Goal: Information Seeking & Learning: Learn about a topic

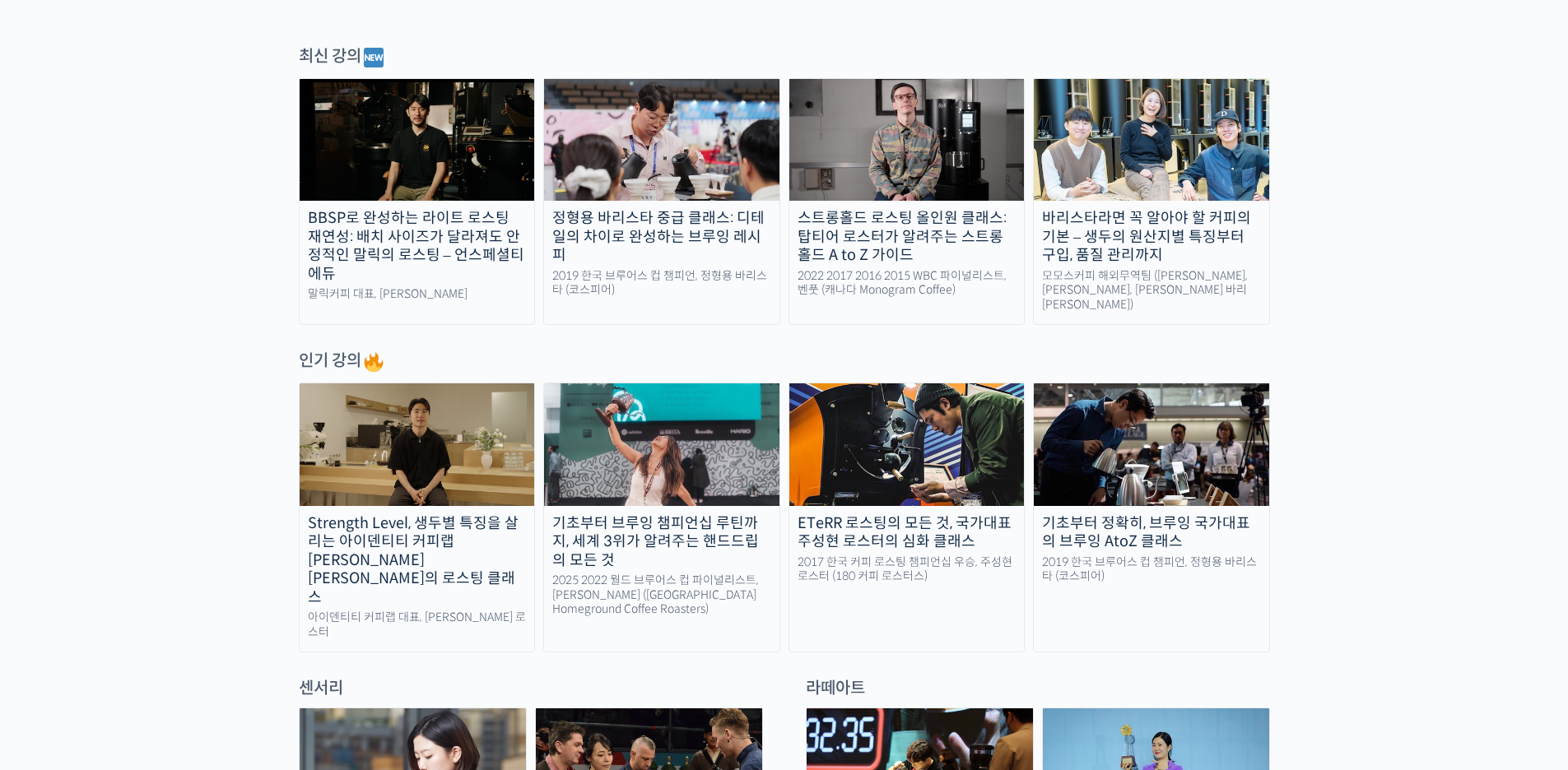
scroll to position [823, 0]
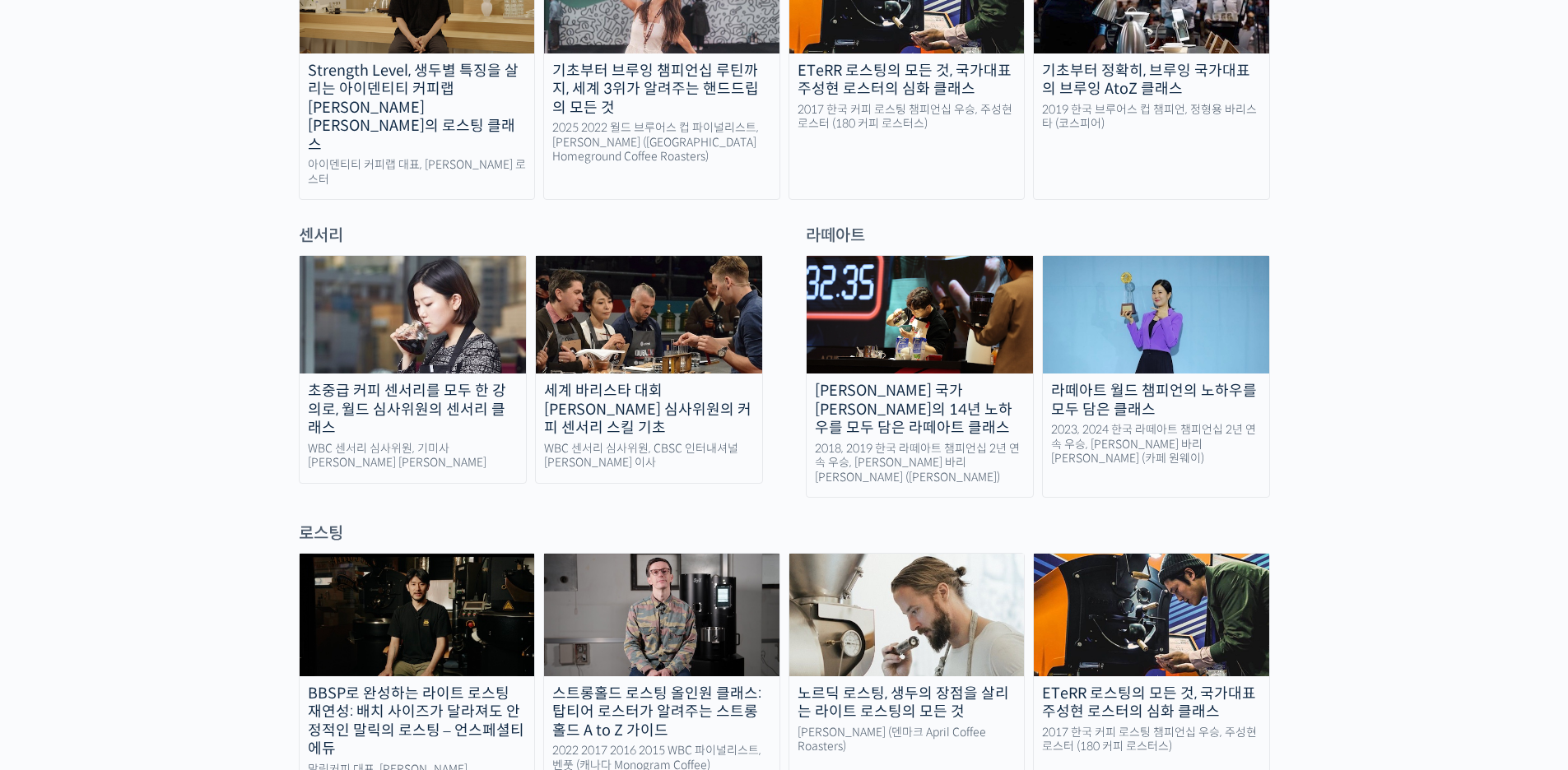
scroll to position [0, 0]
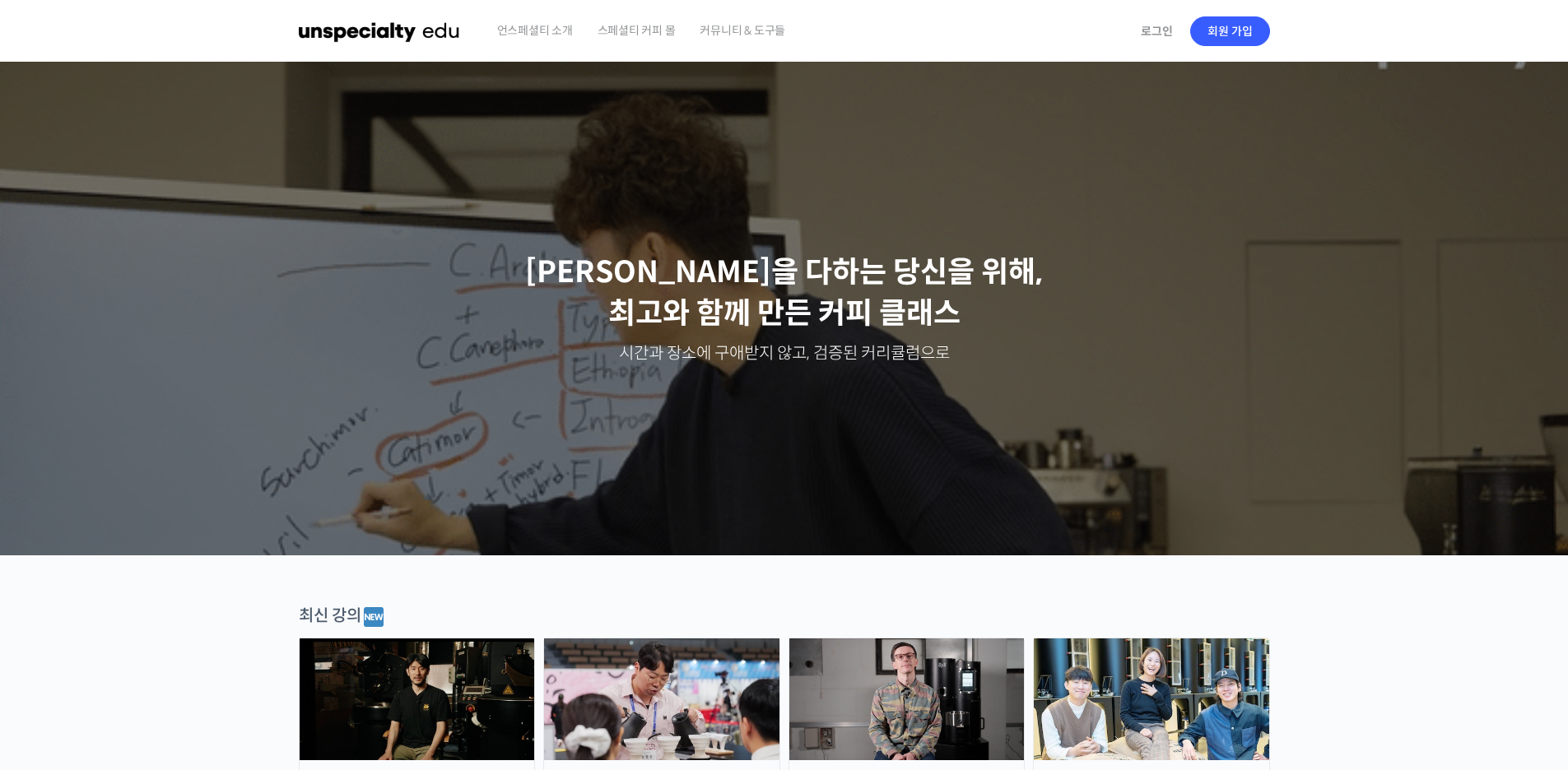
drag, startPoint x: 186, startPoint y: 464, endPoint x: 491, endPoint y: 143, distance: 442.8
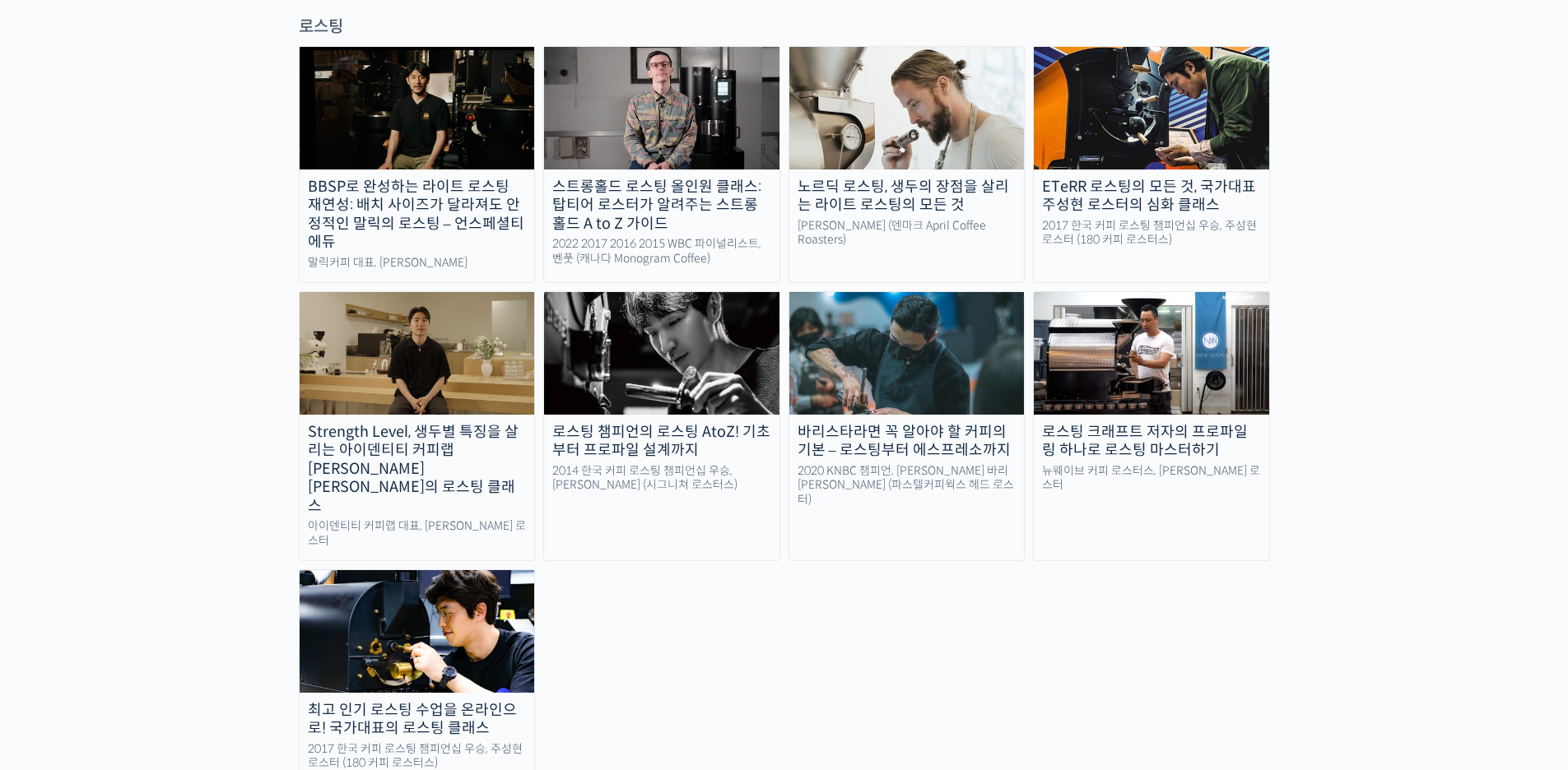
scroll to position [1480, 0]
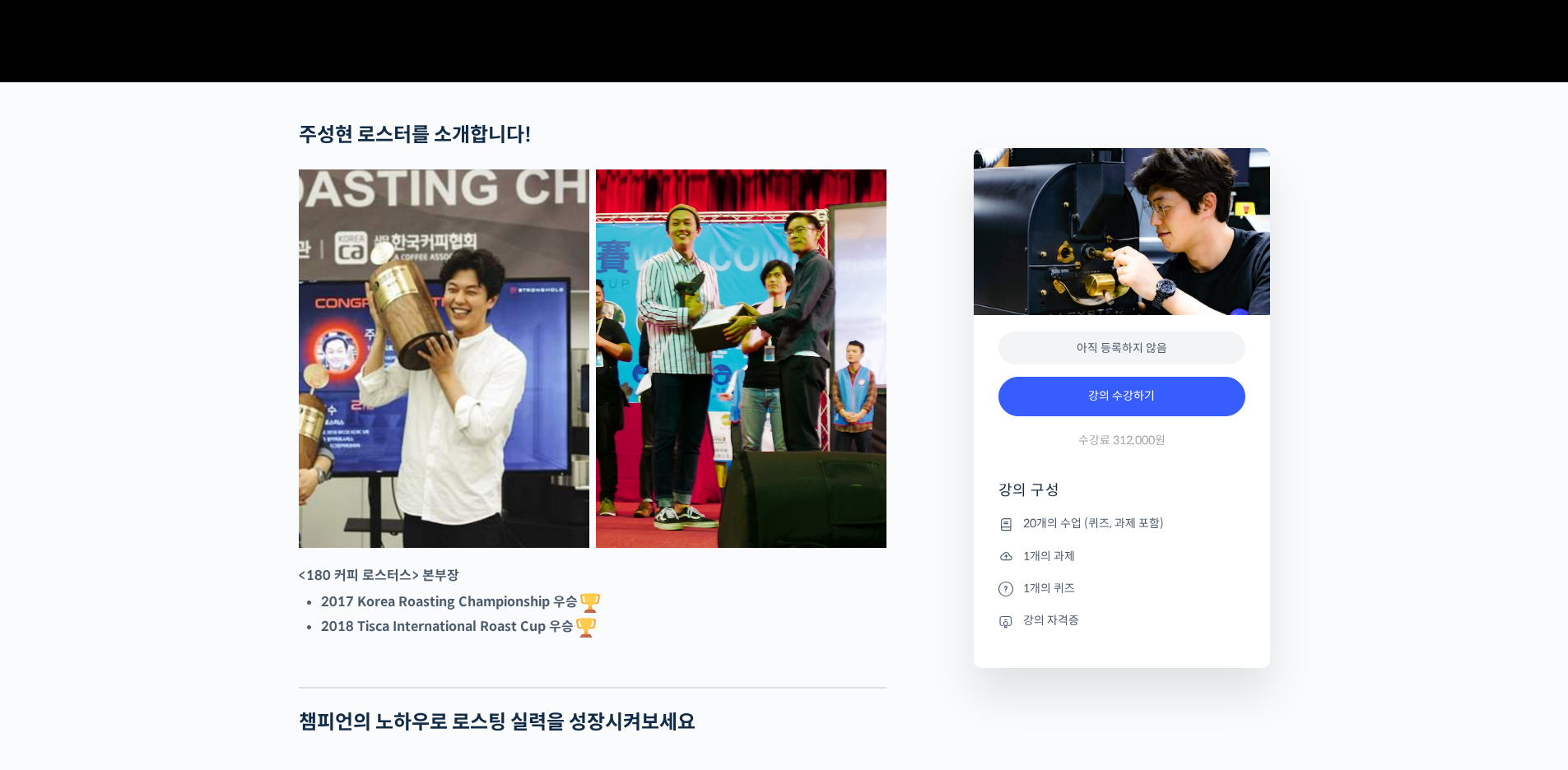
scroll to position [576, 0]
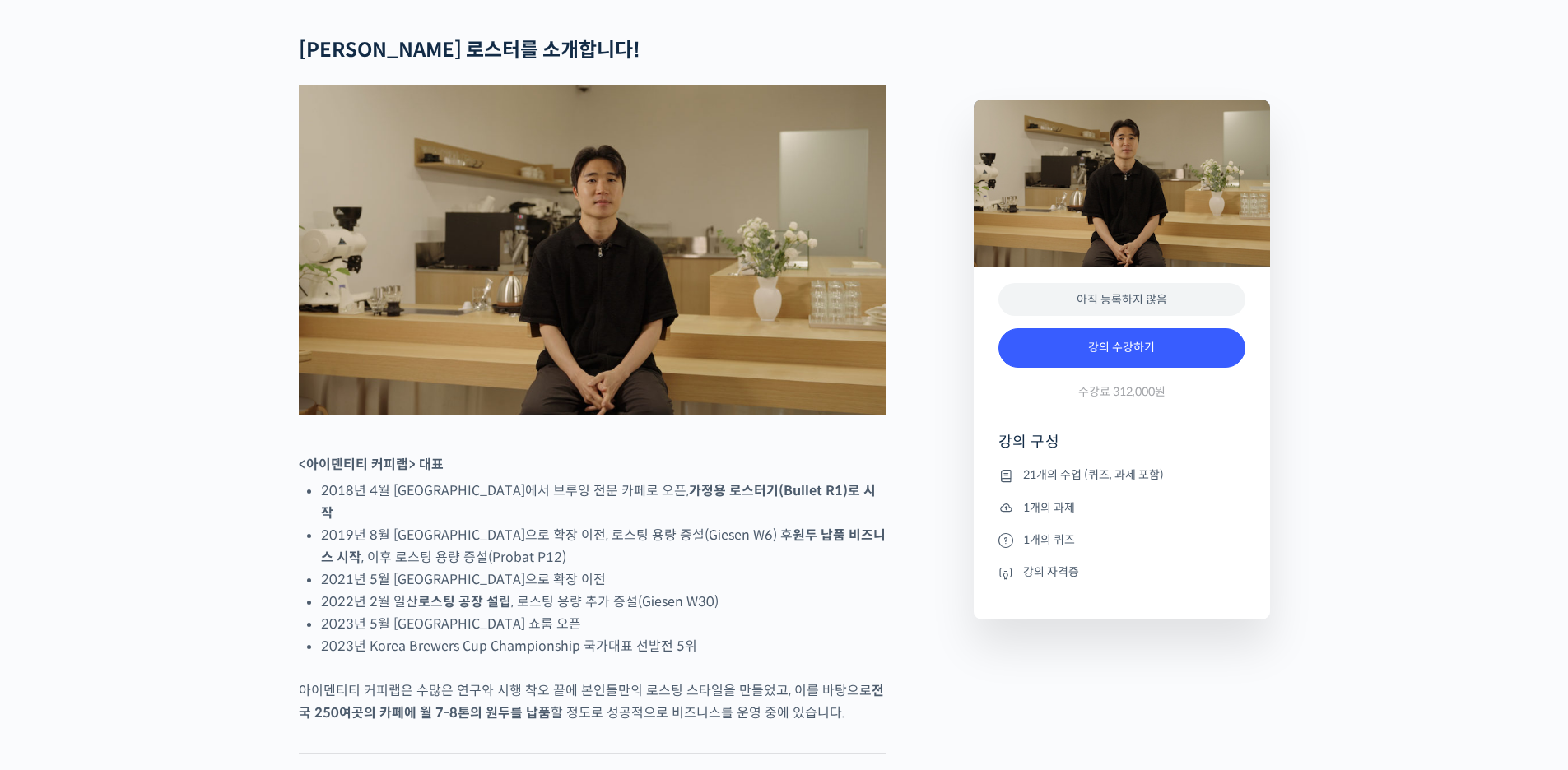
scroll to position [905, 0]
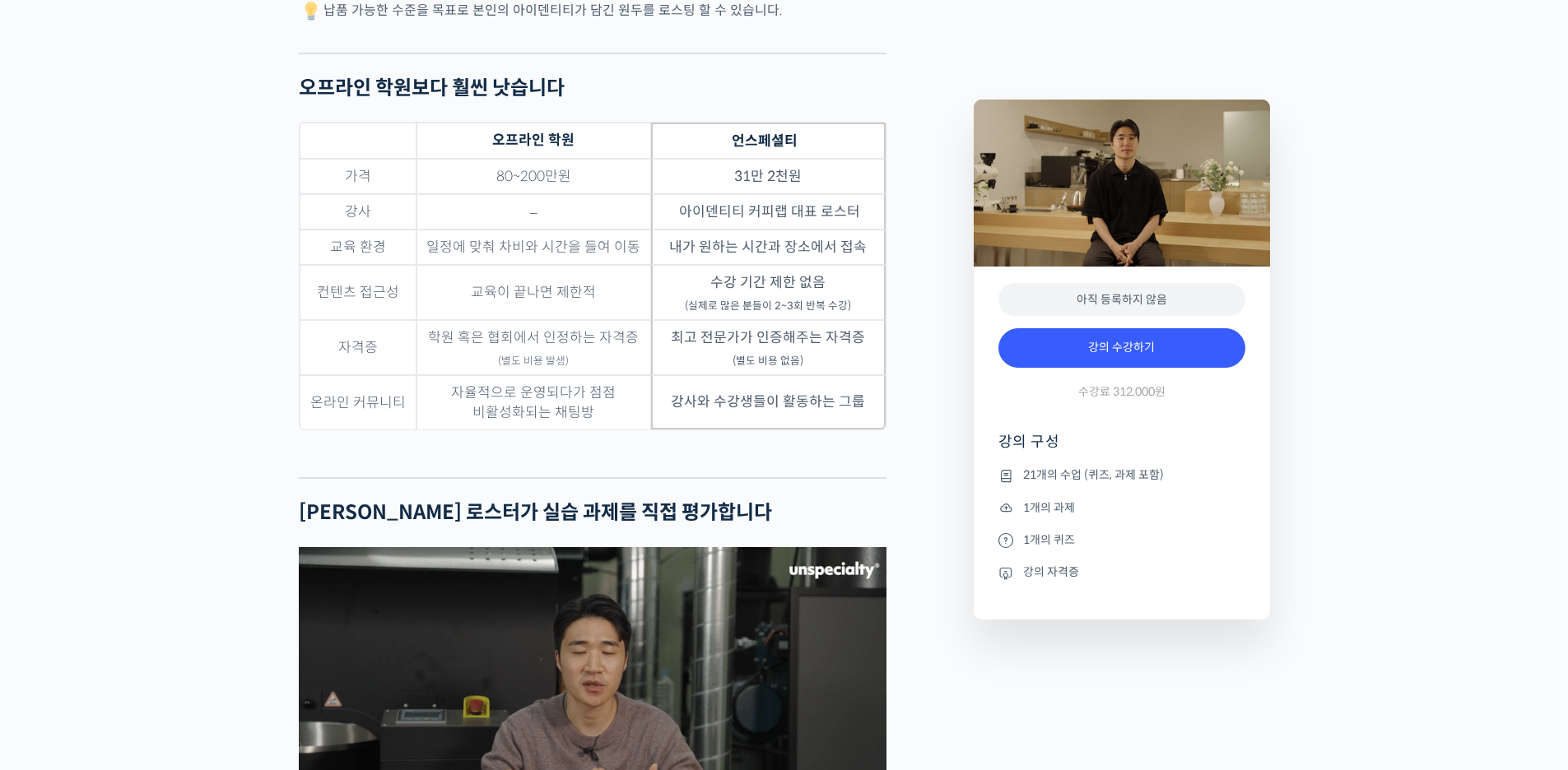
scroll to position [5101, 0]
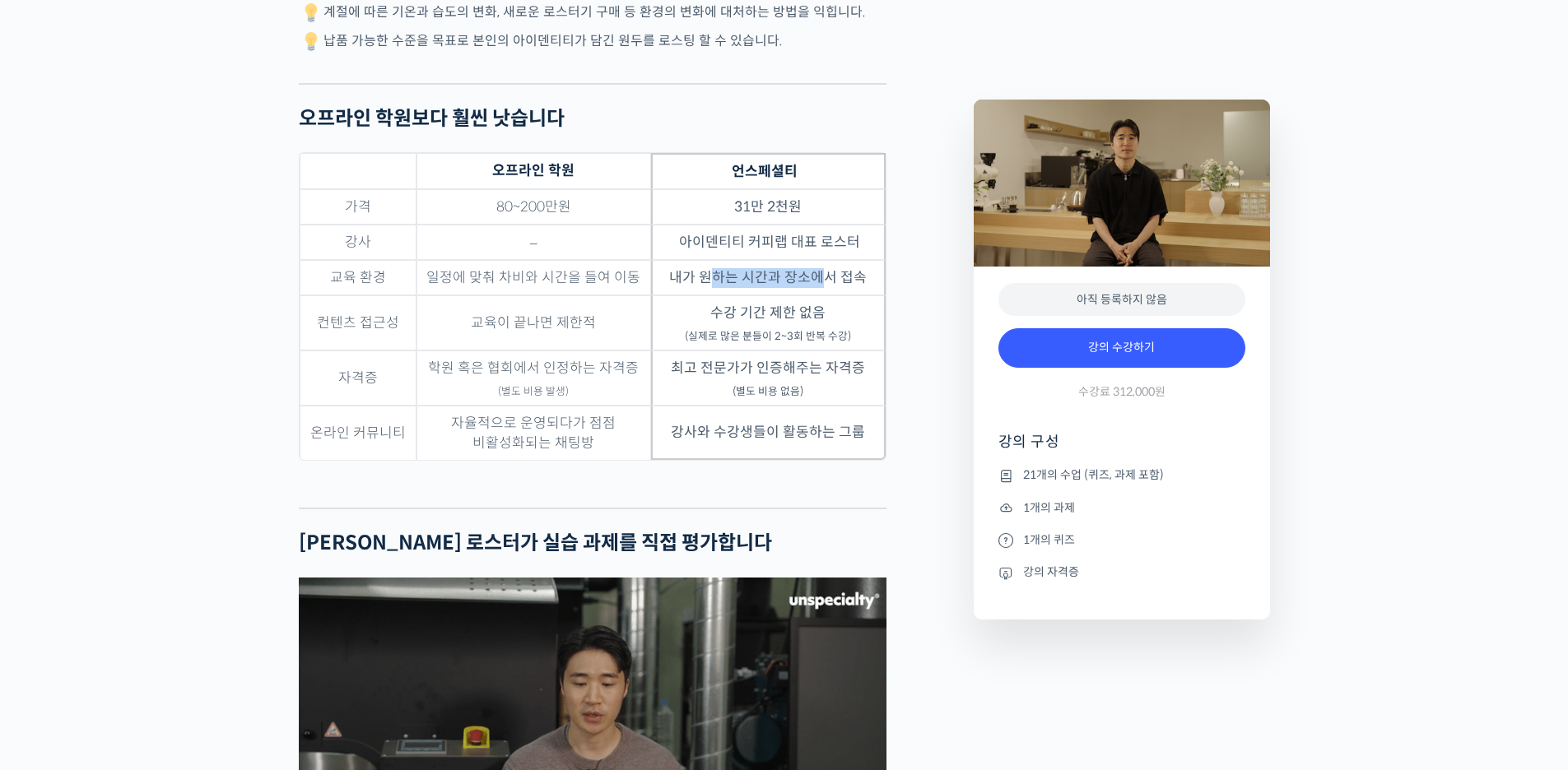
drag, startPoint x: 819, startPoint y: 279, endPoint x: 709, endPoint y: 277, distance: 110.0
click at [709, 277] on td "내가 원하는 시간과 장소에서 접속" at bounding box center [768, 277] width 235 height 35
drag, startPoint x: 740, startPoint y: 316, endPoint x: 806, endPoint y: 311, distance: 66.2
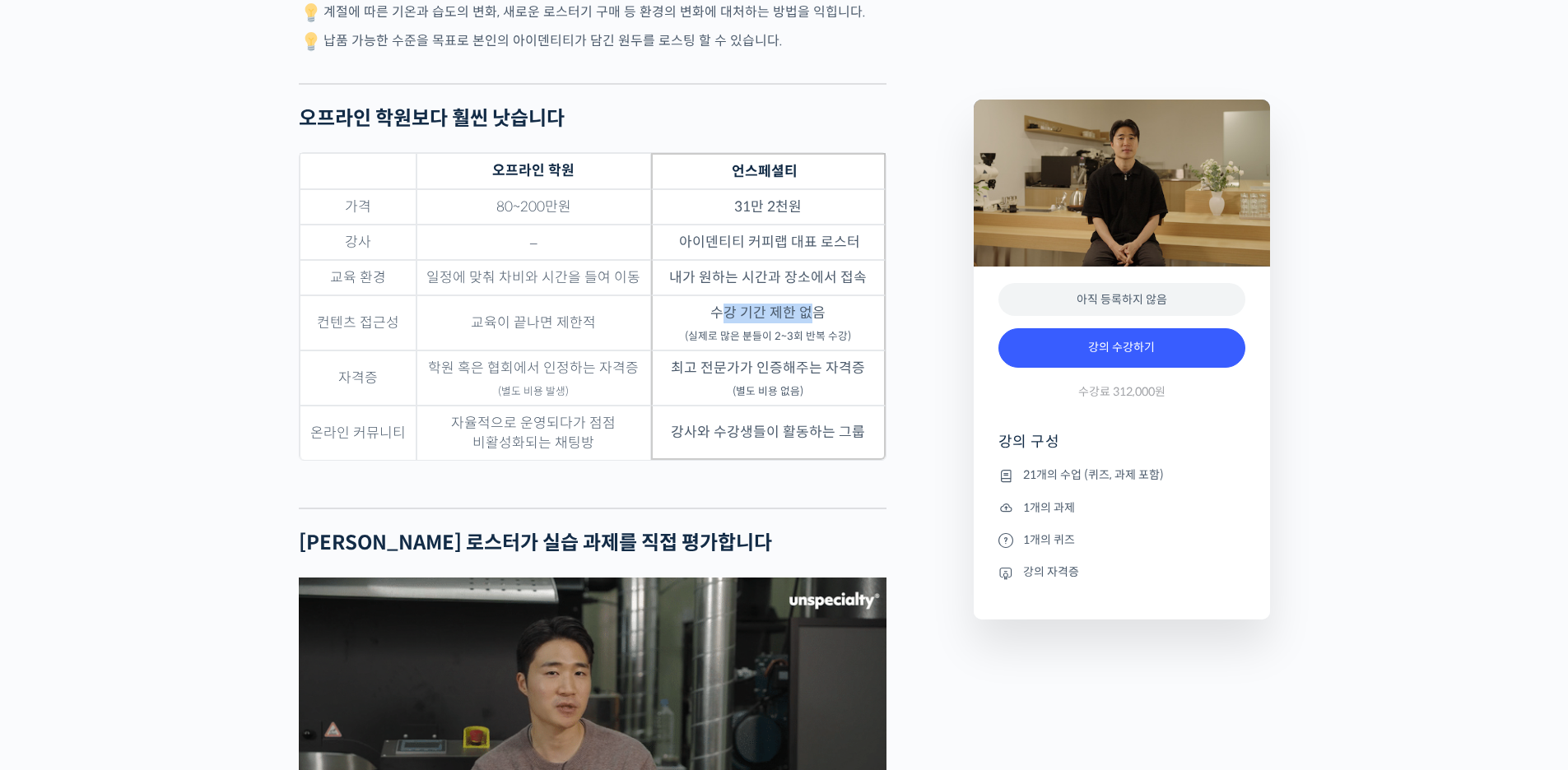
click at [806, 311] on td "수강 기간 제한 없음 (실제로 많은 분들이 2~3회 반복 수강)" at bounding box center [768, 323] width 235 height 55
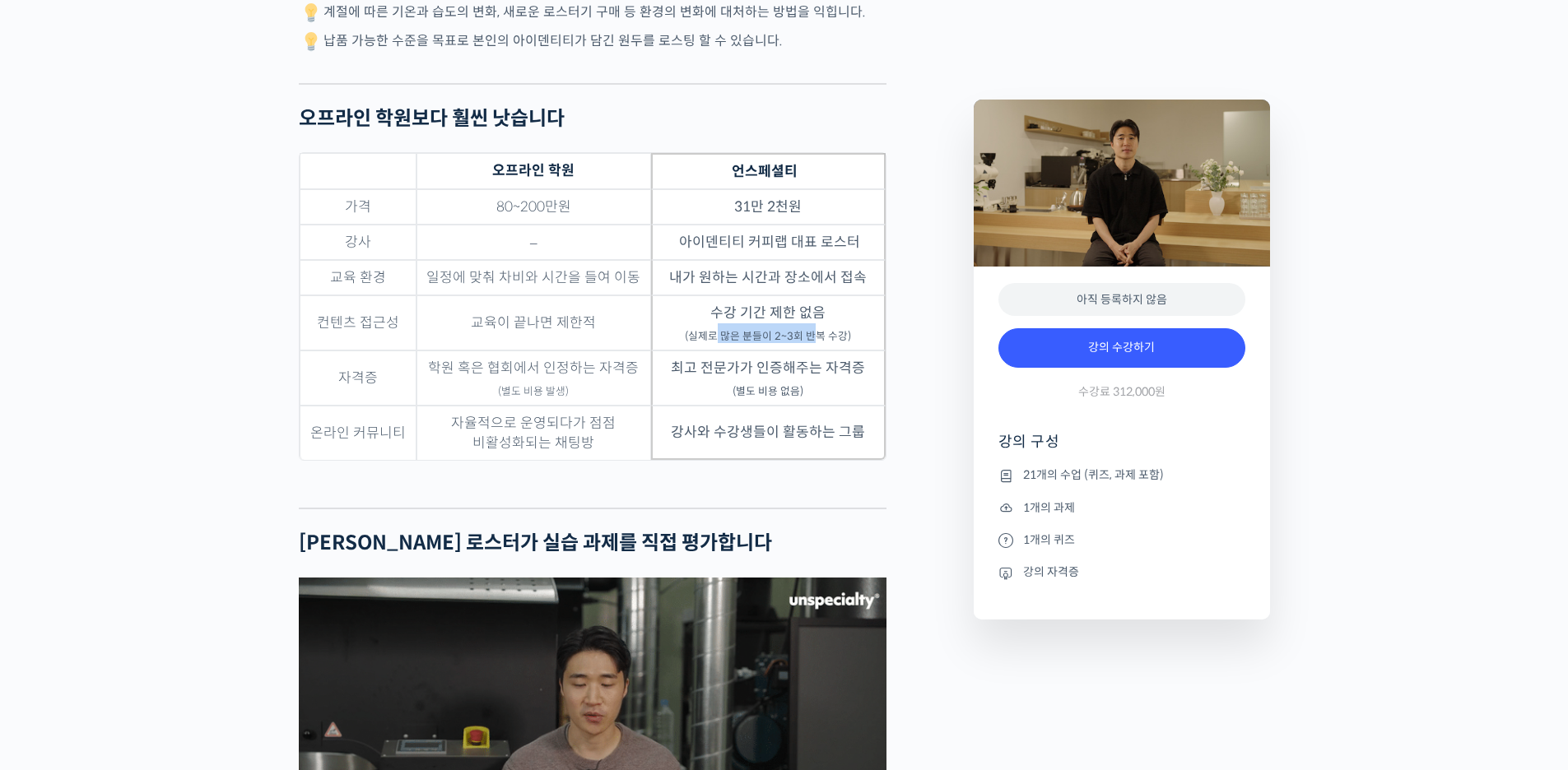
drag, startPoint x: 721, startPoint y: 329, endPoint x: 824, endPoint y: 361, distance: 107.9
click at [824, 329] on td "수강 기간 제한 없음 (실제로 많은 분들이 2~3회 반복 수강)" at bounding box center [768, 323] width 235 height 55
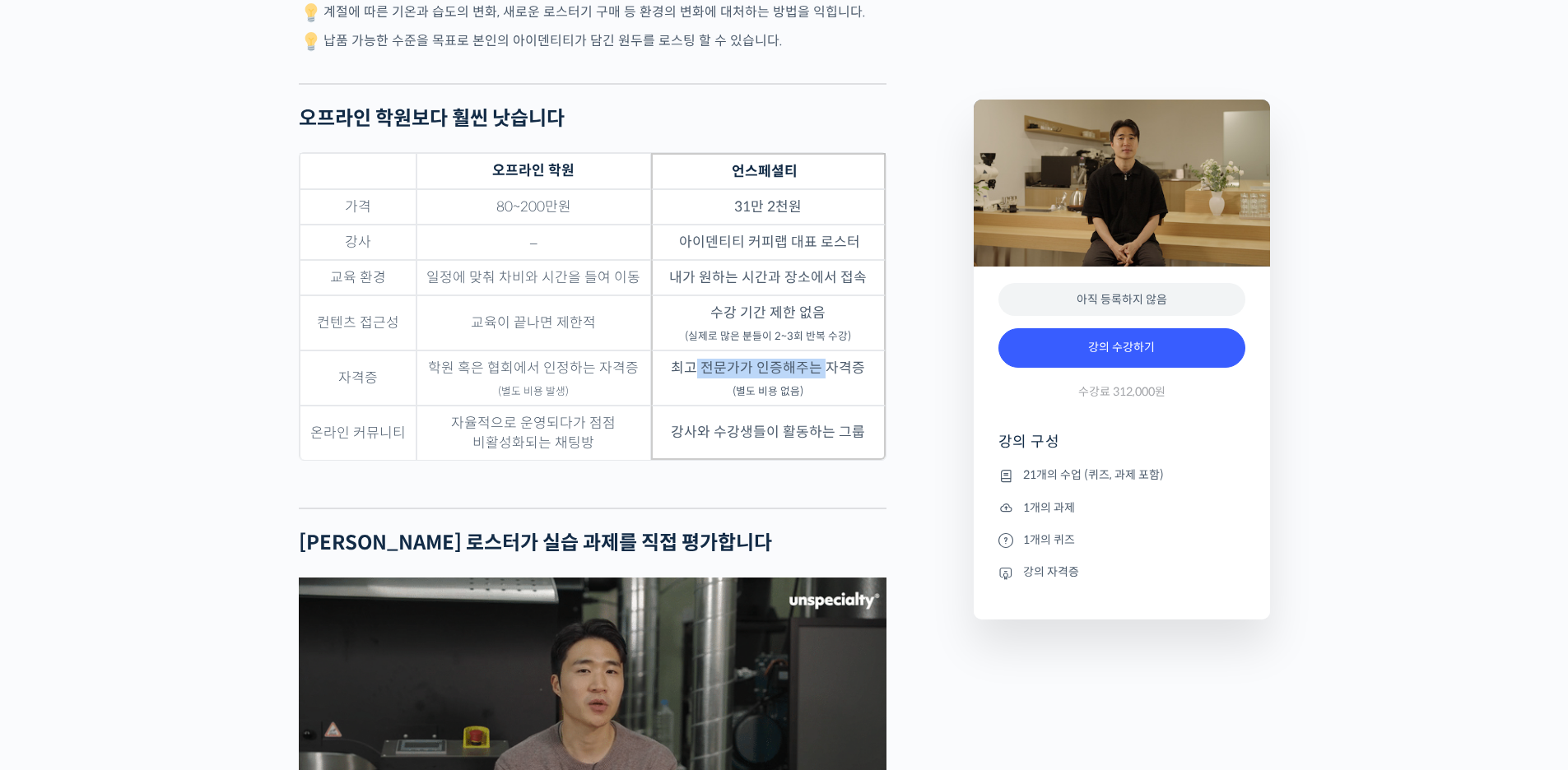
drag, startPoint x: 817, startPoint y: 369, endPoint x: 696, endPoint y: 363, distance: 121.1
click at [696, 364] on td "최고 전문가가 인증해주는 자격증 (별도 비용 없음)" at bounding box center [768, 377] width 235 height 55
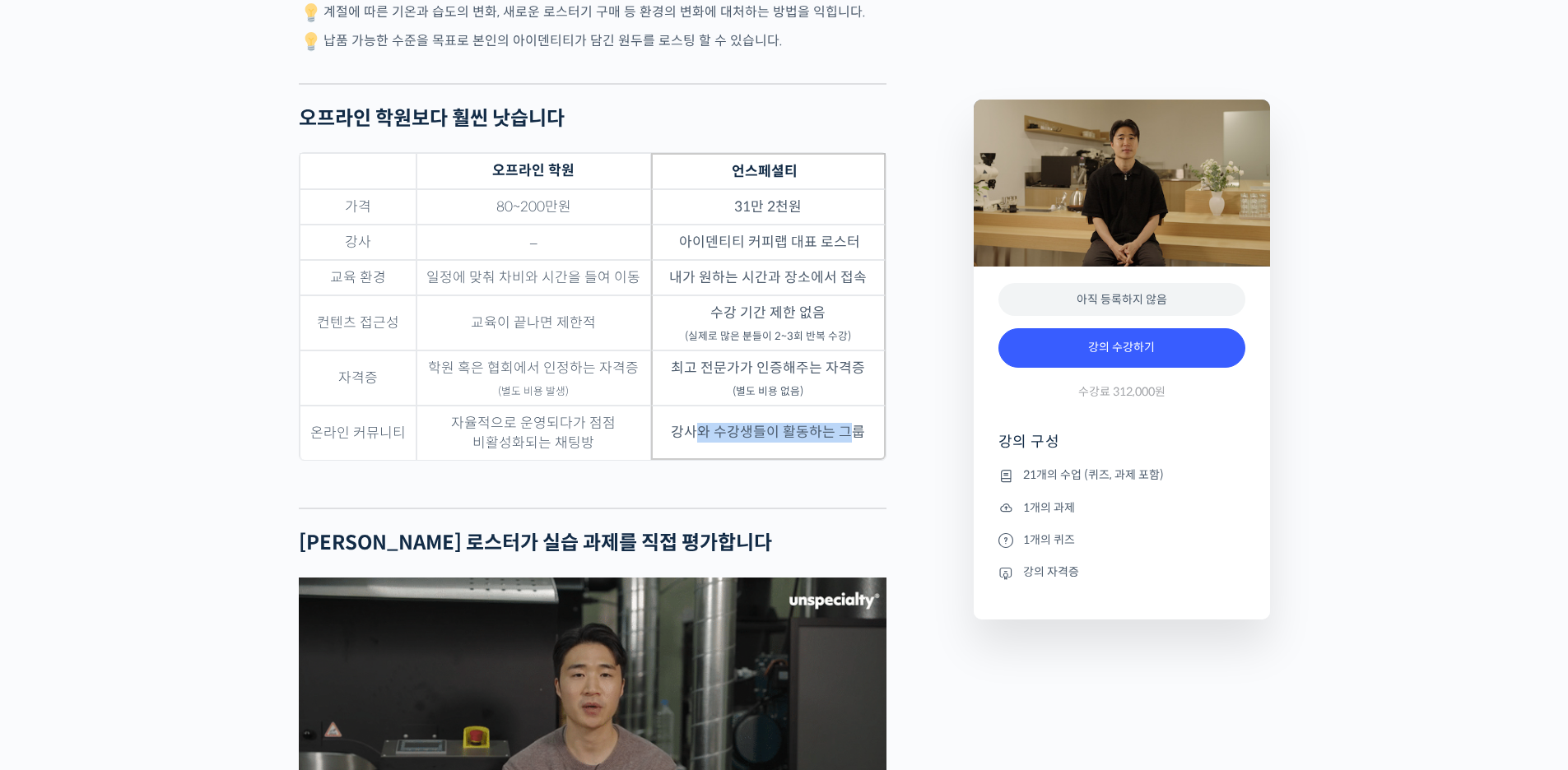
drag, startPoint x: 735, startPoint y: 437, endPoint x: 845, endPoint y: 440, distance: 110.0
click at [845, 440] on td "강사와 수강생들이 활동하는 그룹" at bounding box center [768, 432] width 235 height 54
click at [930, 329] on div "윤원균 로스터를 소개합니다! <아이덴티티 커피랩> 대표 2018년 4월 서울 효창동에서 브루잉 전문 카페로 오픈, 가정용 로스터기(Bulle…" at bounding box center [627, 353] width 675 height 9551
drag, startPoint x: 913, startPoint y: 365, endPoint x: 913, endPoint y: 354, distance: 11.0
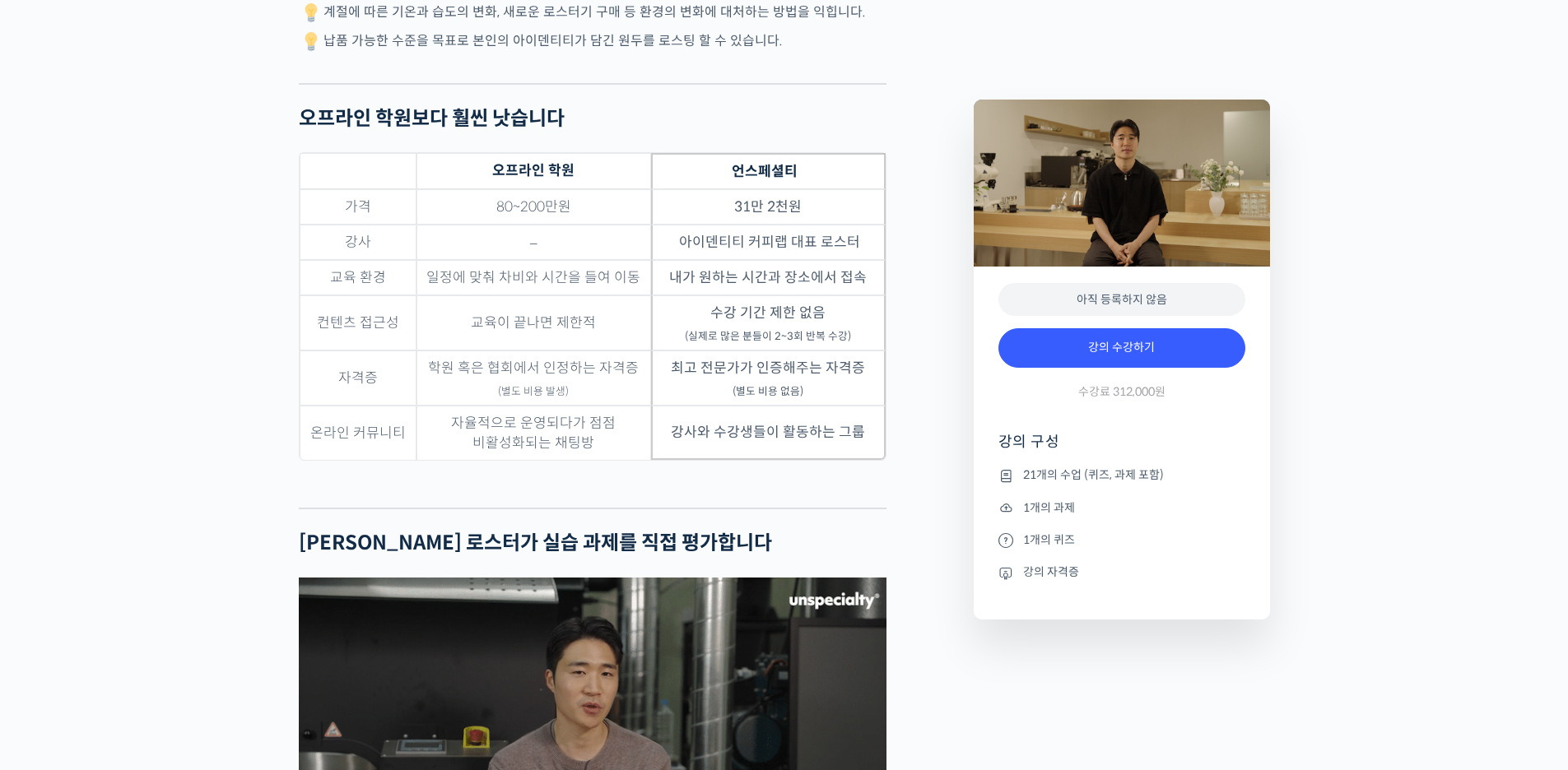
click at [913, 364] on div "윤원균 로스터를 소개합니다! <아이덴티티 커피랩> 대표 2018년 4월 서울 효창동에서 브루잉 전문 카페로 오픈, 가정용 로스터기(Bulle…" at bounding box center [627, 353] width 675 height 9551
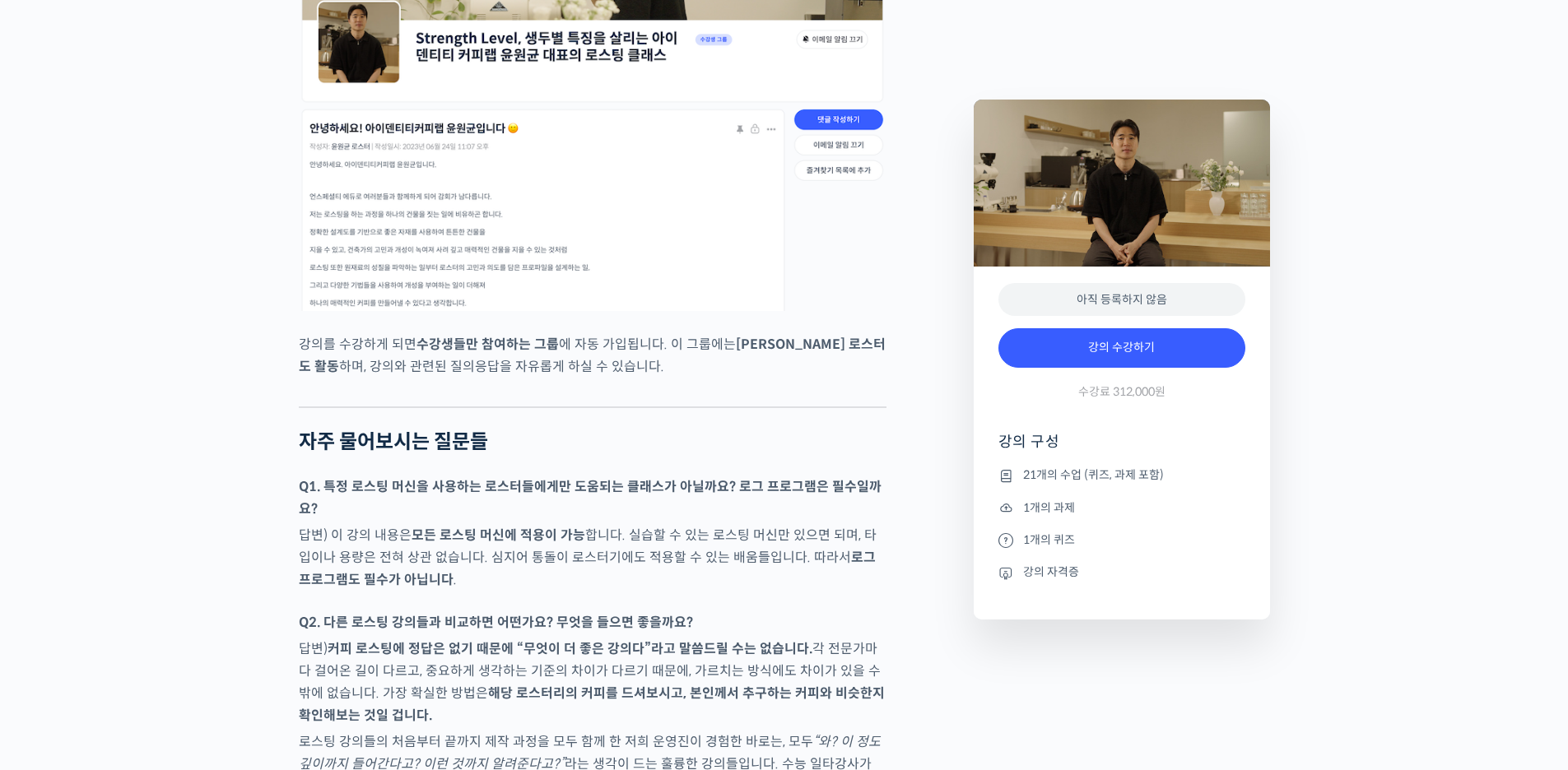
scroll to position [7322, 0]
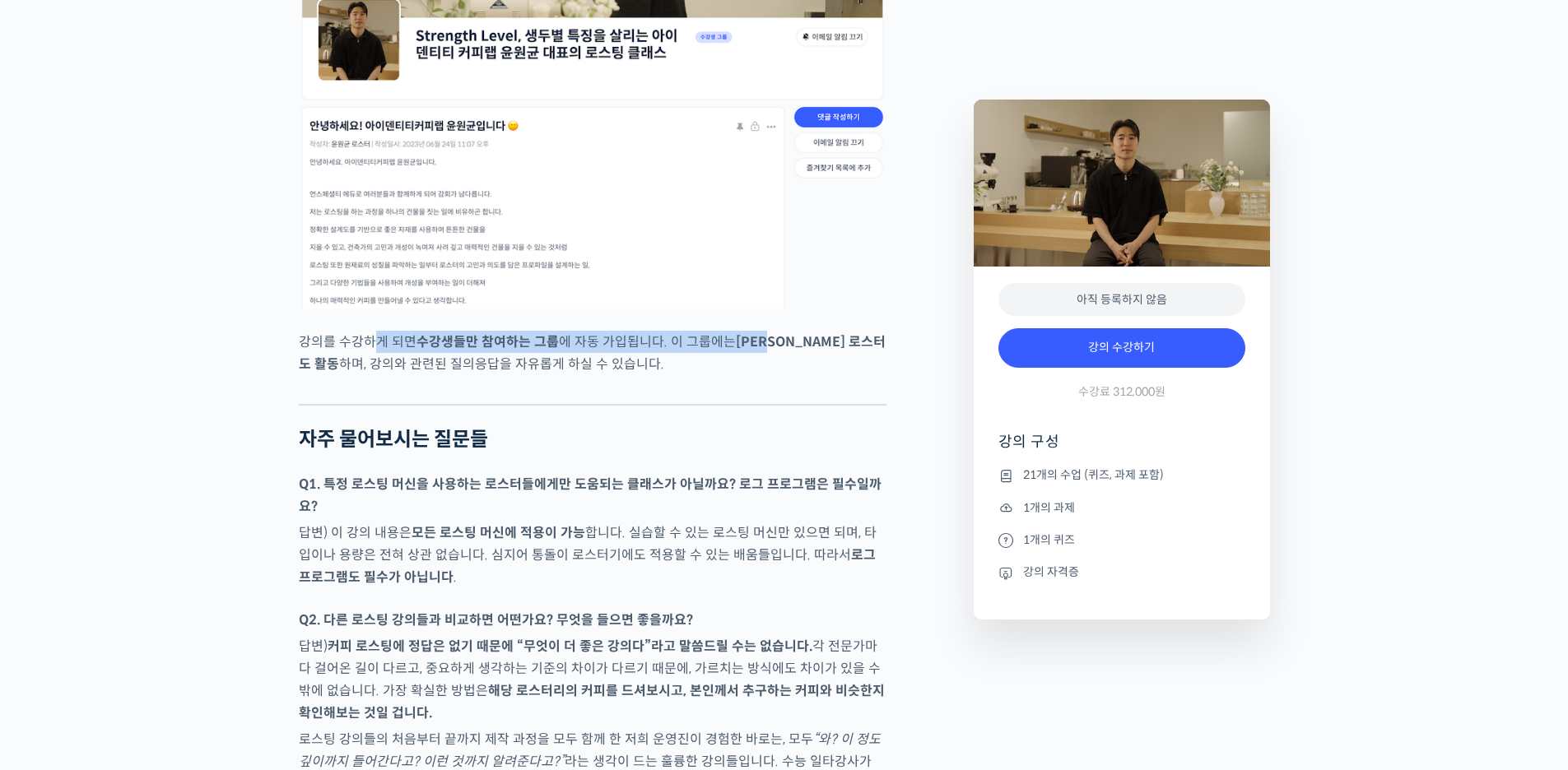
drag, startPoint x: 772, startPoint y: 288, endPoint x: 371, endPoint y: 294, distance: 401.0
click at [371, 331] on p "강의를 수강하게 되면 수강생들만 참여하는 그룹 에 자동 가입됩니다. 이 그룹에는 윤원균 로스터도 활동 하며, 강의와 관련된 질의응답을 자유롭게…" at bounding box center [592, 353] width 588 height 44
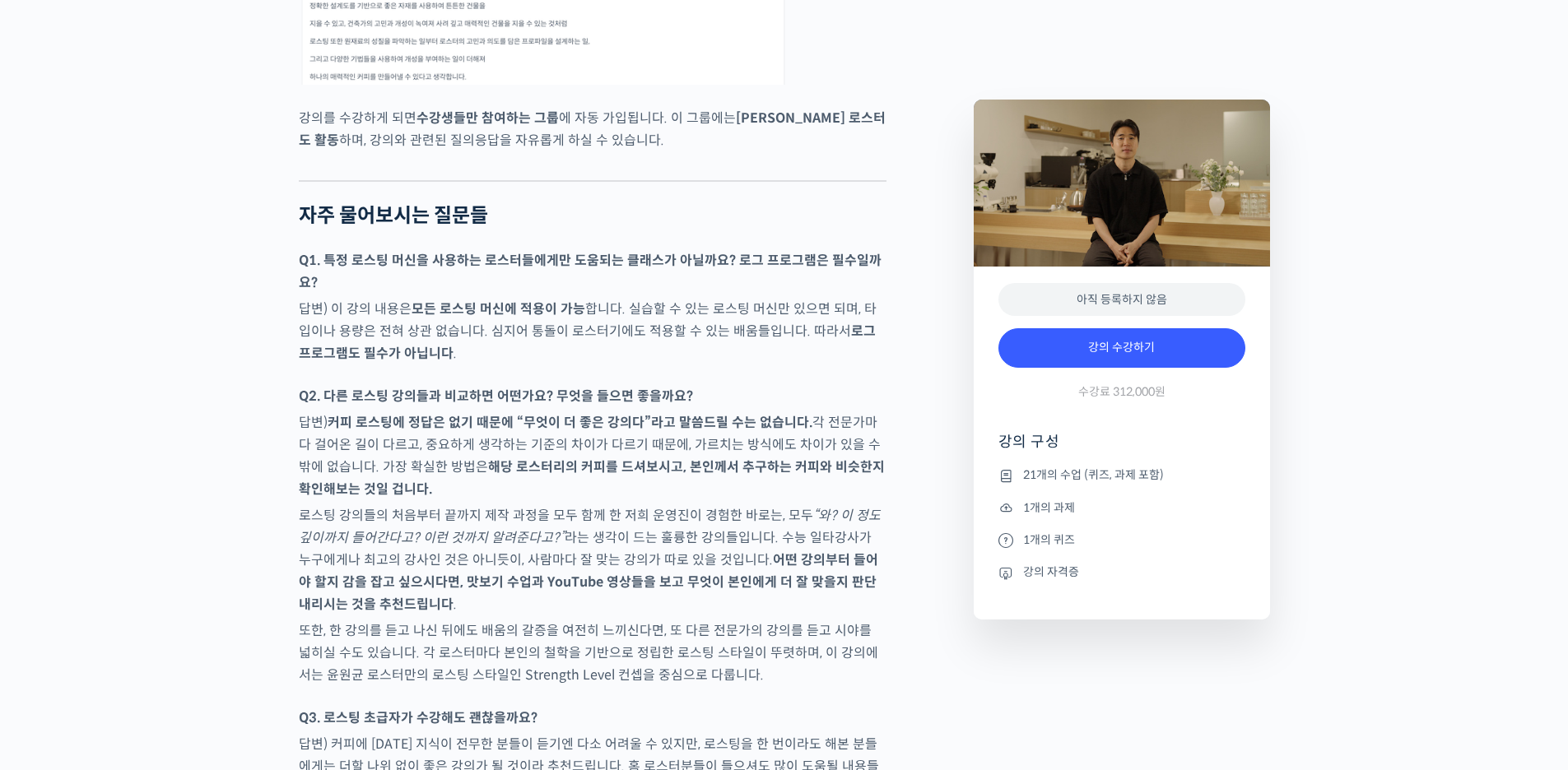
scroll to position [7651, 0]
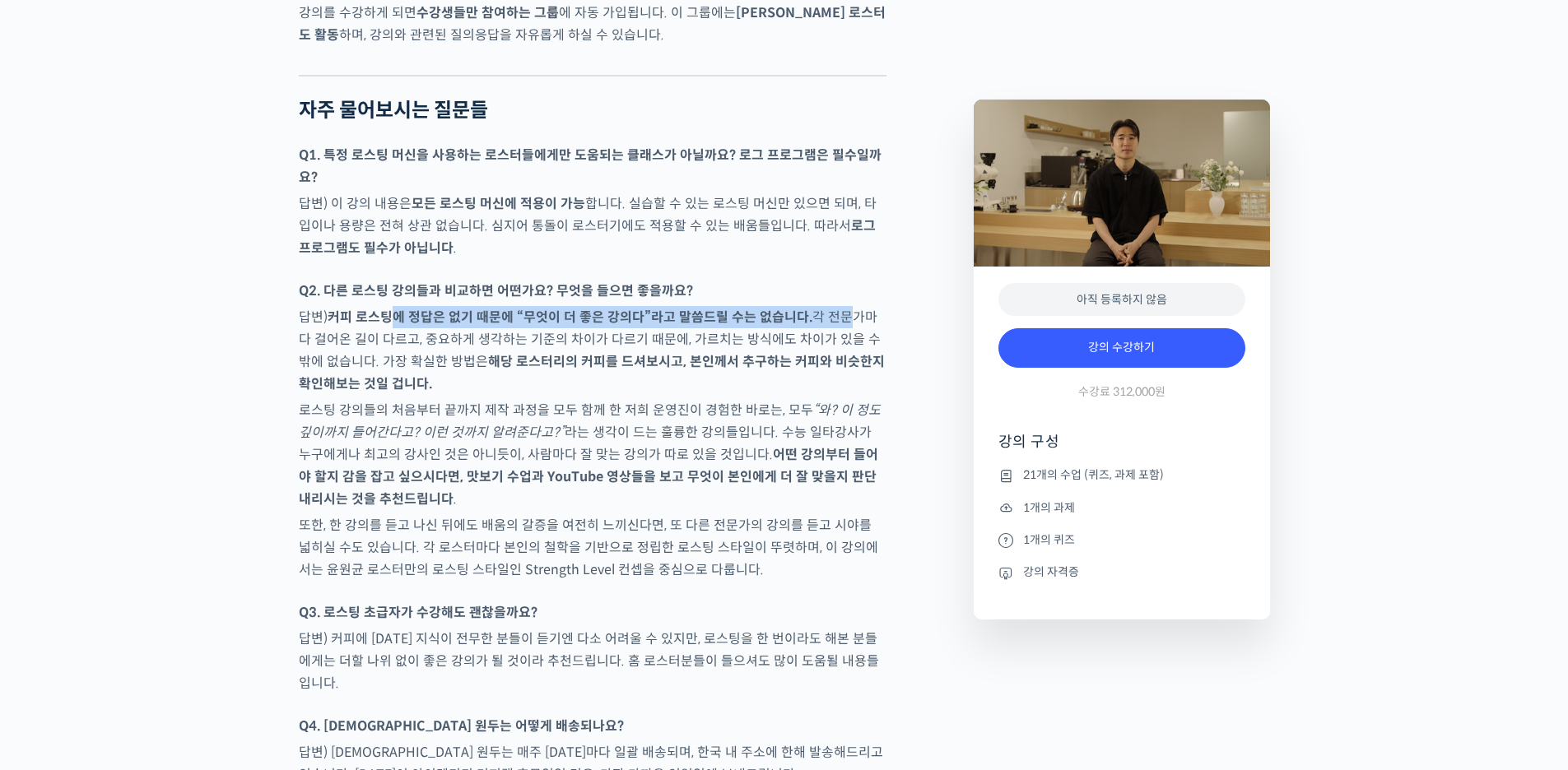
drag, startPoint x: 392, startPoint y: 267, endPoint x: 831, endPoint y: 275, distance: 439.1
click at [831, 306] on p "답변) 커피 로스팅에 정답은 없기 때문에 “무엇이 더 좋은 강의다”라고 말씀드릴 수는 없습니다. 각 전문가마다 걸어온 길이 다르고, 중요하게 …" at bounding box center [592, 351] width 588 height 89
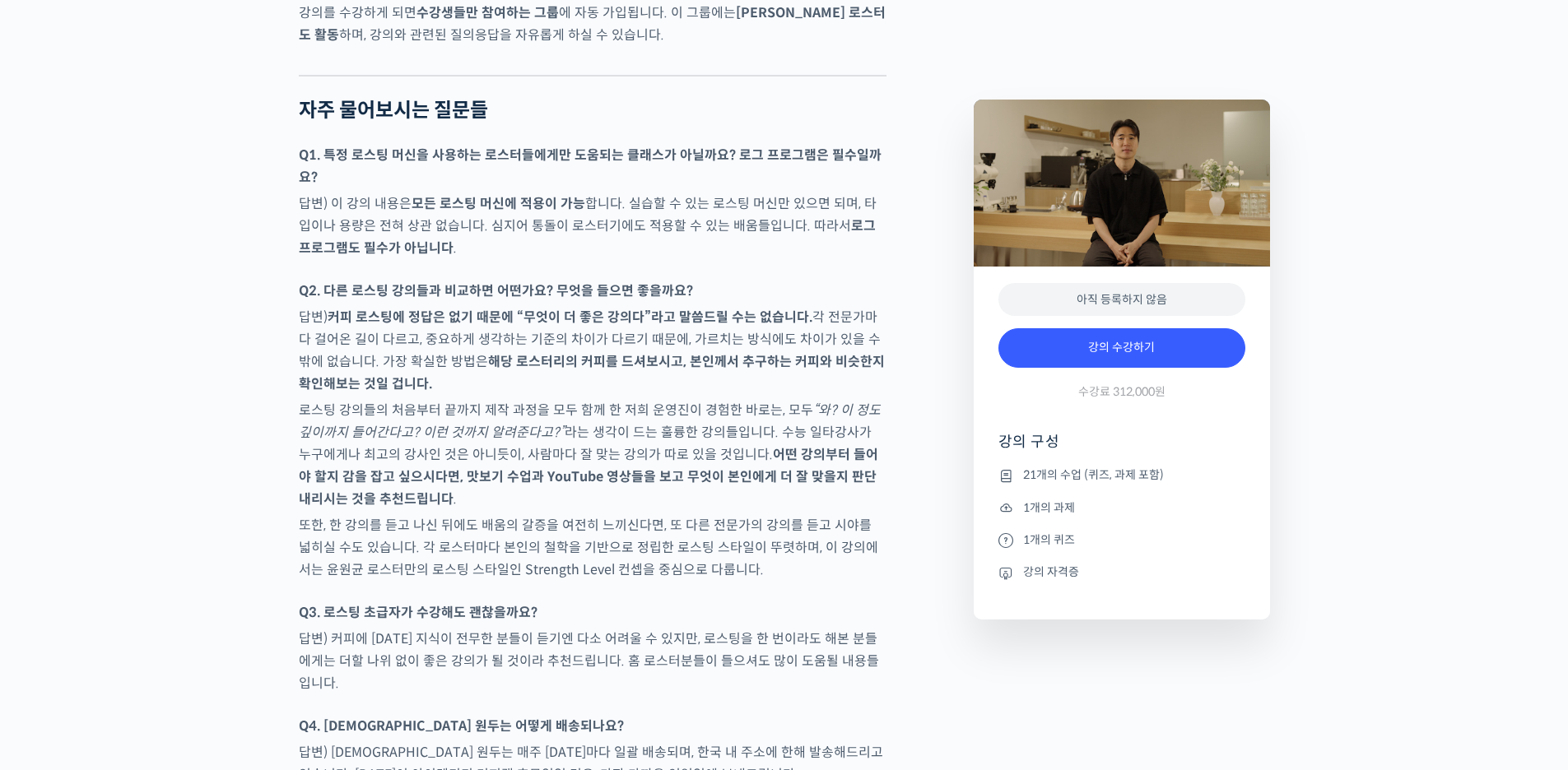
click at [749, 353] on strong "해당 로스터리의 커피를 드셔보시고, 본인께서 추구하는 커피와 비슷한지 확인해보는 것일 겁니다." at bounding box center [591, 373] width 586 height 40
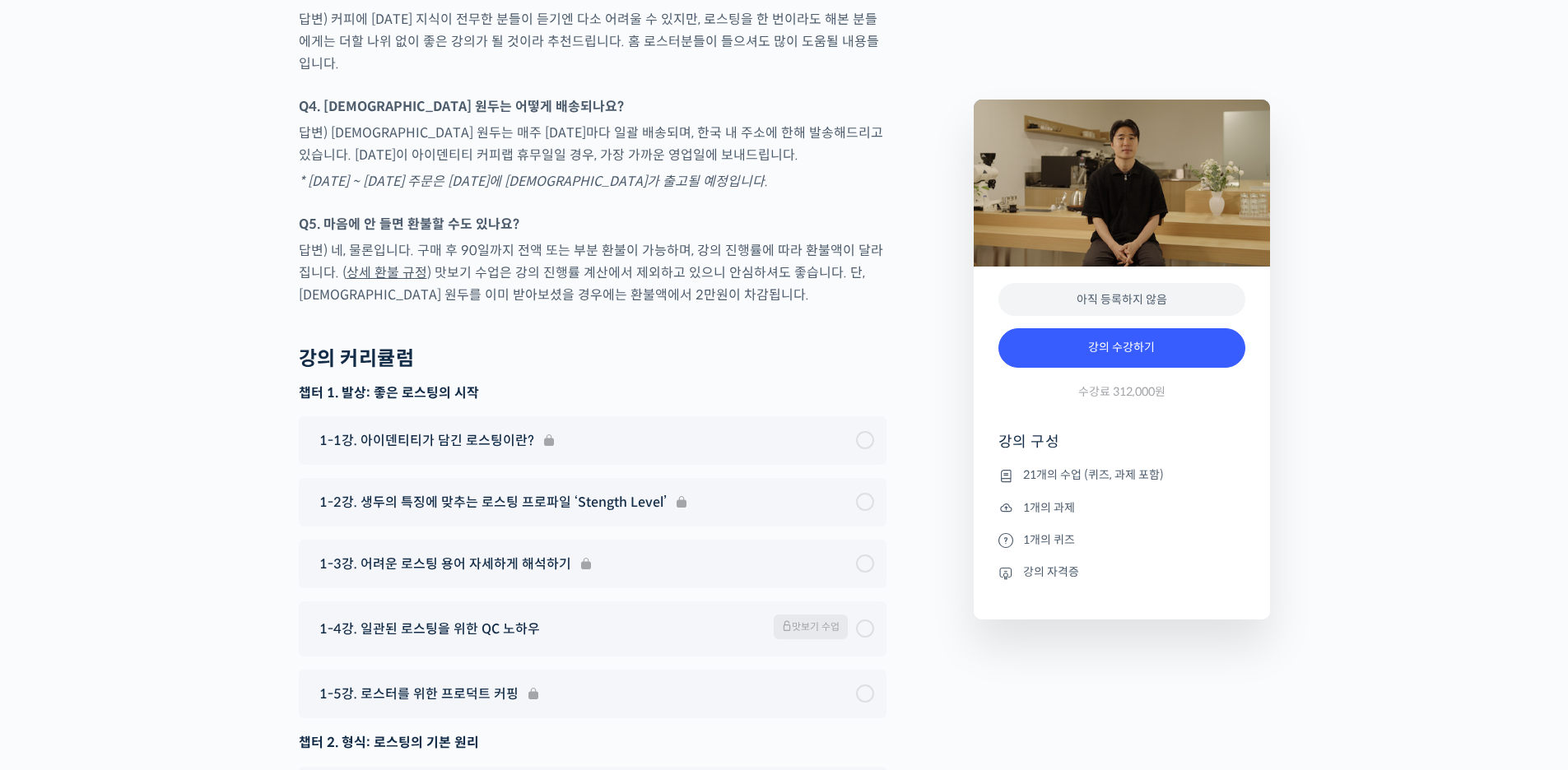
scroll to position [8308, 0]
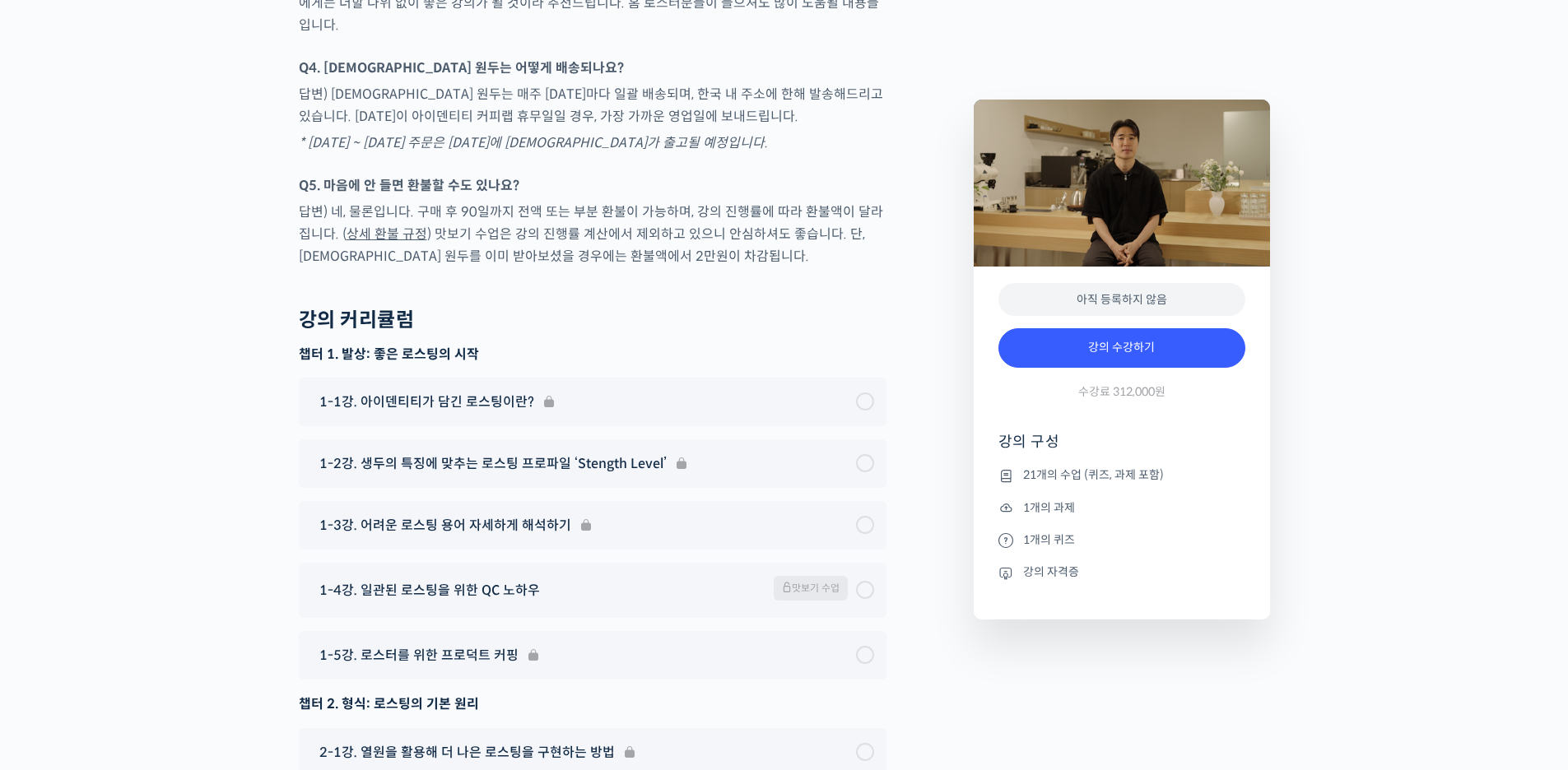
drag, startPoint x: 340, startPoint y: 288, endPoint x: 445, endPoint y: 280, distance: 105.3
click at [445, 345] on h3 "챕터 1. 발상: 좋은 로스팅의 시작" at bounding box center [592, 354] width 588 height 18
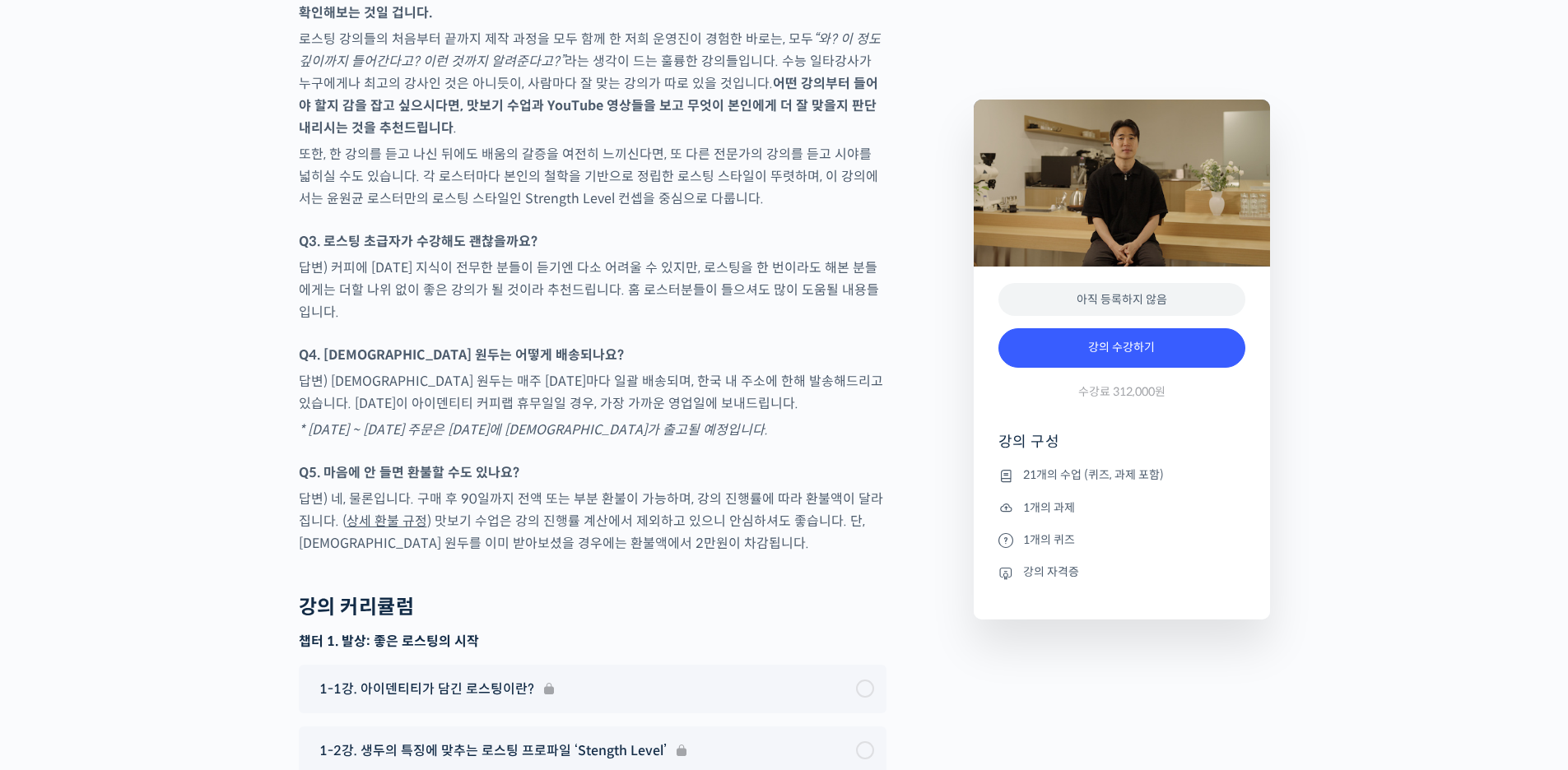
scroll to position [8027, 0]
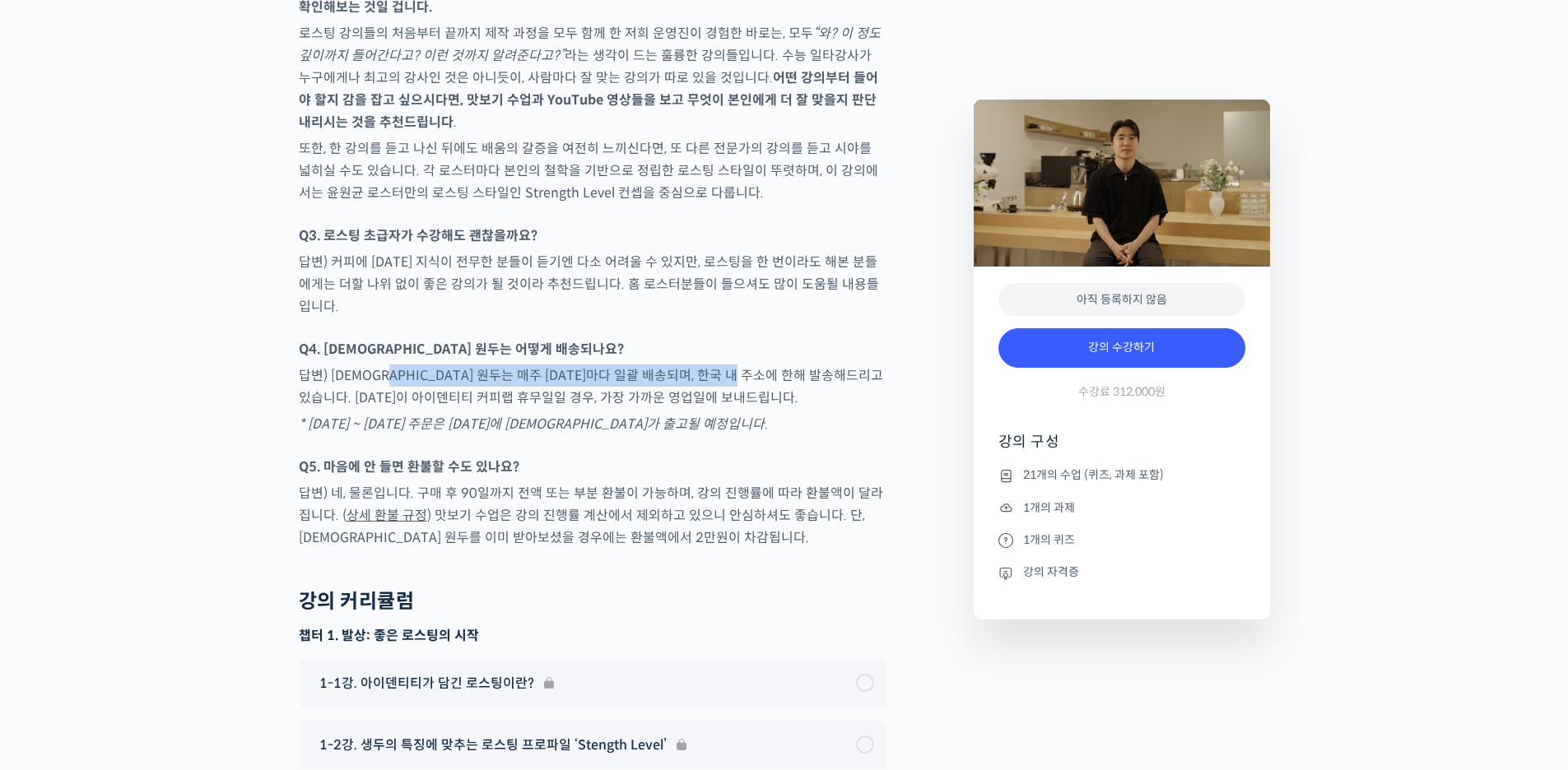
drag, startPoint x: 406, startPoint y: 305, endPoint x: 805, endPoint y: 306, distance: 399.0
click at [805, 364] on p "답변) 교보재 원두는 매주 월요일마다 일괄 배송되며, 한국 내 주소에 한해 발송해드리고 있습니다. 월요일이 아이덴티티 커피랩 휴무일일 경우, …" at bounding box center [592, 386] width 588 height 44
drag, startPoint x: 357, startPoint y: 331, endPoint x: 537, endPoint y: 358, distance: 182.0
click at [598, 364] on p "답변) 교보재 원두는 매주 월요일마다 일괄 배송되며, 한국 내 주소에 한해 발송해드리고 있습니다. 월요일이 아이덴티티 커피랩 휴무일일 경우, …" at bounding box center [592, 386] width 588 height 44
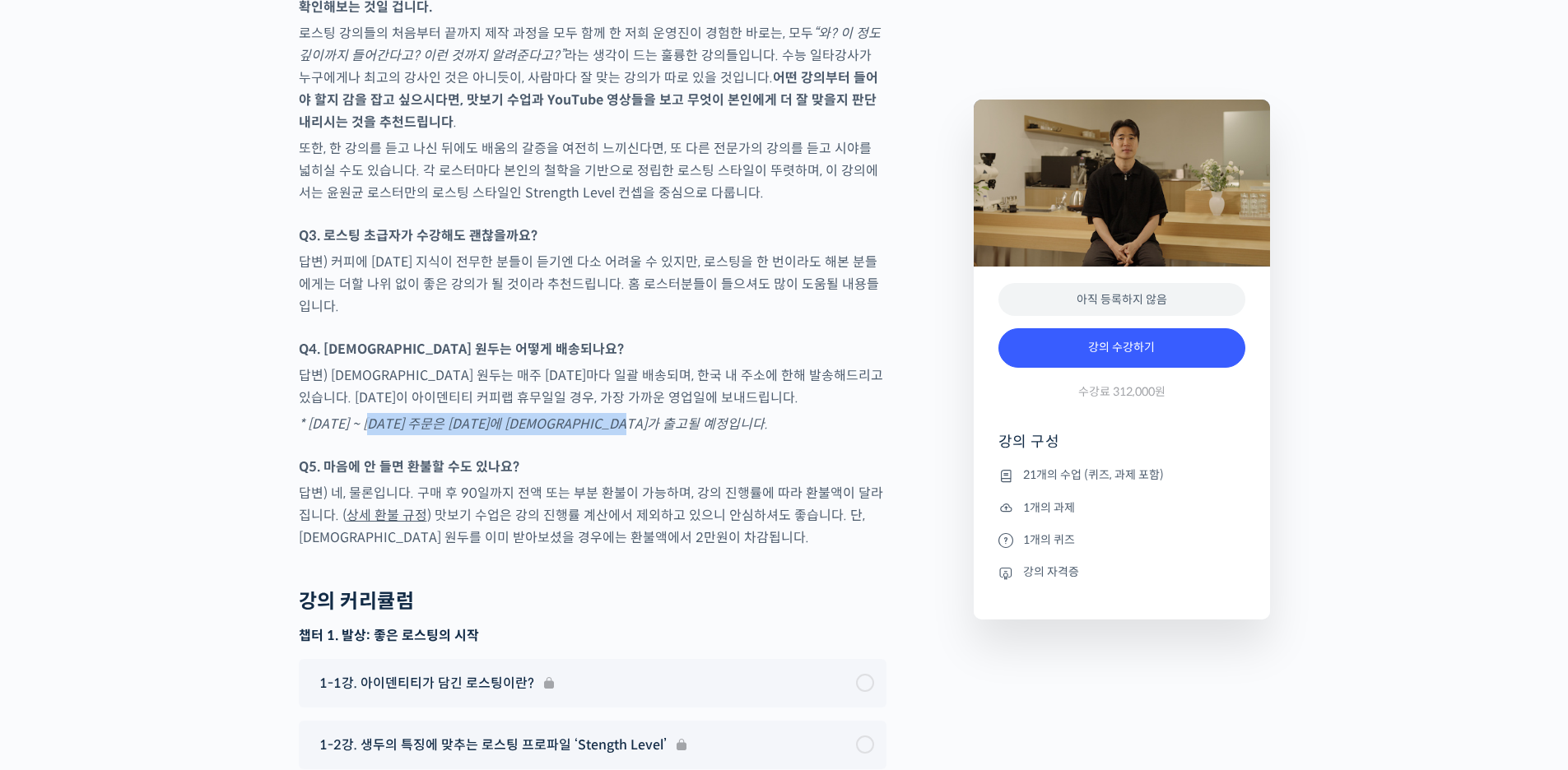
drag, startPoint x: 380, startPoint y: 355, endPoint x: 663, endPoint y: 359, distance: 283.0
click at [663, 415] on em "* 9월 9일(월) ~ 9월 22일(일) 주문은 9월 23일(월)에 교보재가 출고될 예정입니다." at bounding box center [534, 424] width 469 height 17
click at [384, 415] on em "* 9월 9일(월) ~ 9월 22일(일) 주문은 9월 23일(월)에 교보재가 출고될 예정입니다." at bounding box center [534, 424] width 469 height 17
drag, startPoint x: 356, startPoint y: 351, endPoint x: 716, endPoint y: 341, distance: 360.1
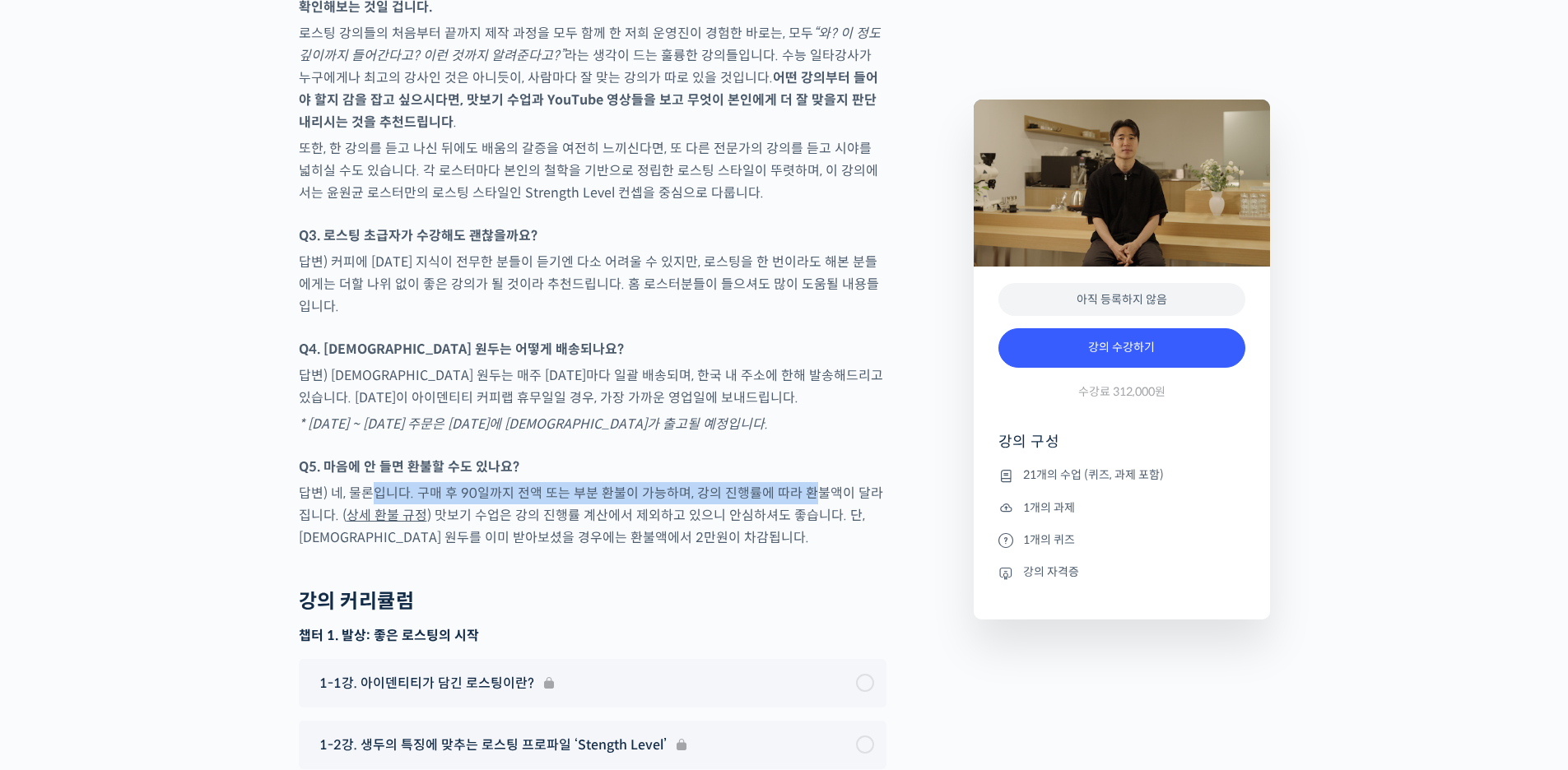
drag, startPoint x: 782, startPoint y: 419, endPoint x: 368, endPoint y: 420, distance: 414.0
click at [368, 482] on p "답변) 네, 물론입니다. 구매 후 90일까지 전액 또는 부분 환불이 가능하며, 강의 진행률에 따라 환불액이 달라집니다. ( 상세 환불 규정 )…" at bounding box center [592, 516] width 588 height 66
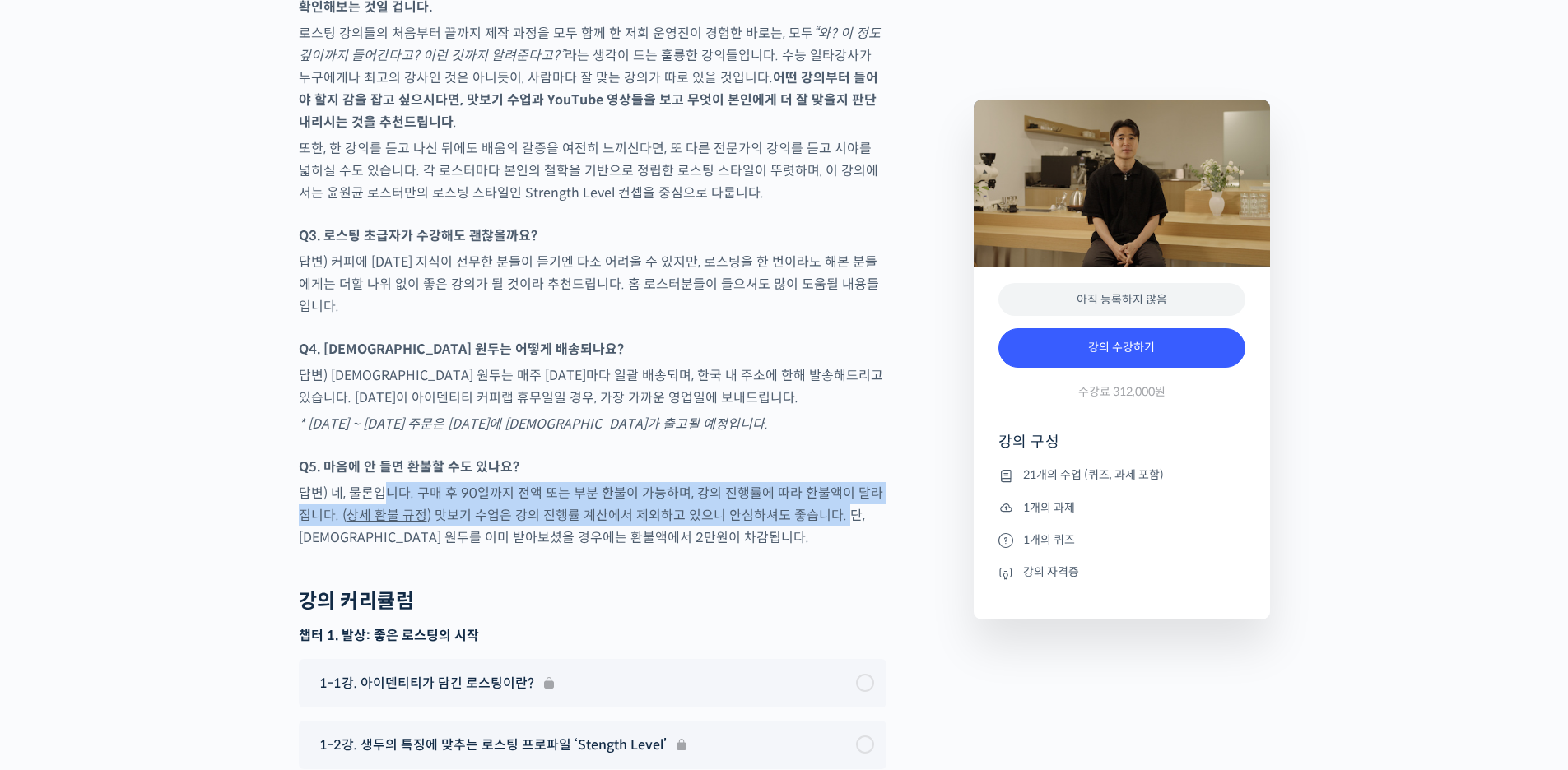
drag, startPoint x: 755, startPoint y: 452, endPoint x: 448, endPoint y: 407, distance: 310.3
click at [383, 482] on p "답변) 네, 물론입니다. 구매 후 90일까지 전액 또는 부분 환불이 가능하며, 강의 진행률에 따라 환불액이 달라집니다. ( 상세 환불 규정 )…" at bounding box center [592, 516] width 588 height 66
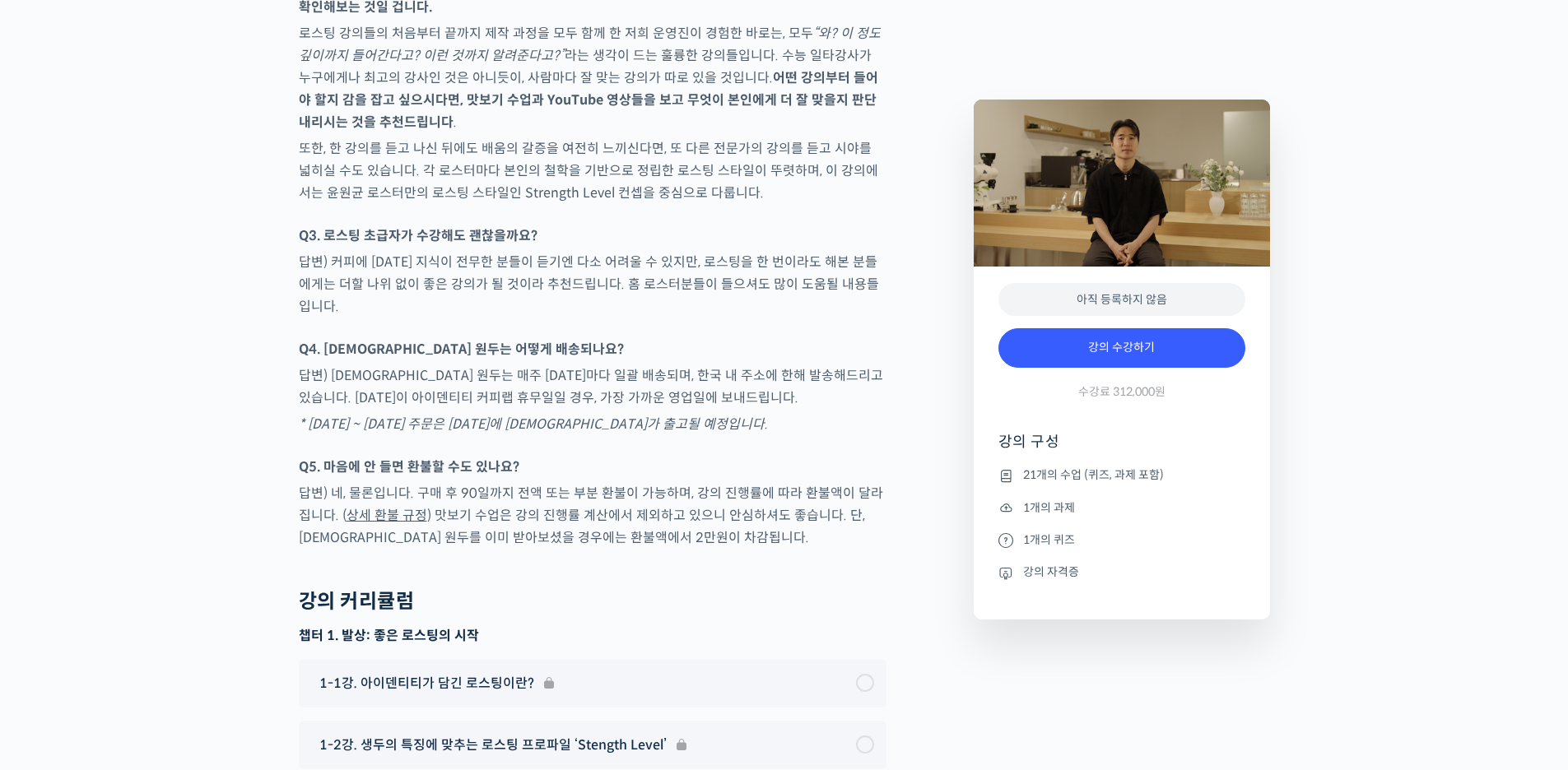
click at [568, 439] on div at bounding box center [592, 446] width 588 height 16
drag, startPoint x: 410, startPoint y: 424, endPoint x: 811, endPoint y: 428, distance: 401.0
click at [809, 482] on p "답변) 네, 물론입니다. 구매 후 90일까지 전액 또는 부분 환불이 가능하며, 강의 진행률에 따라 환불액이 달라집니다. ( 상세 환불 규정 )…" at bounding box center [592, 516] width 588 height 66
click at [729, 482] on p "답변) 네, 물론입니다. 구매 후 90일까지 전액 또는 부분 환불이 가능하며, 강의 진행률에 따라 환불액이 달라집니다. ( 상세 환불 규정 )…" at bounding box center [592, 516] width 588 height 66
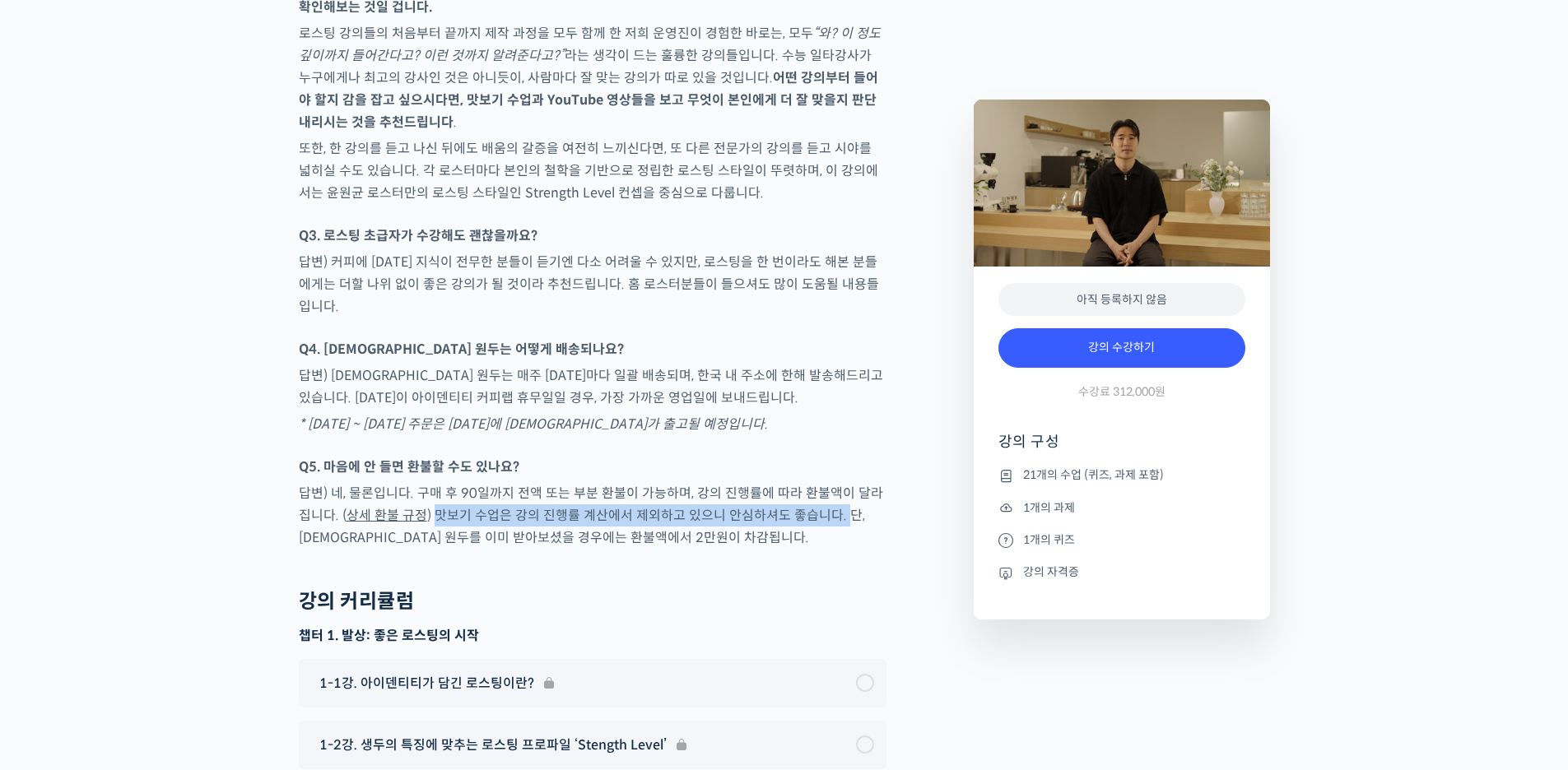
drag, startPoint x: 828, startPoint y: 454, endPoint x: 442, endPoint y: 446, distance: 386.1
click at [422, 482] on p "답변) 네, 물론입니다. 구매 후 90일까지 전액 또는 부분 환불이 가능하며, 강의 진행률에 따라 환불액이 달라집니다. ( 상세 환불 규정 )…" at bounding box center [592, 516] width 588 height 66
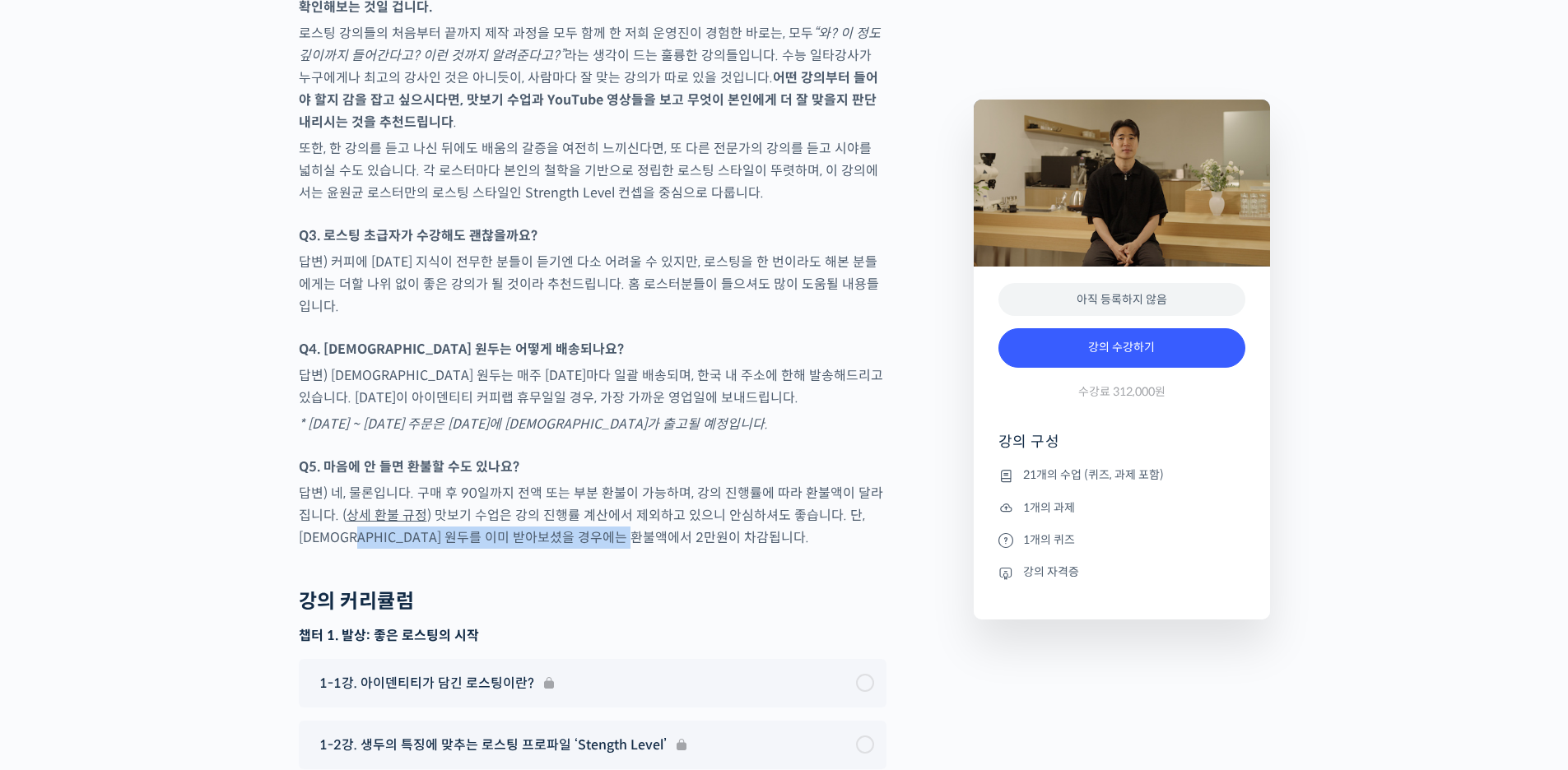
drag, startPoint x: 634, startPoint y: 471, endPoint x: 332, endPoint y: 473, distance: 302.0
click at [332, 482] on p "답변) 네, 물론입니다. 구매 후 90일까지 전액 또는 부분 환불이 가능하며, 강의 진행률에 따라 환불액이 달라집니다. ( 상세 환불 규정 )…" at bounding box center [592, 516] width 588 height 66
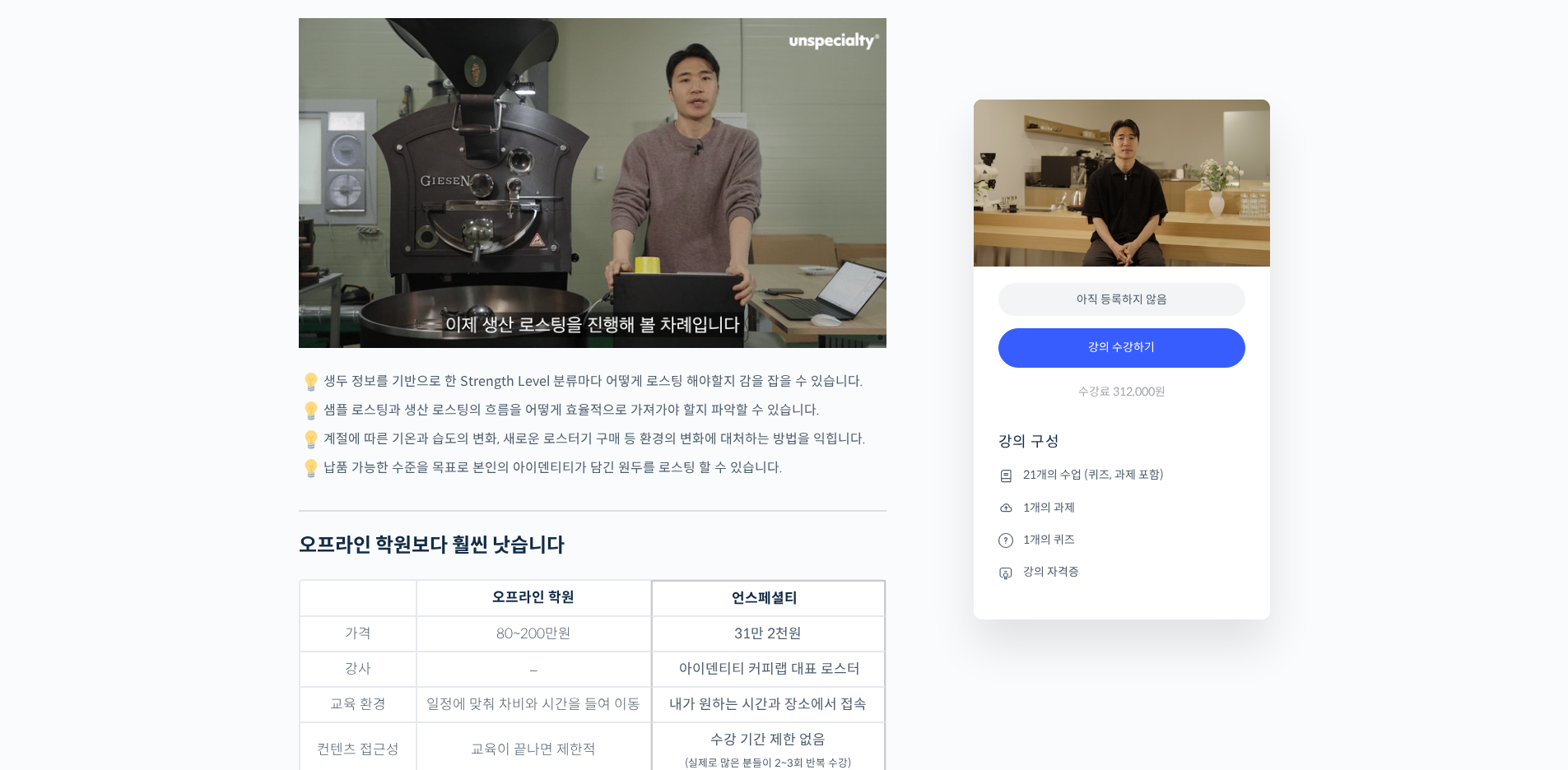
scroll to position [4654, 0]
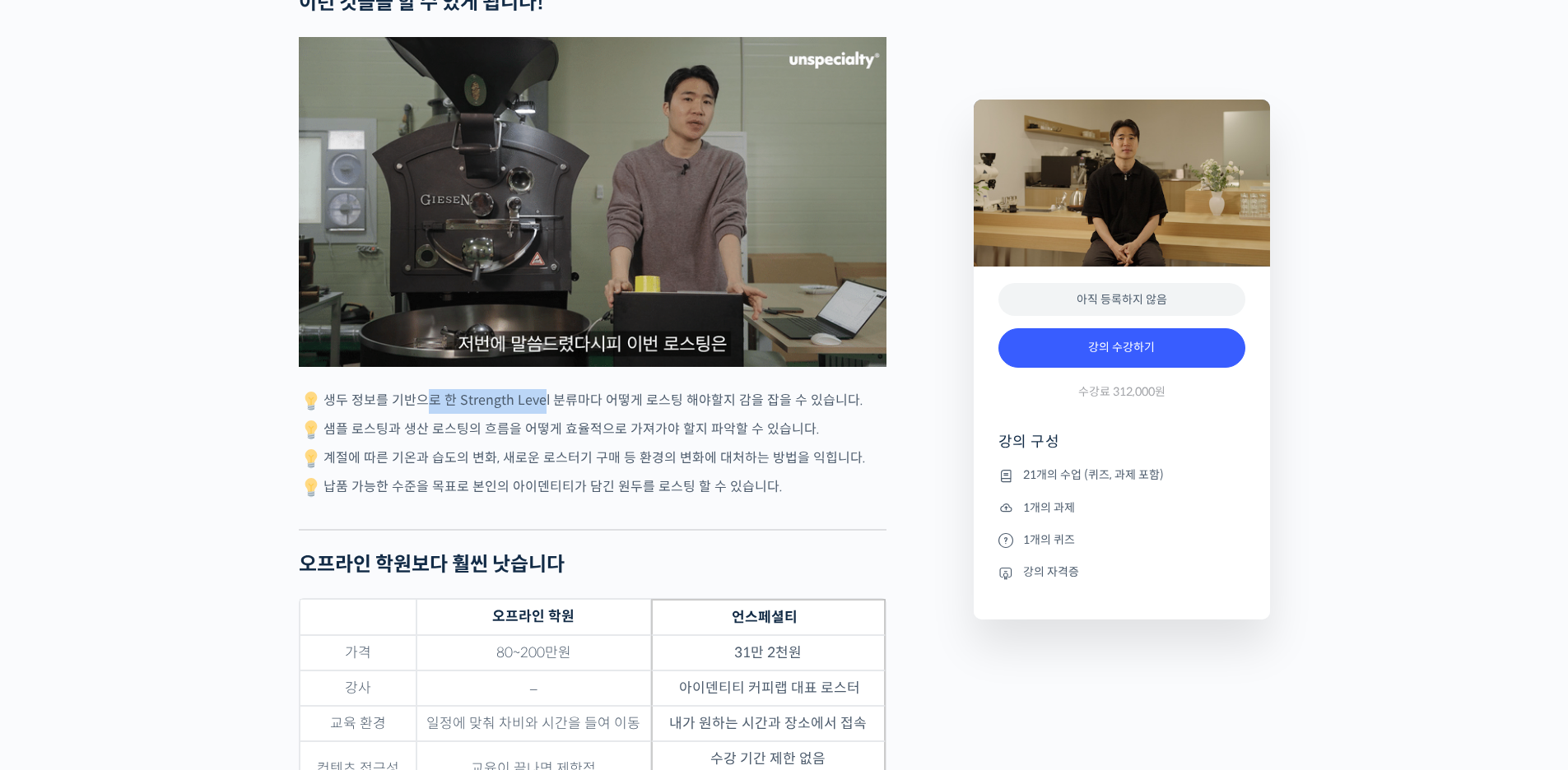
drag, startPoint x: 414, startPoint y: 396, endPoint x: 537, endPoint y: 409, distance: 123.7
click at [539, 407] on p "생두 정보를 기반으로 한 Strength Level 분류마다 어떻게 로스팅 해야할지 감을 잡을 수 있습니다." at bounding box center [592, 401] width 588 height 25
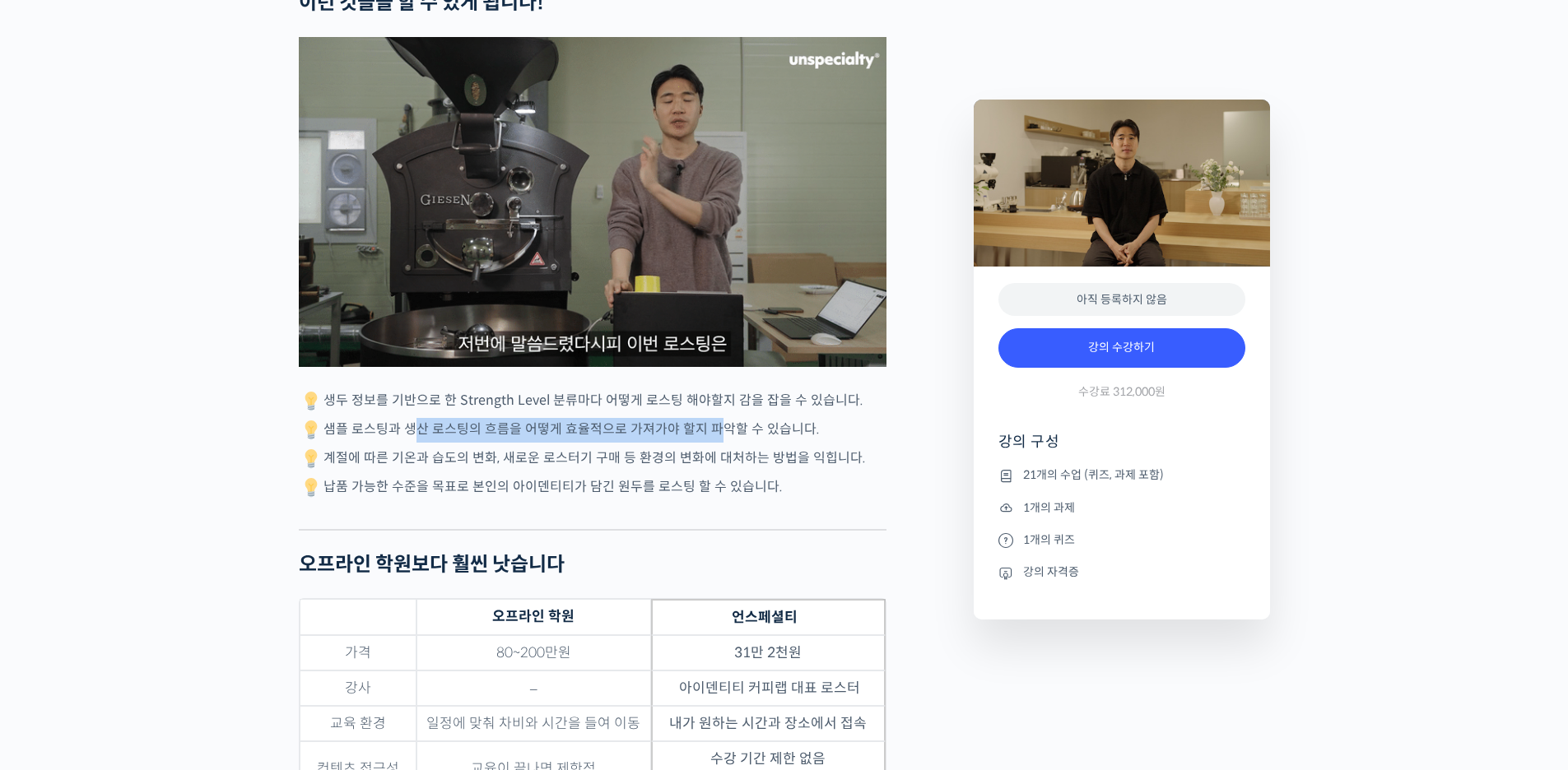
drag, startPoint x: 408, startPoint y: 429, endPoint x: 502, endPoint y: 427, distance: 94.0
click at [704, 418] on p "샘플 로스팅과 생산 로스팅의 흐름을 어떻게 효율적으로 가져가야 할지 파악할 수 있습니다." at bounding box center [592, 430] width 588 height 25
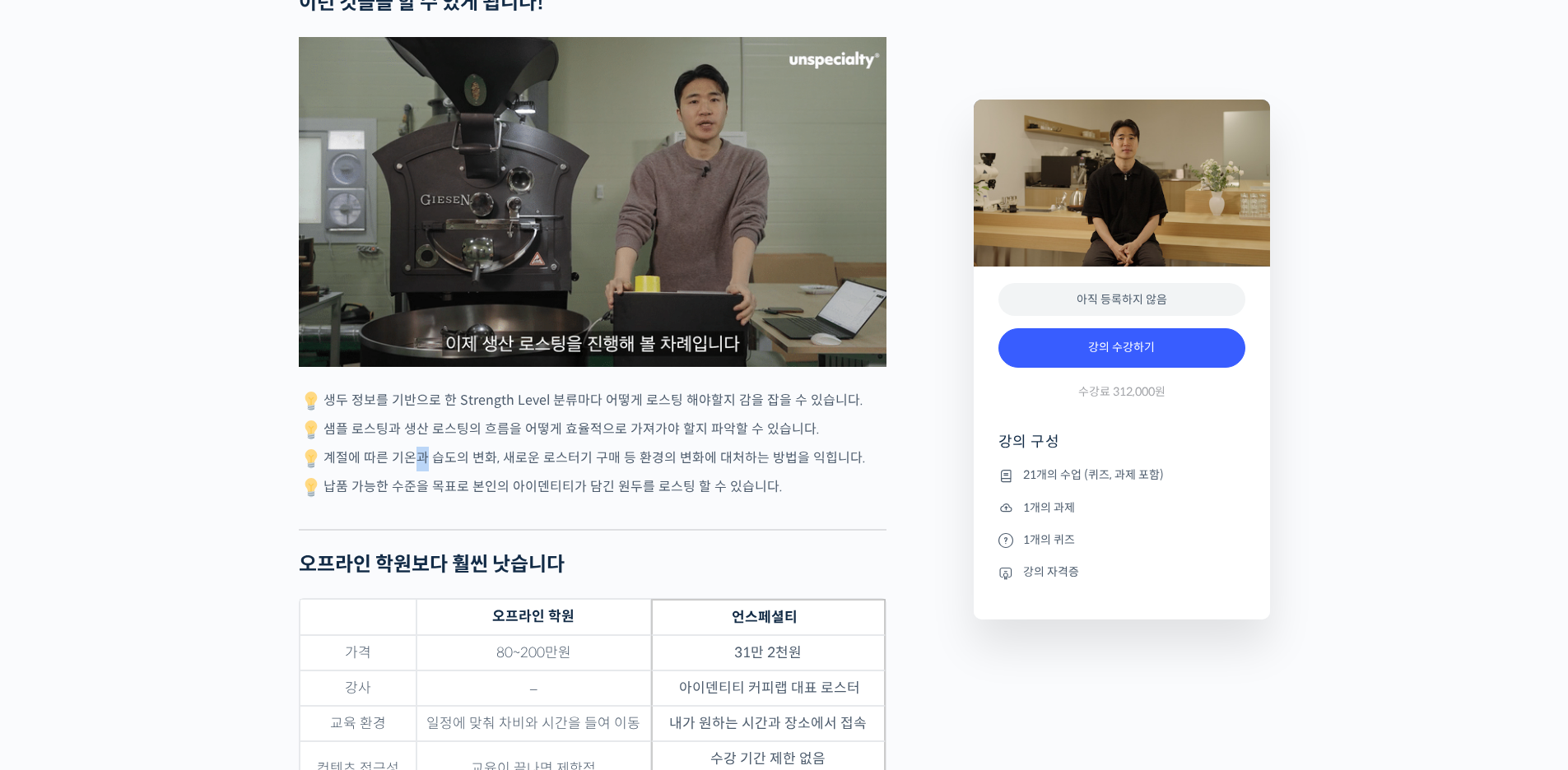
drag, startPoint x: 408, startPoint y: 450, endPoint x: 425, endPoint y: 453, distance: 17.3
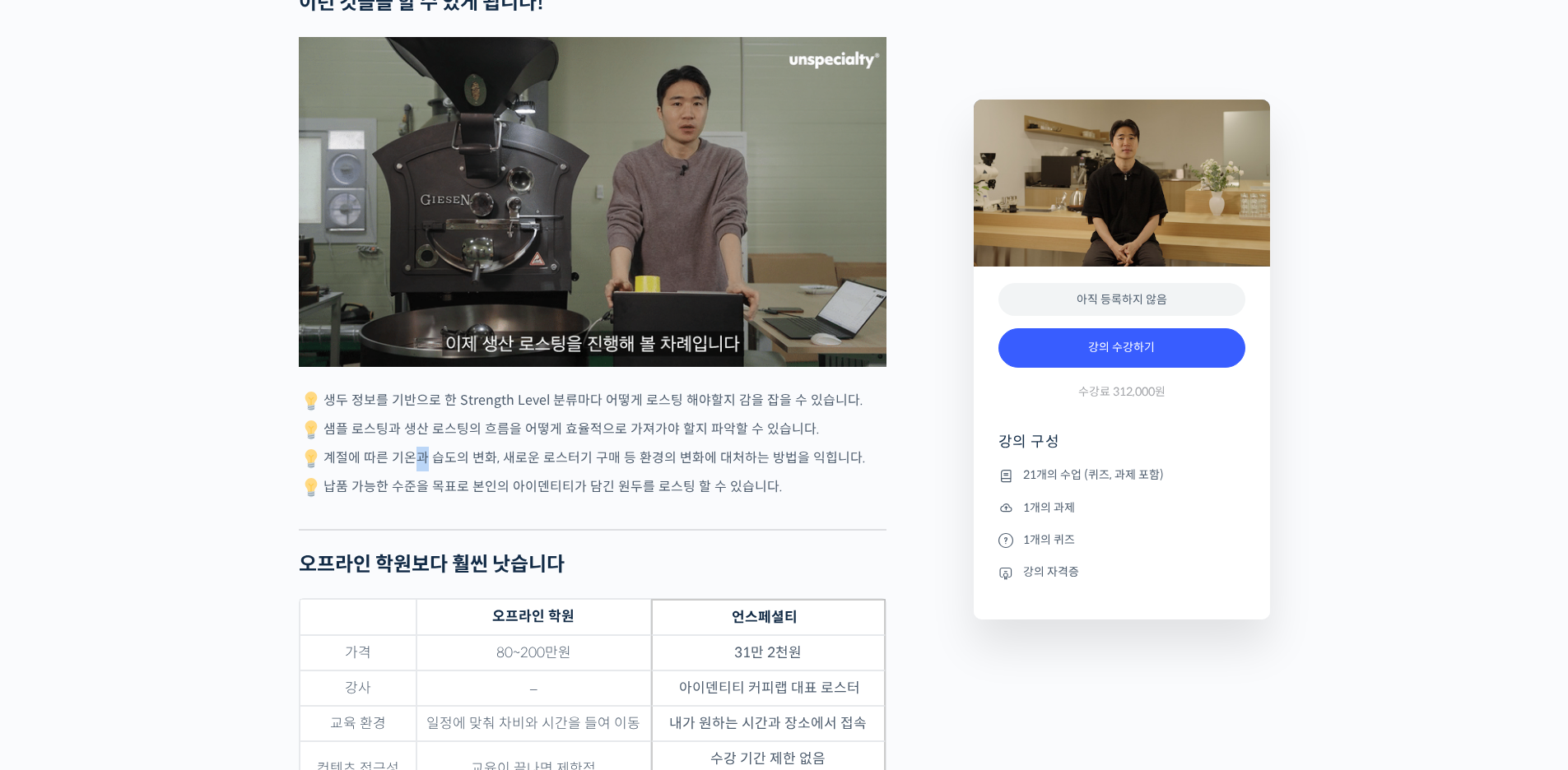
click at [426, 447] on p "계절에 따른 기온과 습도의 변화, 새로운 로스터기 구매 등 환경의 변화에 대처하는 방법을 익힙니다." at bounding box center [592, 459] width 588 height 25
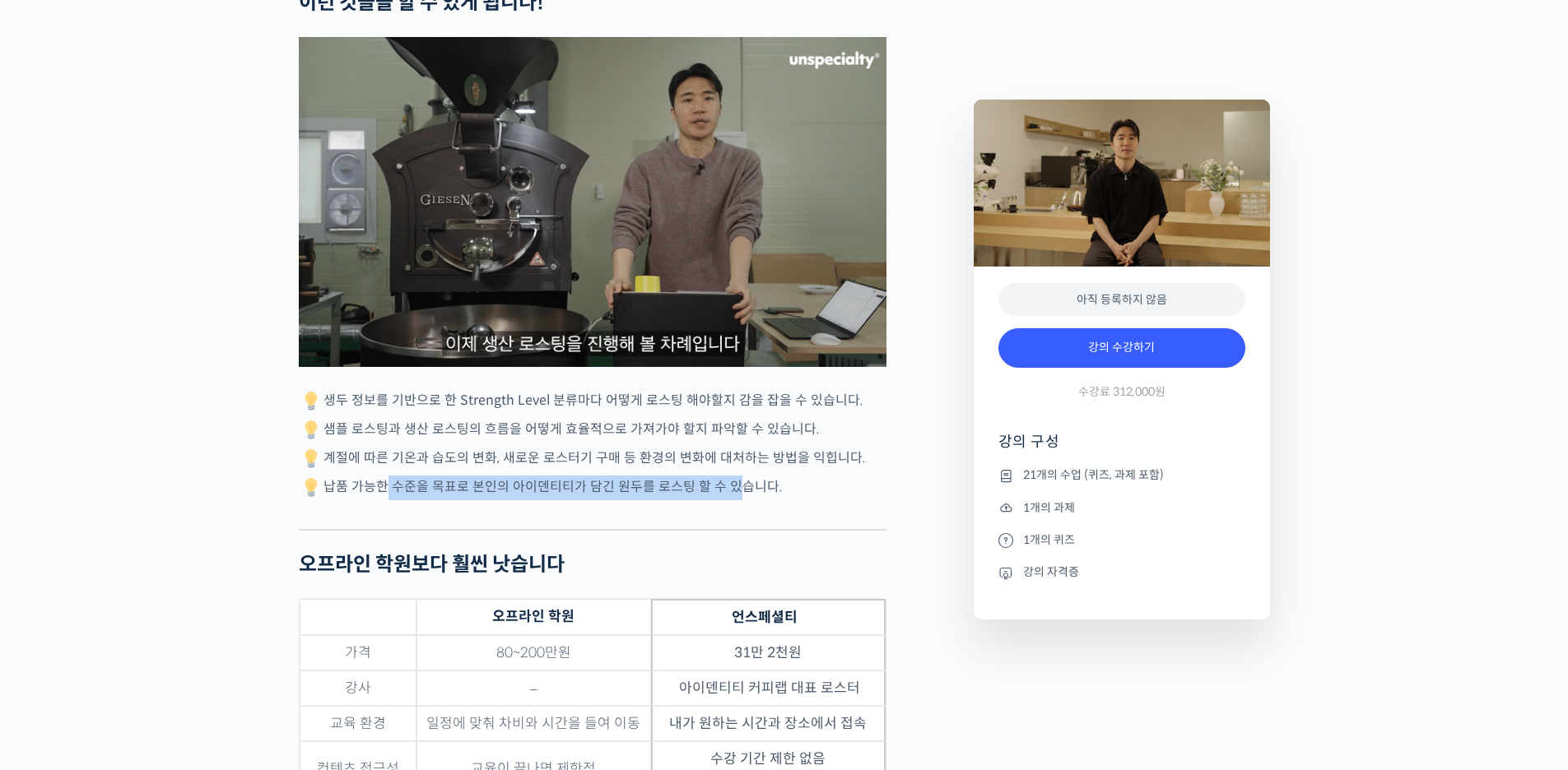
drag, startPoint x: 376, startPoint y: 481, endPoint x: 725, endPoint y: 482, distance: 349.0
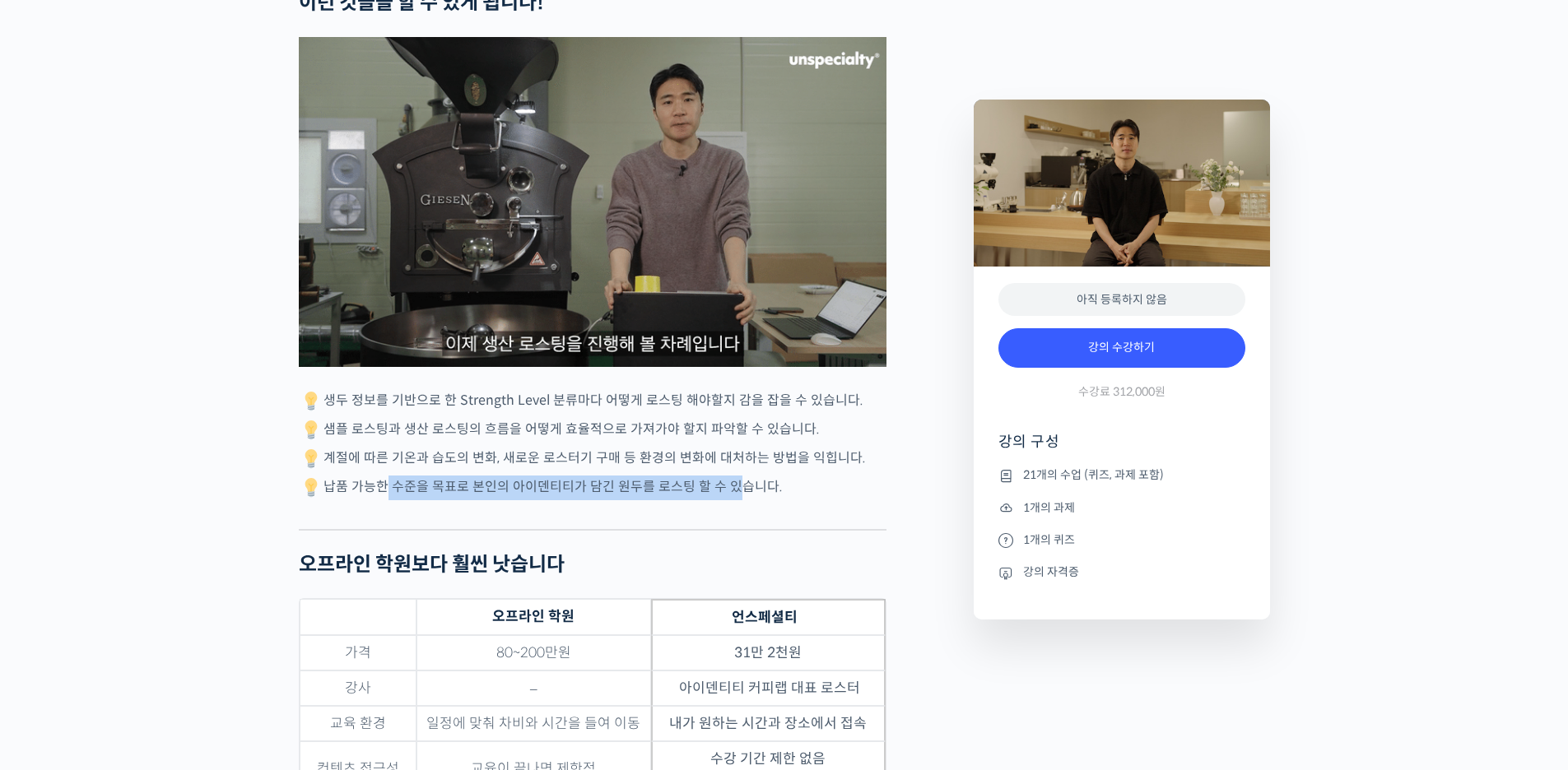
click at [725, 482] on p "납품 가능한 수준을 목표로 본인의 아이덴티티가 담긴 원두를 로스팅 할 수 있습니다." at bounding box center [592, 488] width 588 height 25
click at [599, 487] on p "납품 가능한 수준을 목표로 본인의 아이덴티티가 담긴 원두를 로스팅 할 수 있습니다." at bounding box center [592, 488] width 588 height 25
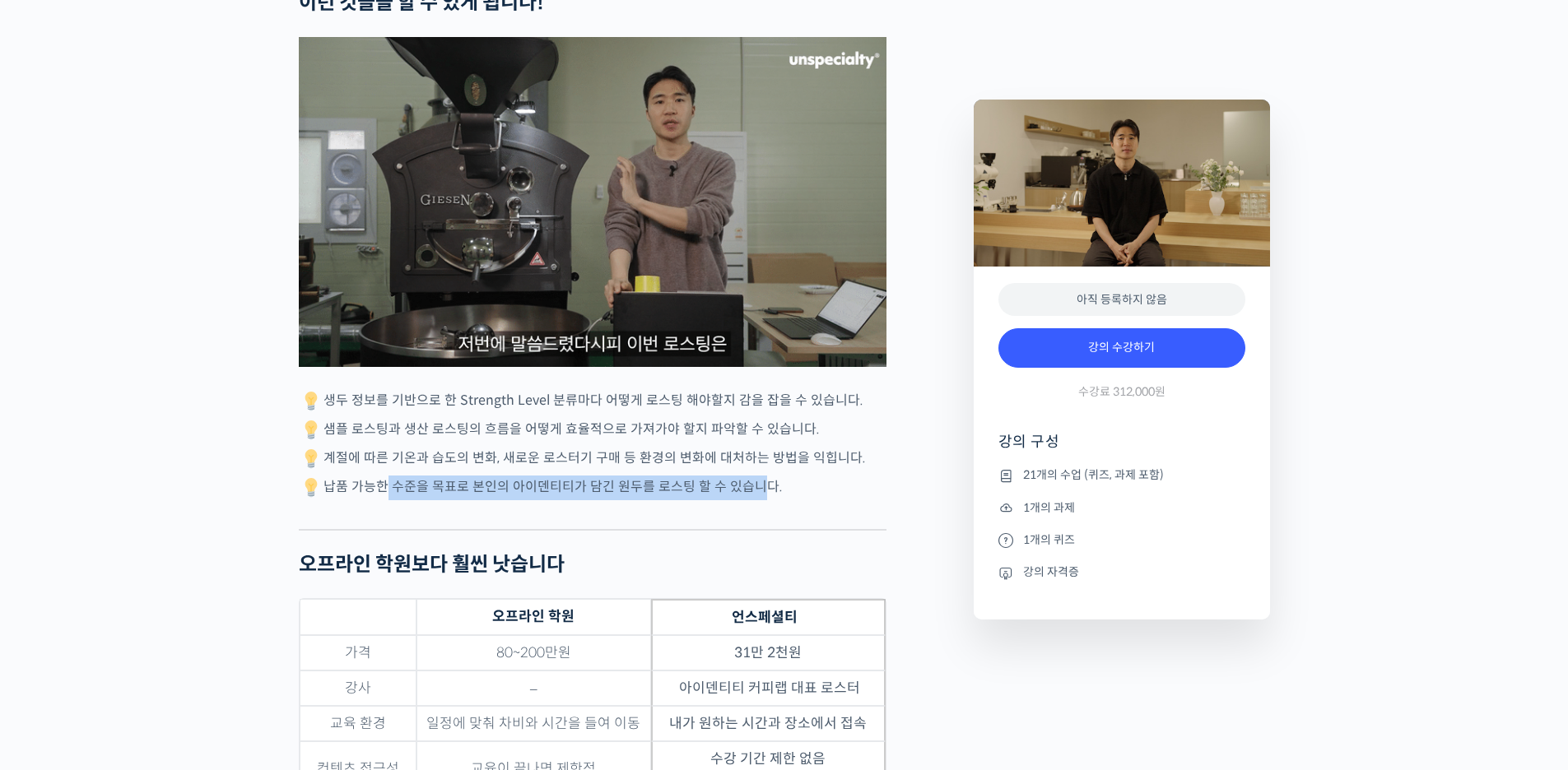
drag, startPoint x: 748, startPoint y: 486, endPoint x: 386, endPoint y: 478, distance: 362.1
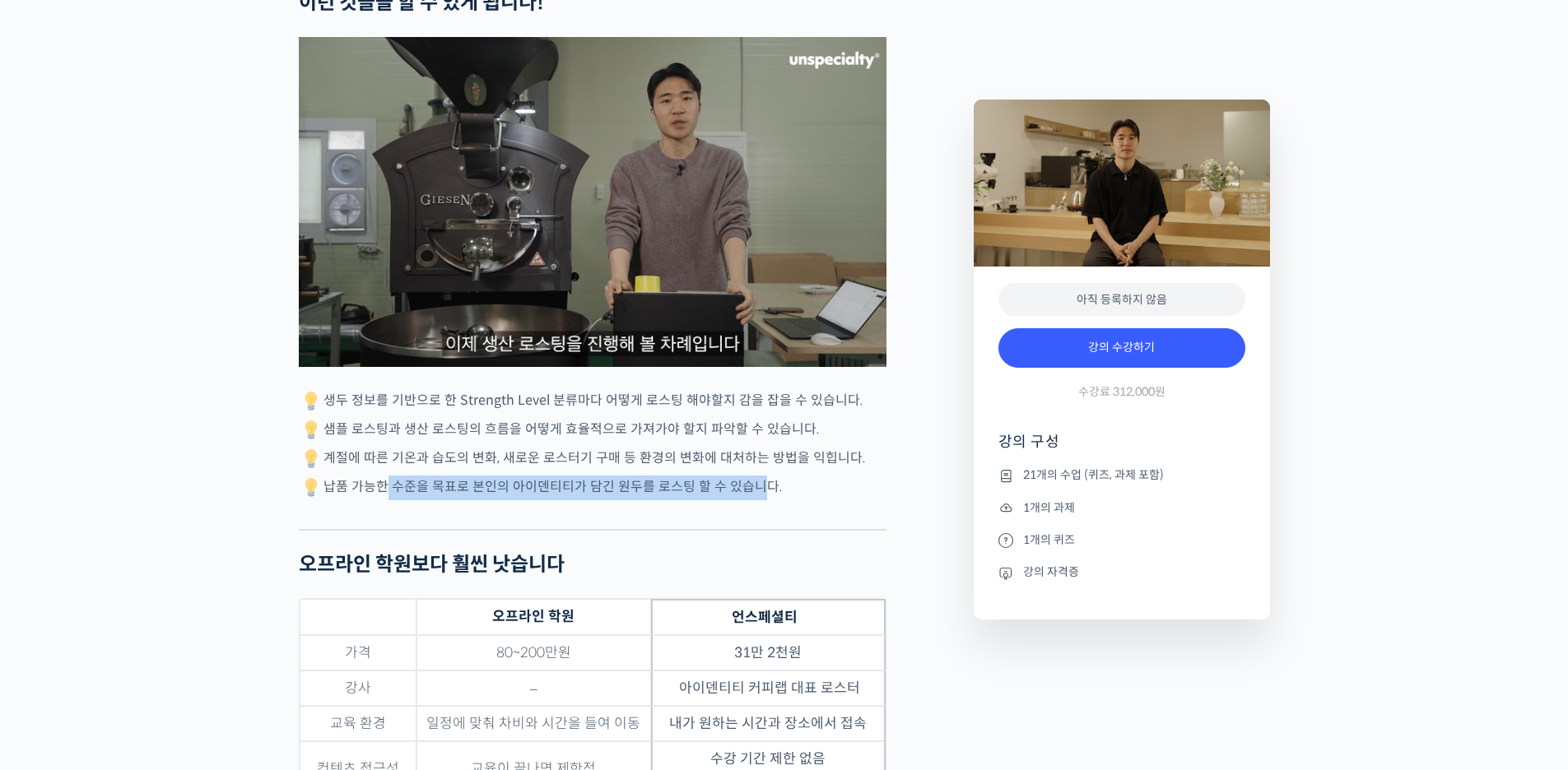
click at [385, 477] on p "납품 가능한 수준을 목표로 본인의 아이덴티티가 담긴 원두를 로스팅 할 수 있습니다." at bounding box center [592, 488] width 588 height 25
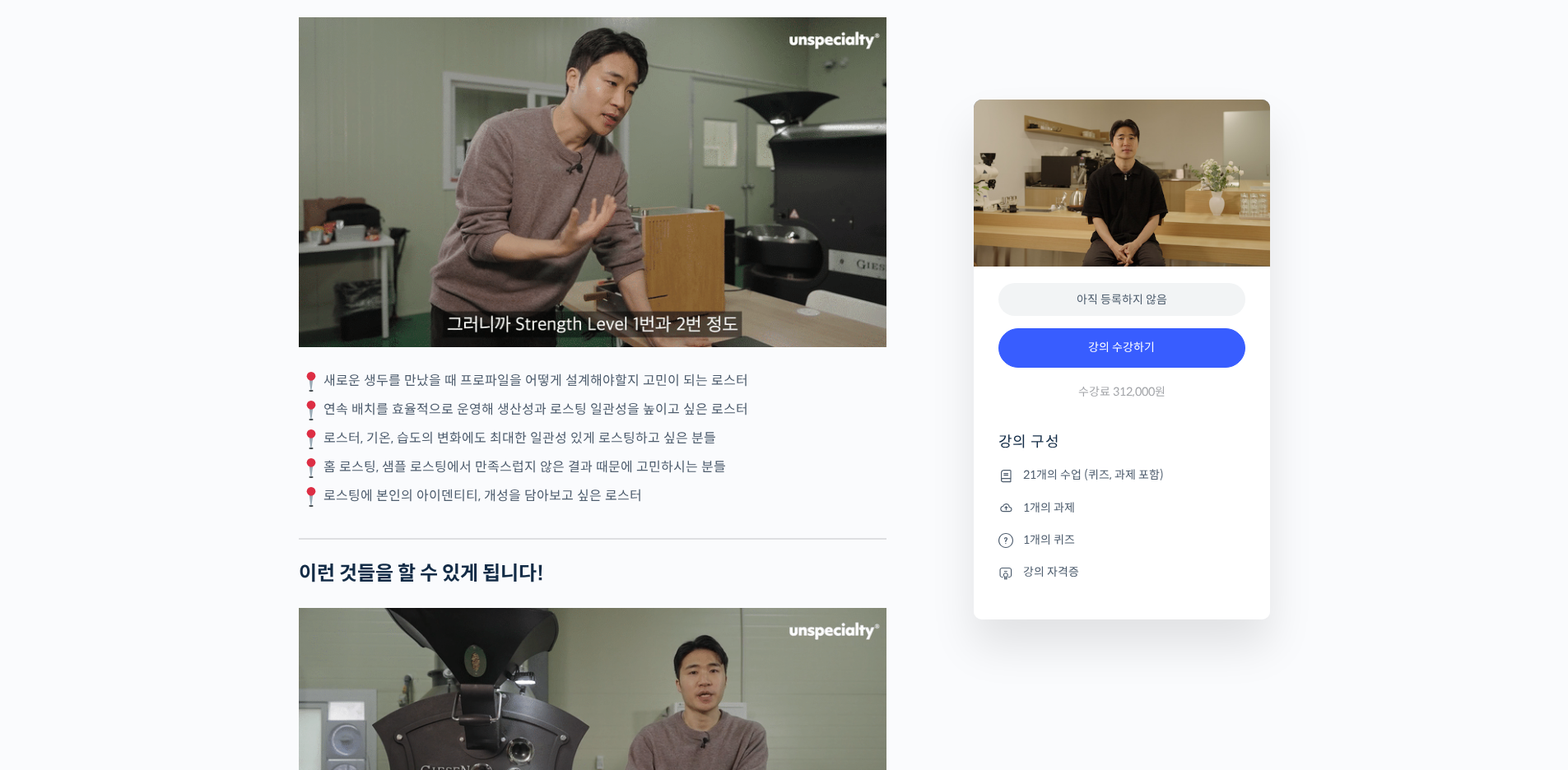
scroll to position [3997, 0]
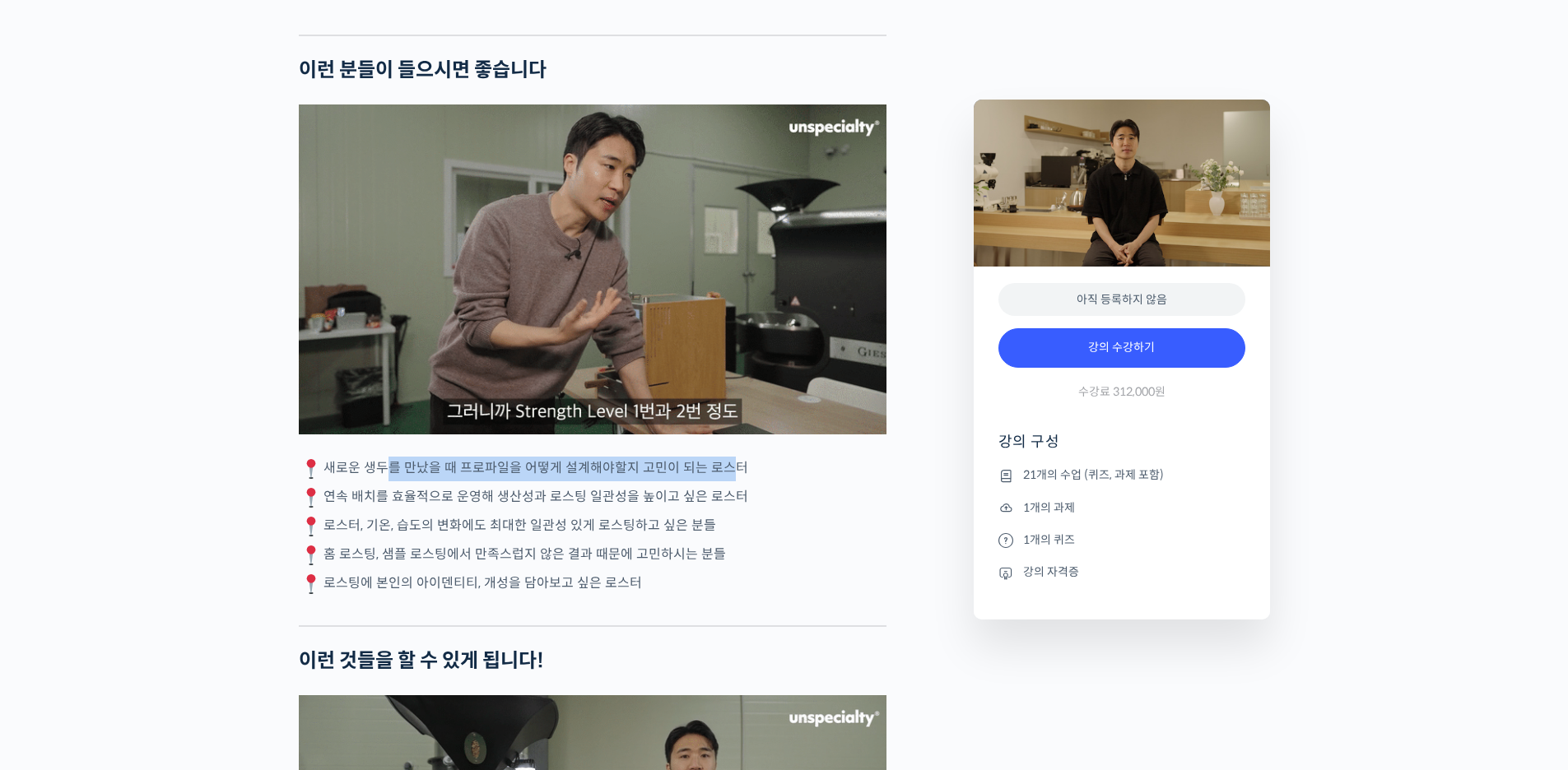
drag, startPoint x: 377, startPoint y: 464, endPoint x: 716, endPoint y: 475, distance: 339.2
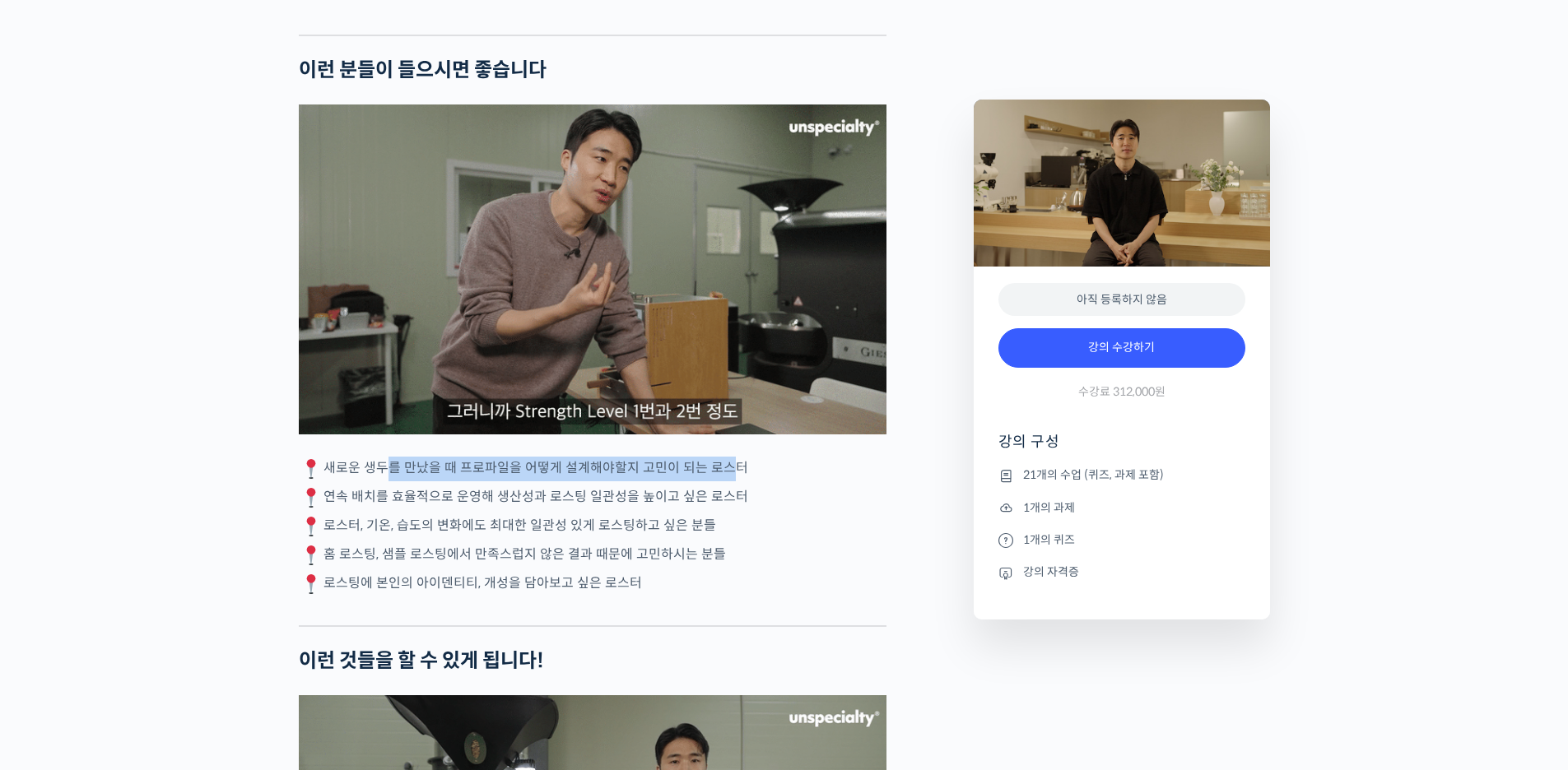
click at [716, 475] on p "새로운 생두를 만났을 때 프로파일을 어떻게 설계해야할지 고민이 되는 로스터" at bounding box center [592, 469] width 588 height 25
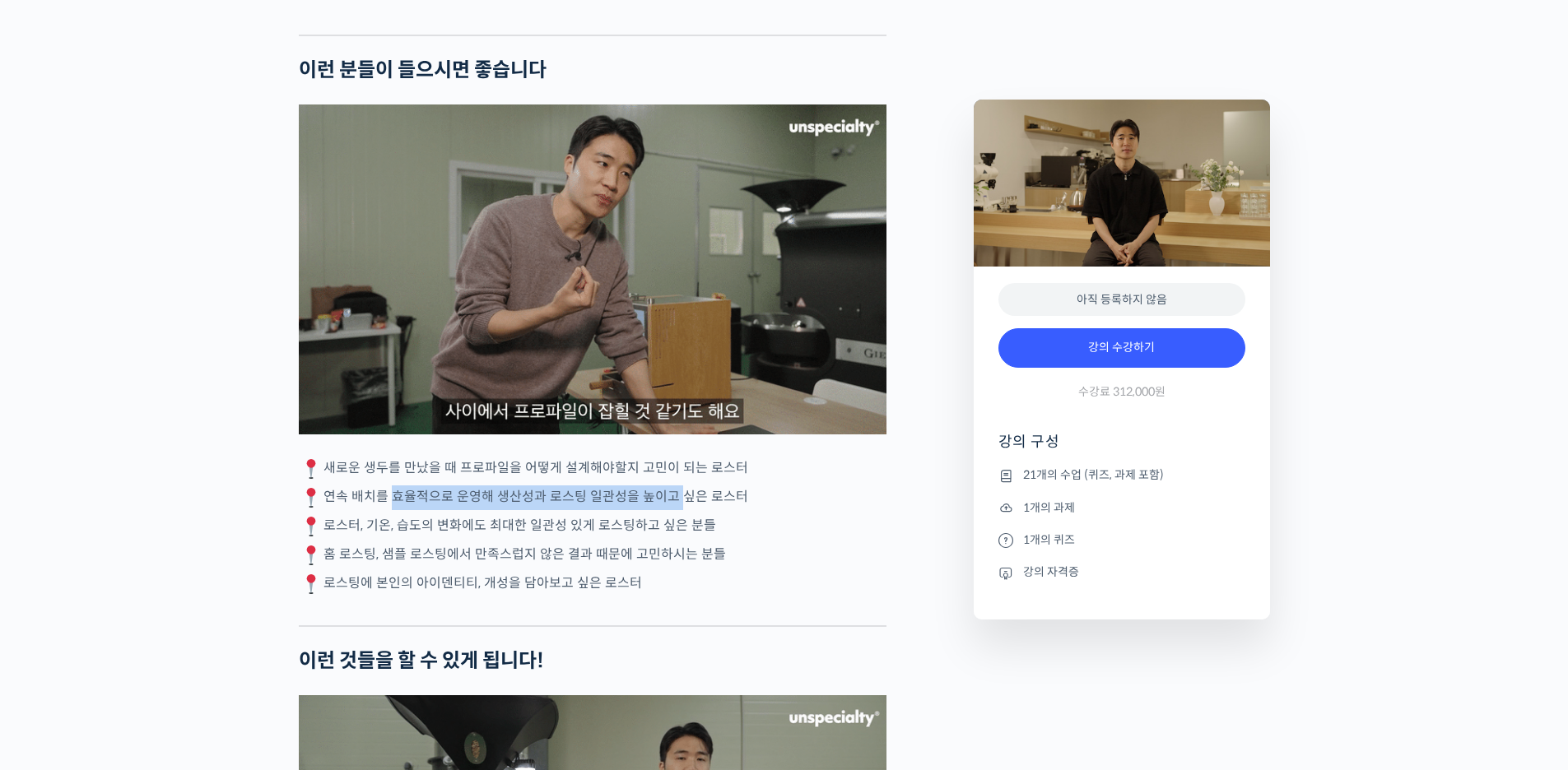
drag, startPoint x: 384, startPoint y: 495, endPoint x: 685, endPoint y: 485, distance: 301.2
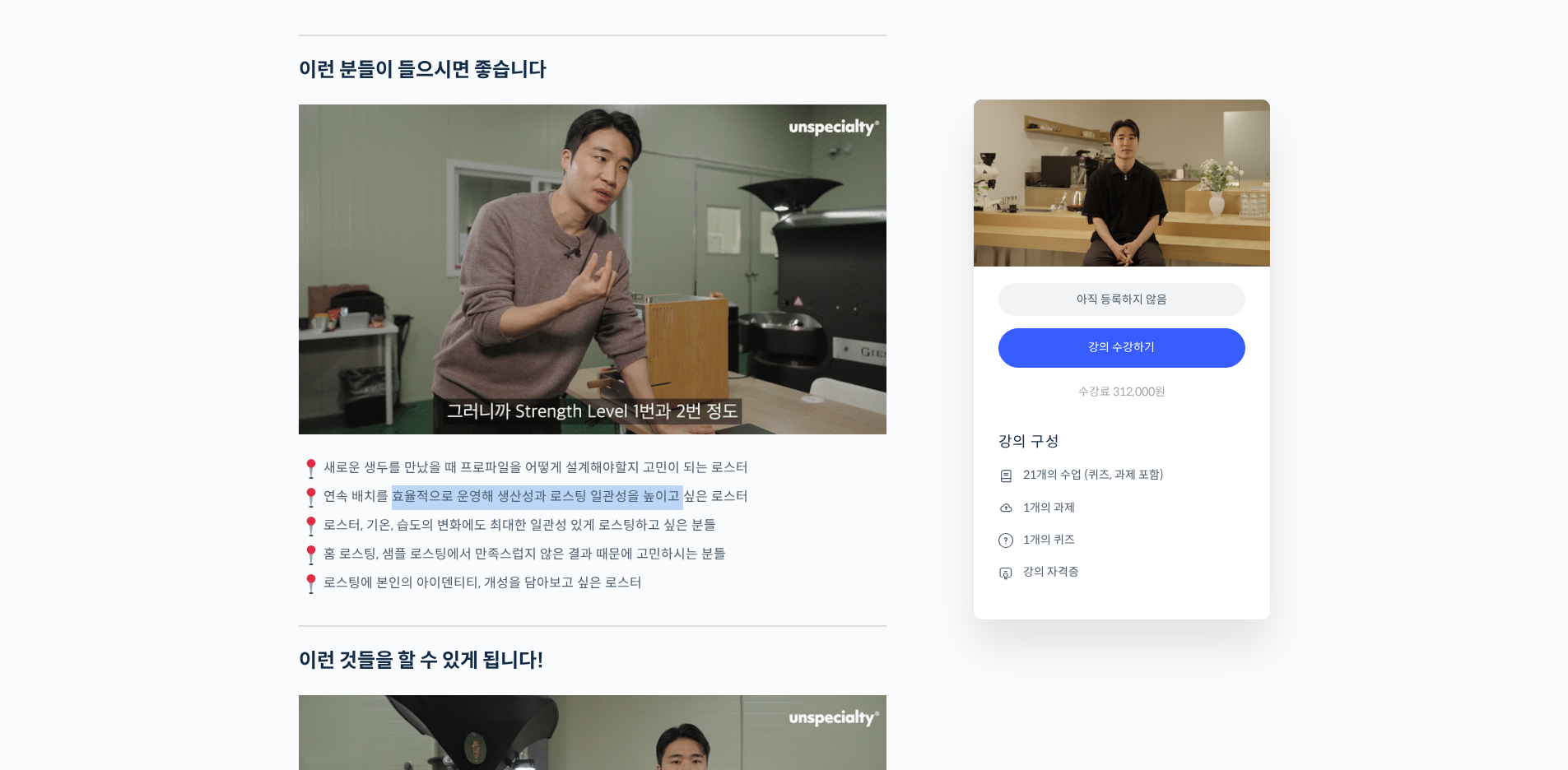
click at [681, 485] on p "연속 배치를 효율적으로 운영해 생산성과 로스팅 일관성을 높이고 싶은 로스터" at bounding box center [592, 498] width 588 height 25
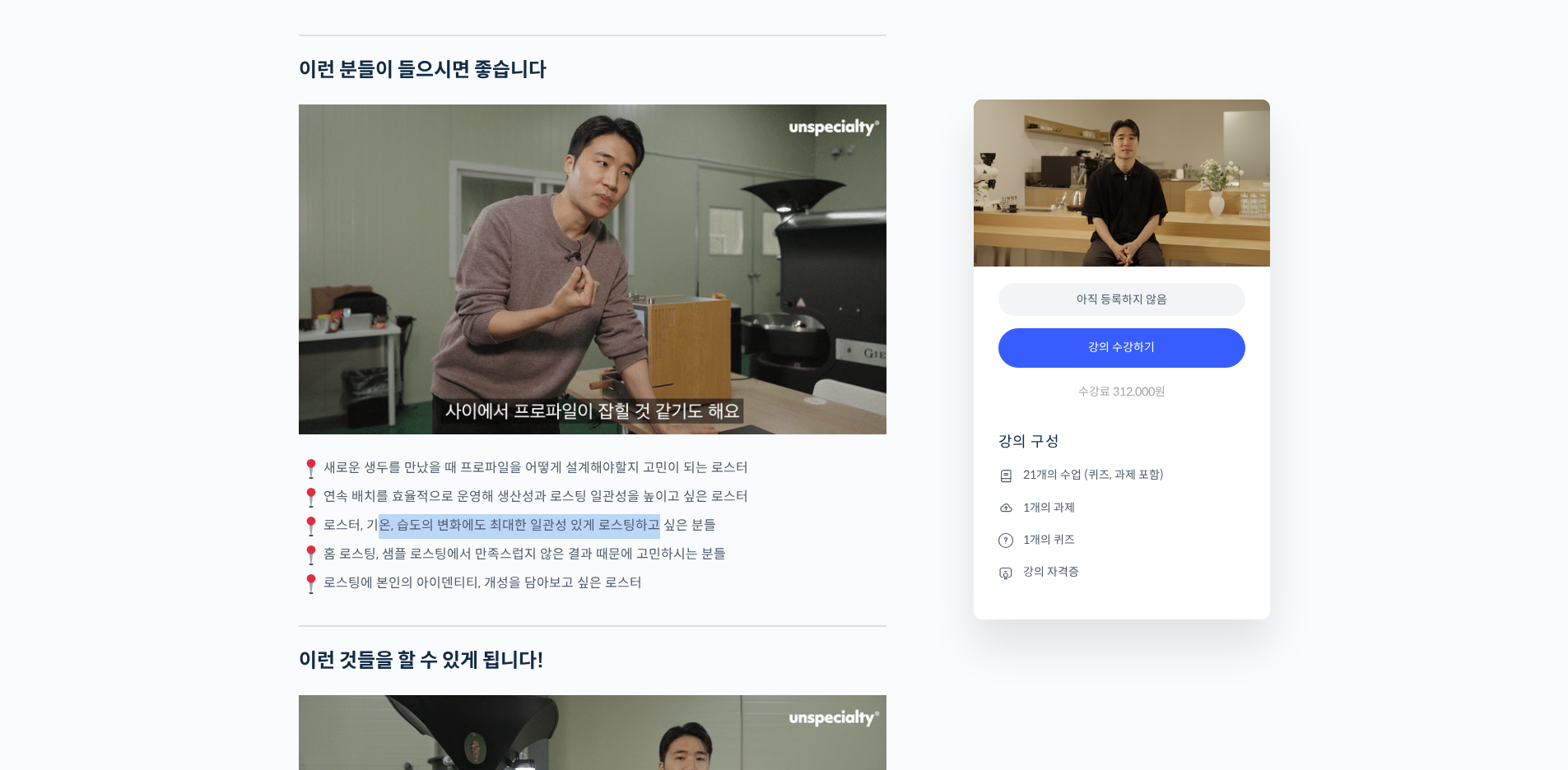
drag, startPoint x: 371, startPoint y: 506, endPoint x: 614, endPoint y: 532, distance: 244.4
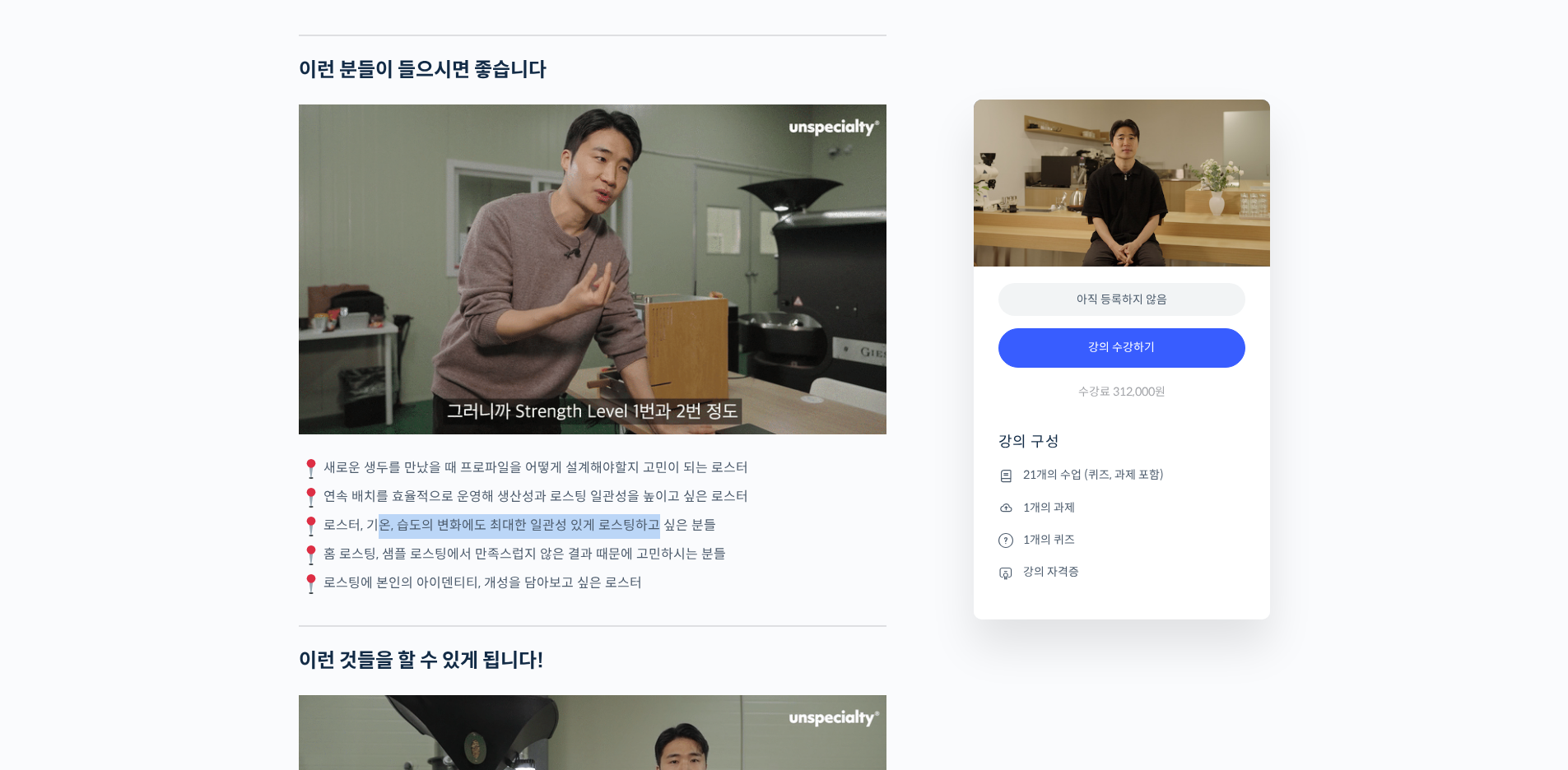
click at [652, 518] on div "윤원균 로스터를 소개합니다! <아이덴티티 커피랩> 대표 2018년 4월 서울 효창동에서 브루잉 전문 카페로 오픈, 가정용 로스터기(Bulle…" at bounding box center [592, 630] width 588 height 7898
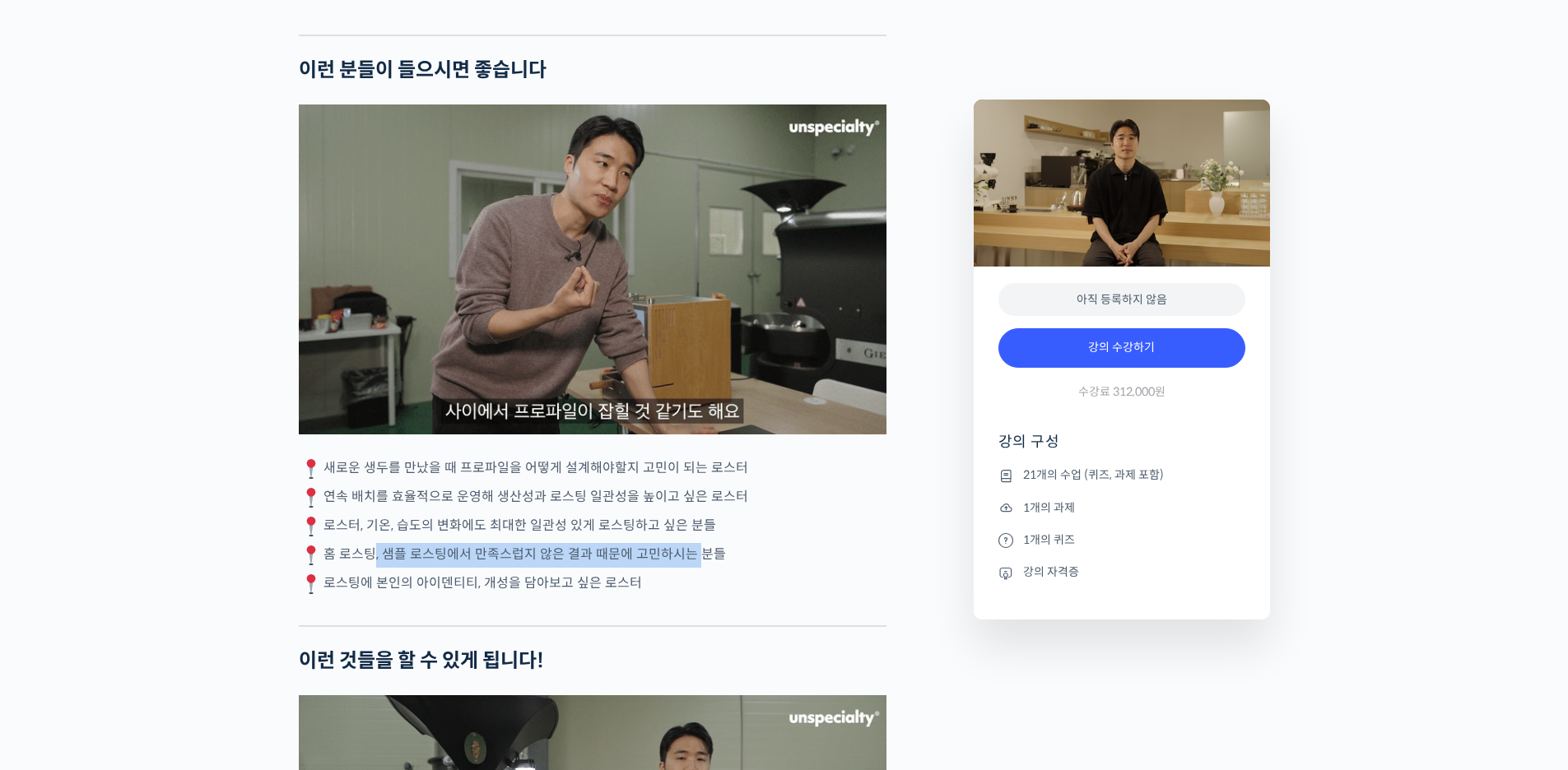
drag, startPoint x: 451, startPoint y: 542, endPoint x: 691, endPoint y: 536, distance: 240.1
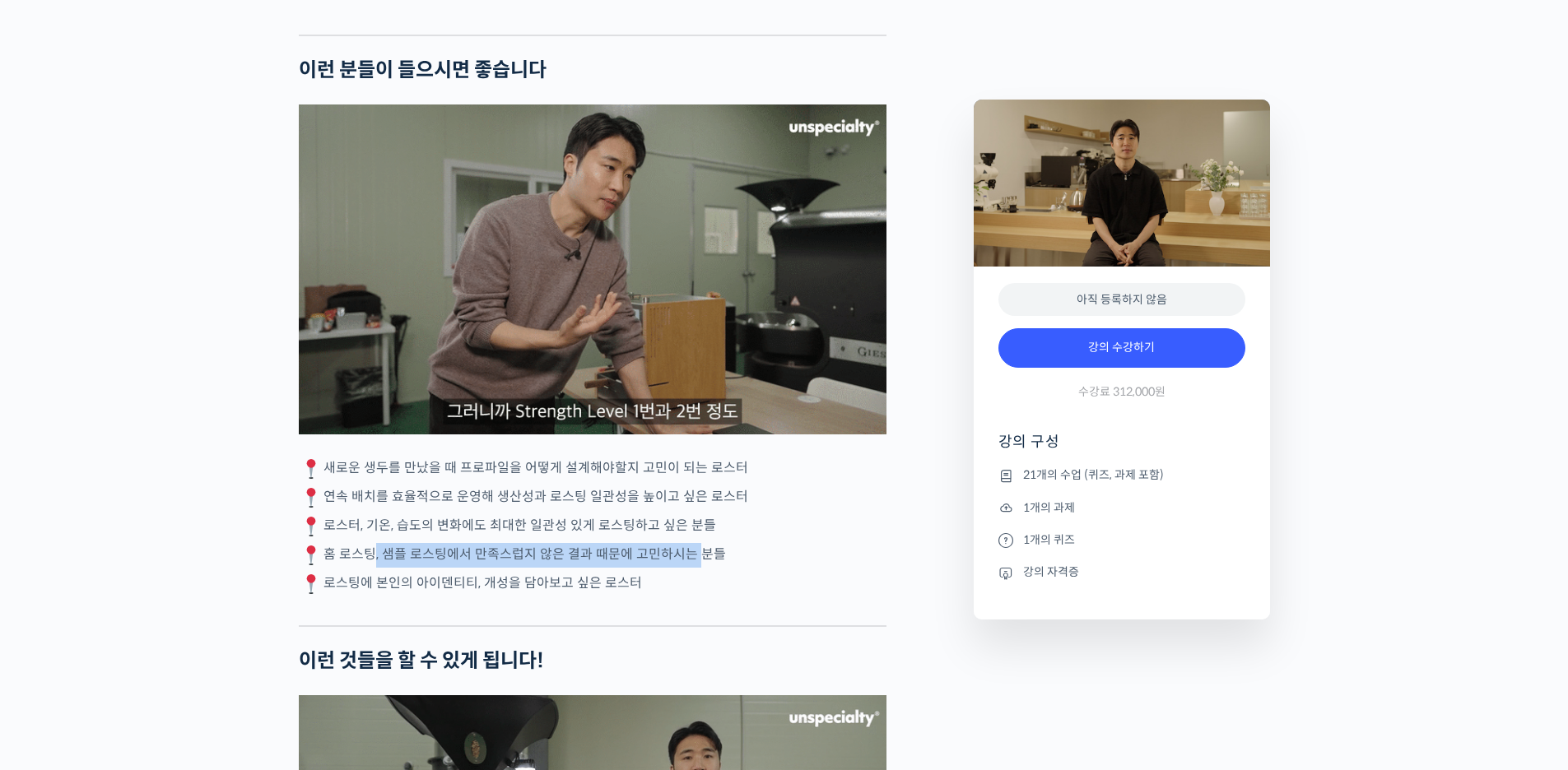
click at [691, 535] on div "윤원균 로스터를 소개합니다! <아이덴티티 커피랩> 대표 2018년 4월 서울 효창동에서 브루잉 전문 카페로 오픈, 가정용 로스터기(Bulle…" at bounding box center [592, 630] width 588 height 7898
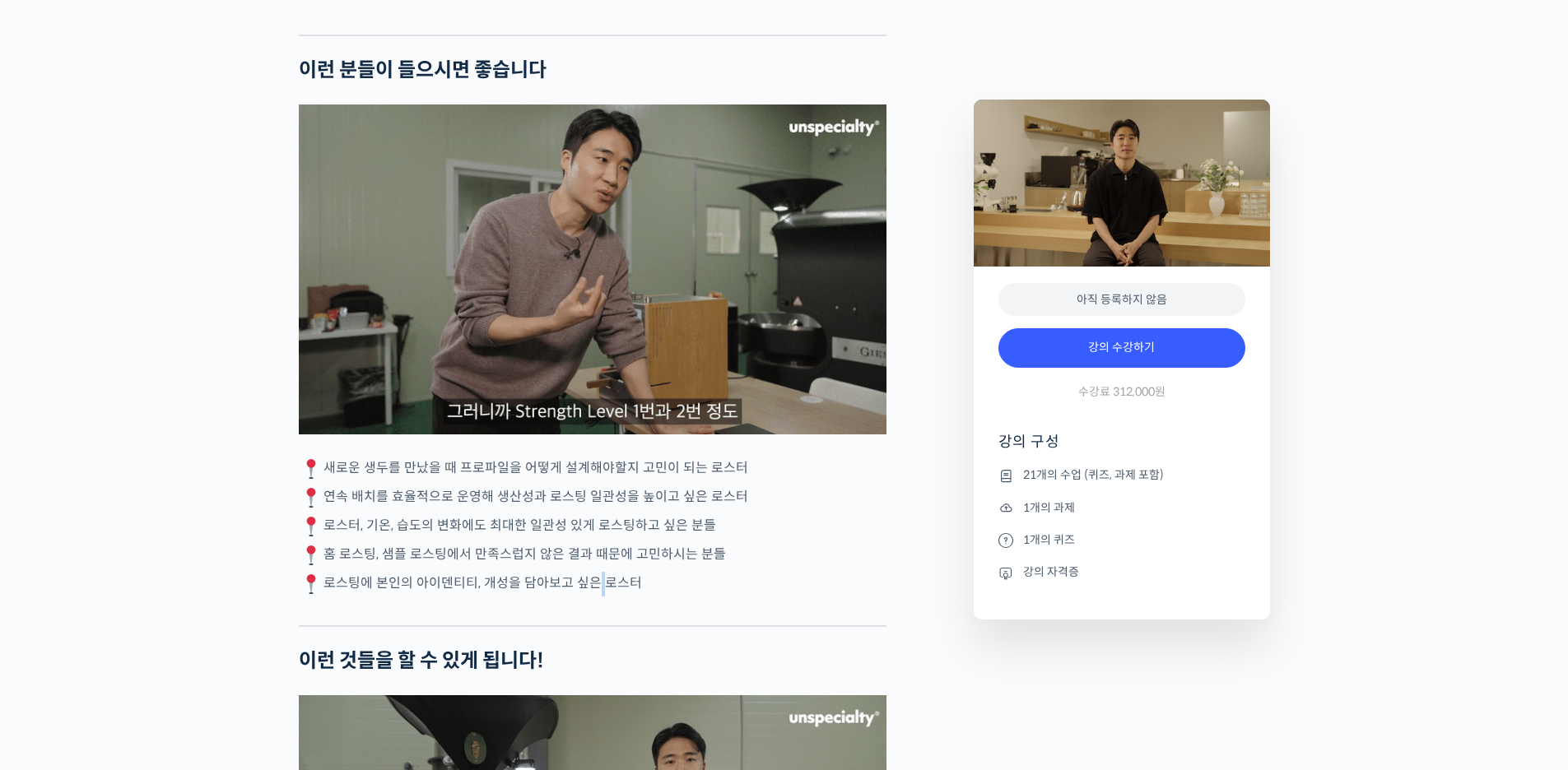
drag, startPoint x: 582, startPoint y: 572, endPoint x: 602, endPoint y: 578, distance: 20.9
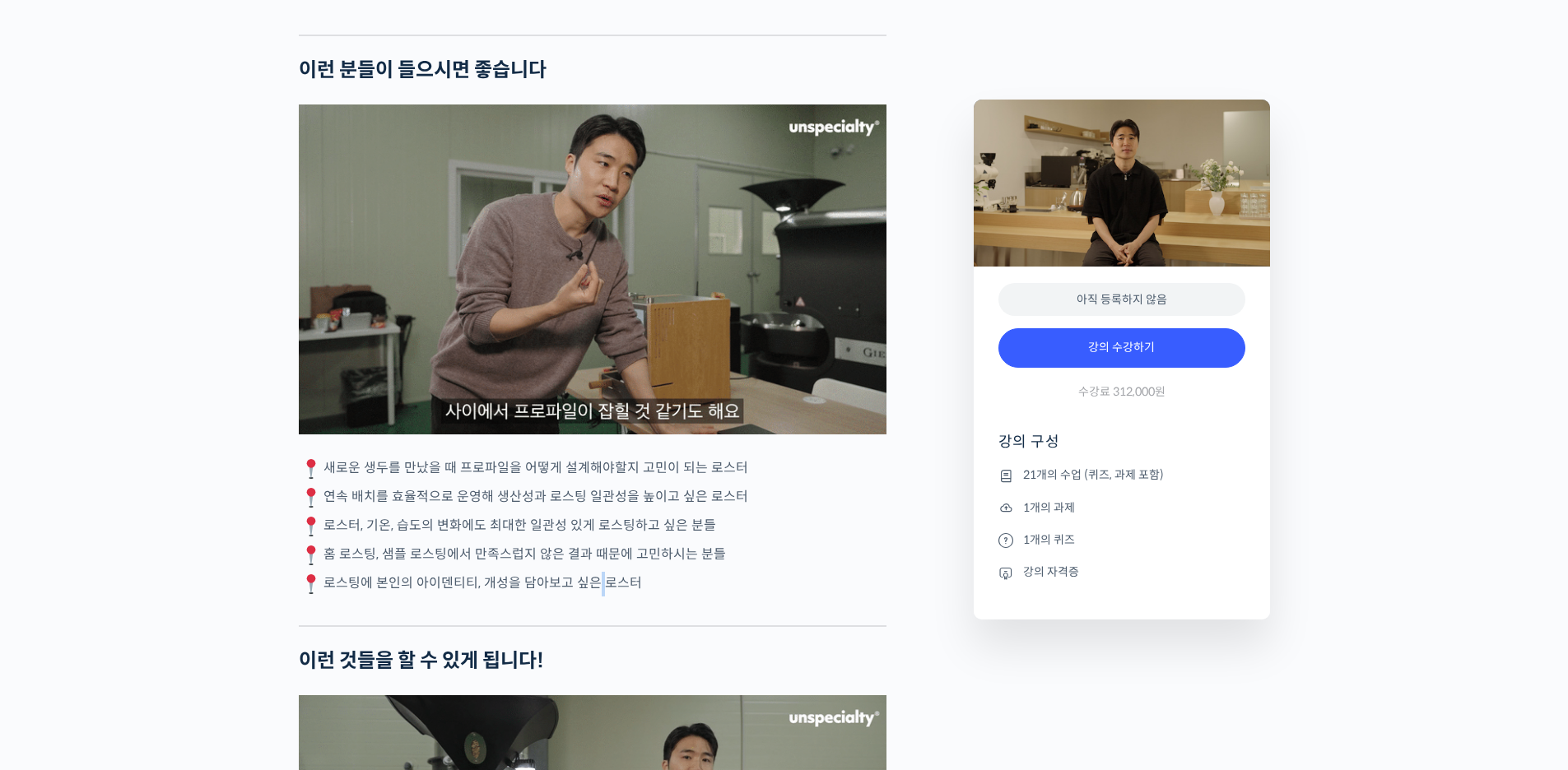
click at [598, 577] on p "로스팅에 본인의 아이덴티티, 개성을 담아보고 싶은 로스터" at bounding box center [592, 584] width 588 height 25
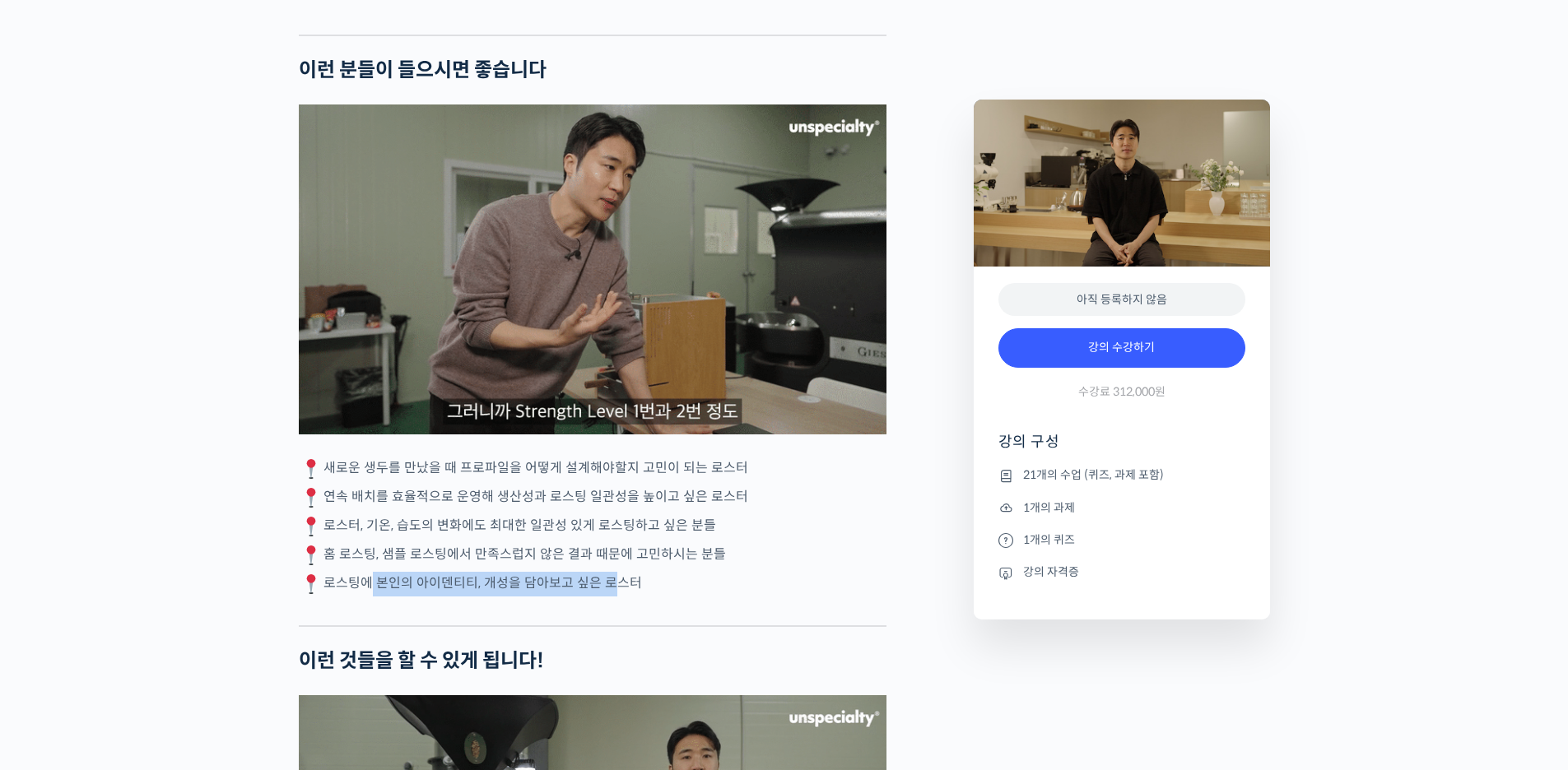
drag, startPoint x: 582, startPoint y: 584, endPoint x: 368, endPoint y: 578, distance: 214.1
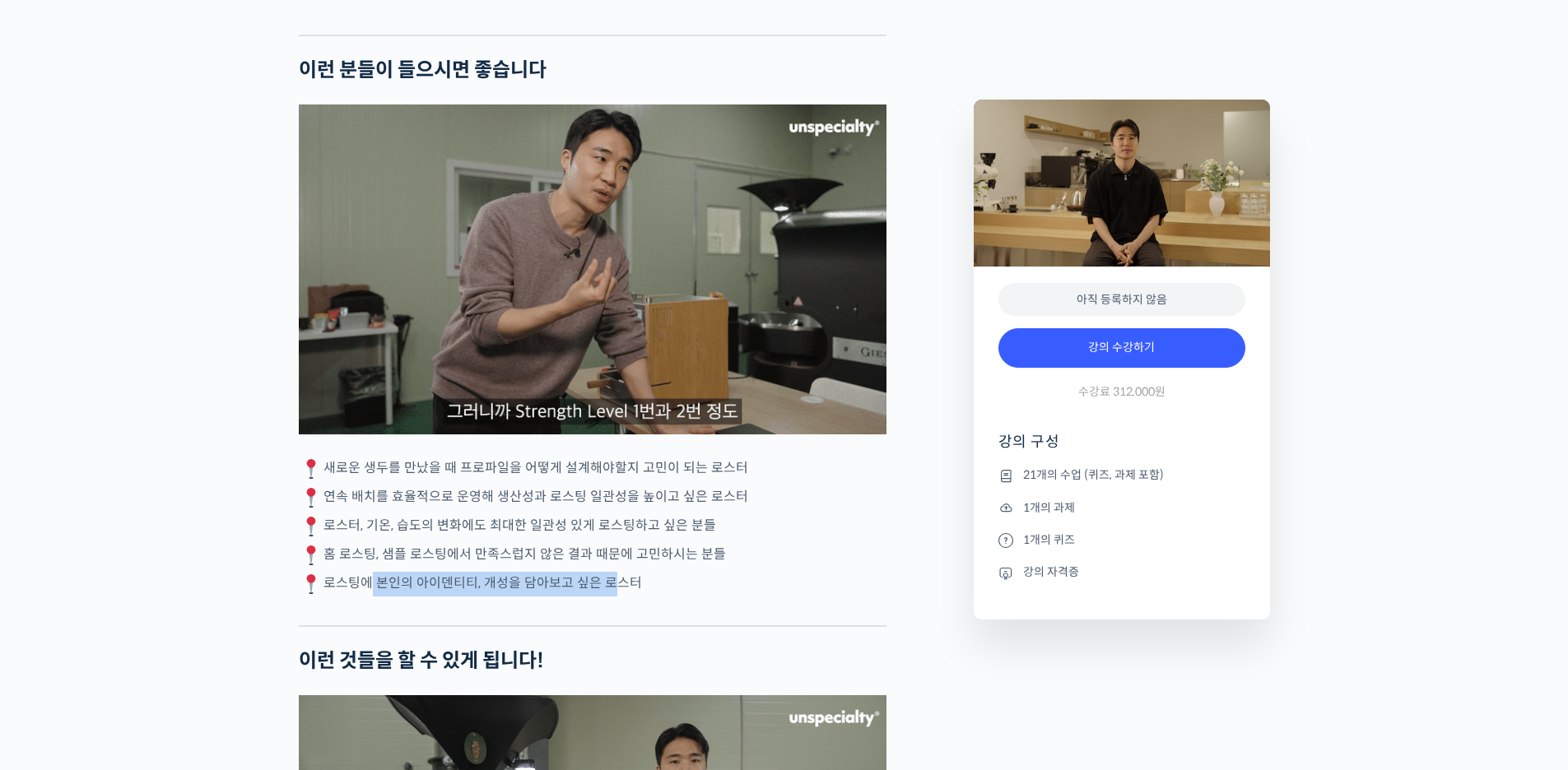
click at [366, 582] on p "로스팅에 본인의 아이덴티티, 개성을 담아보고 싶은 로스터" at bounding box center [592, 584] width 588 height 25
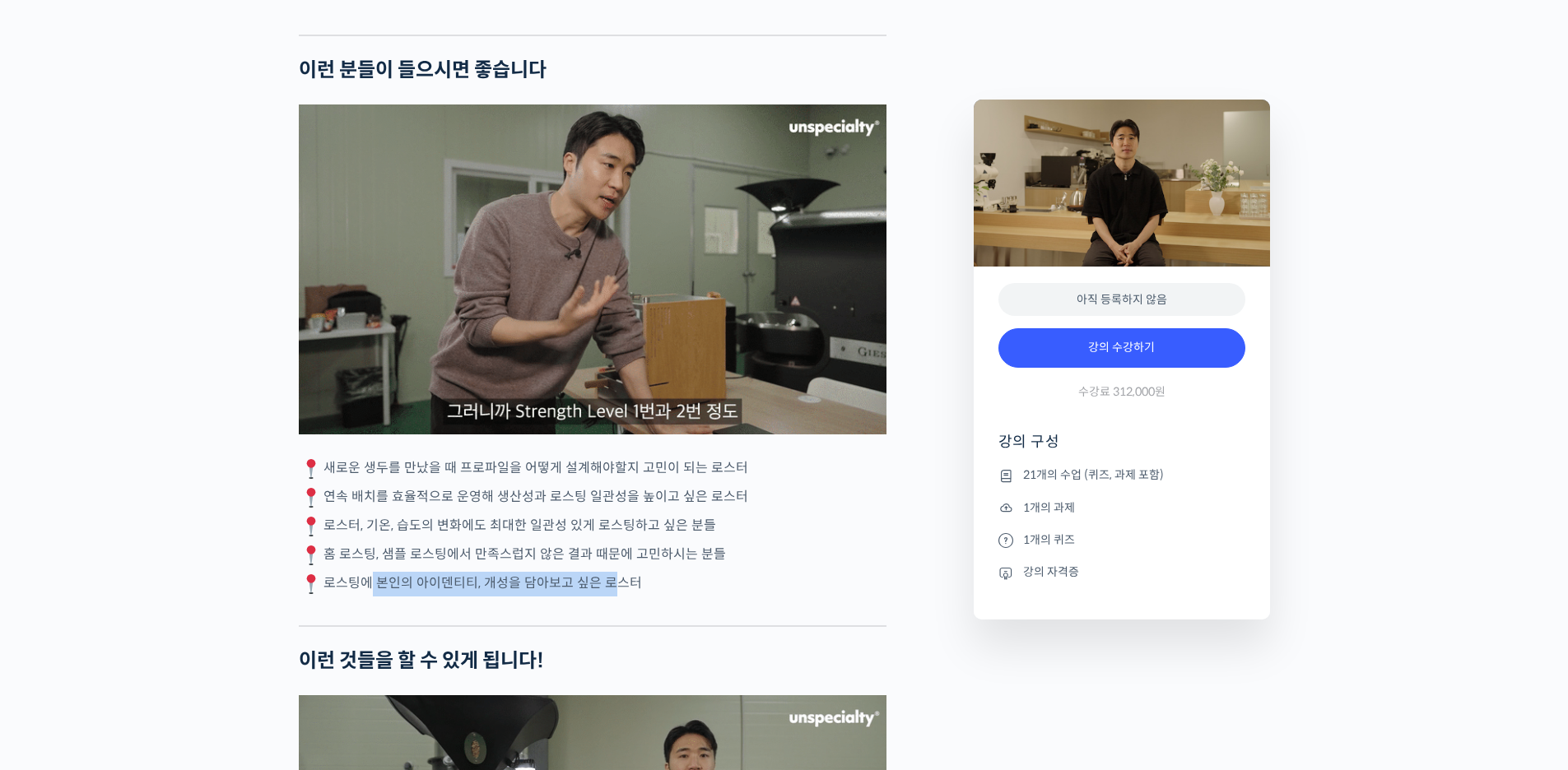
click at [368, 577] on p "로스팅에 본인의 아이덴티티, 개성을 담아보고 싶은 로스터" at bounding box center [592, 584] width 588 height 25
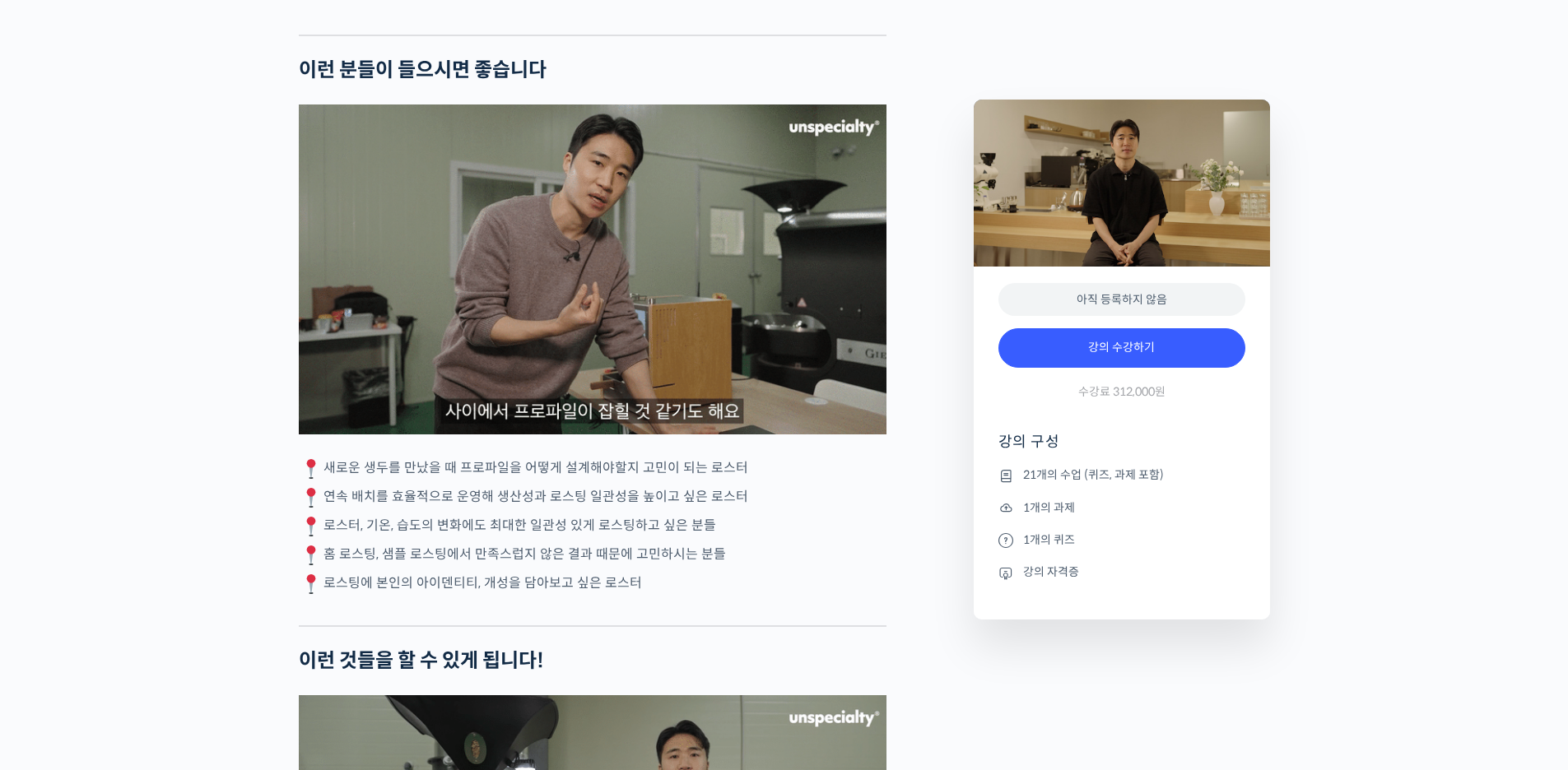
drag, startPoint x: 200, startPoint y: 547, endPoint x: 231, endPoint y: 463, distance: 89.5
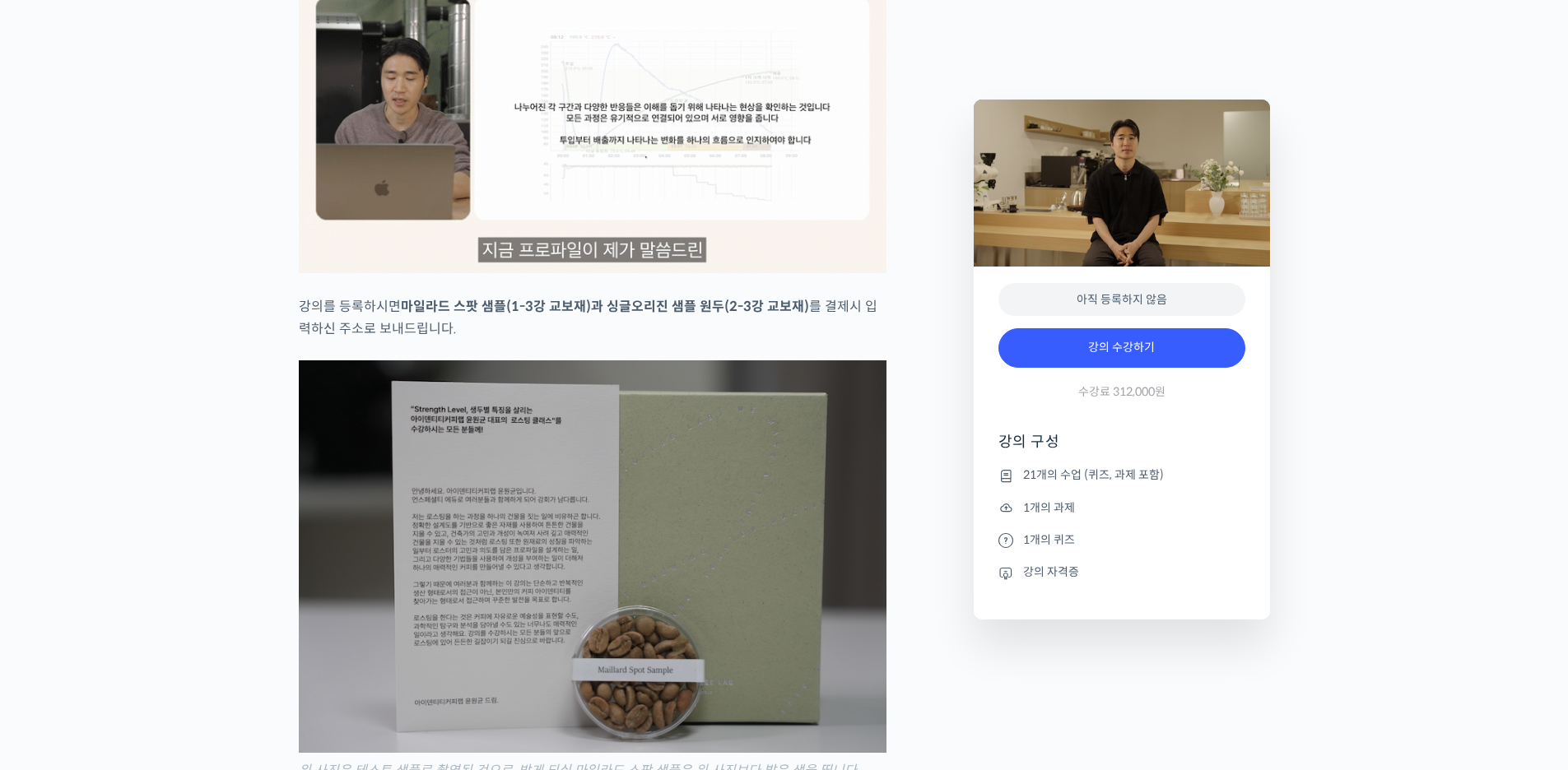
scroll to position [3174, 0]
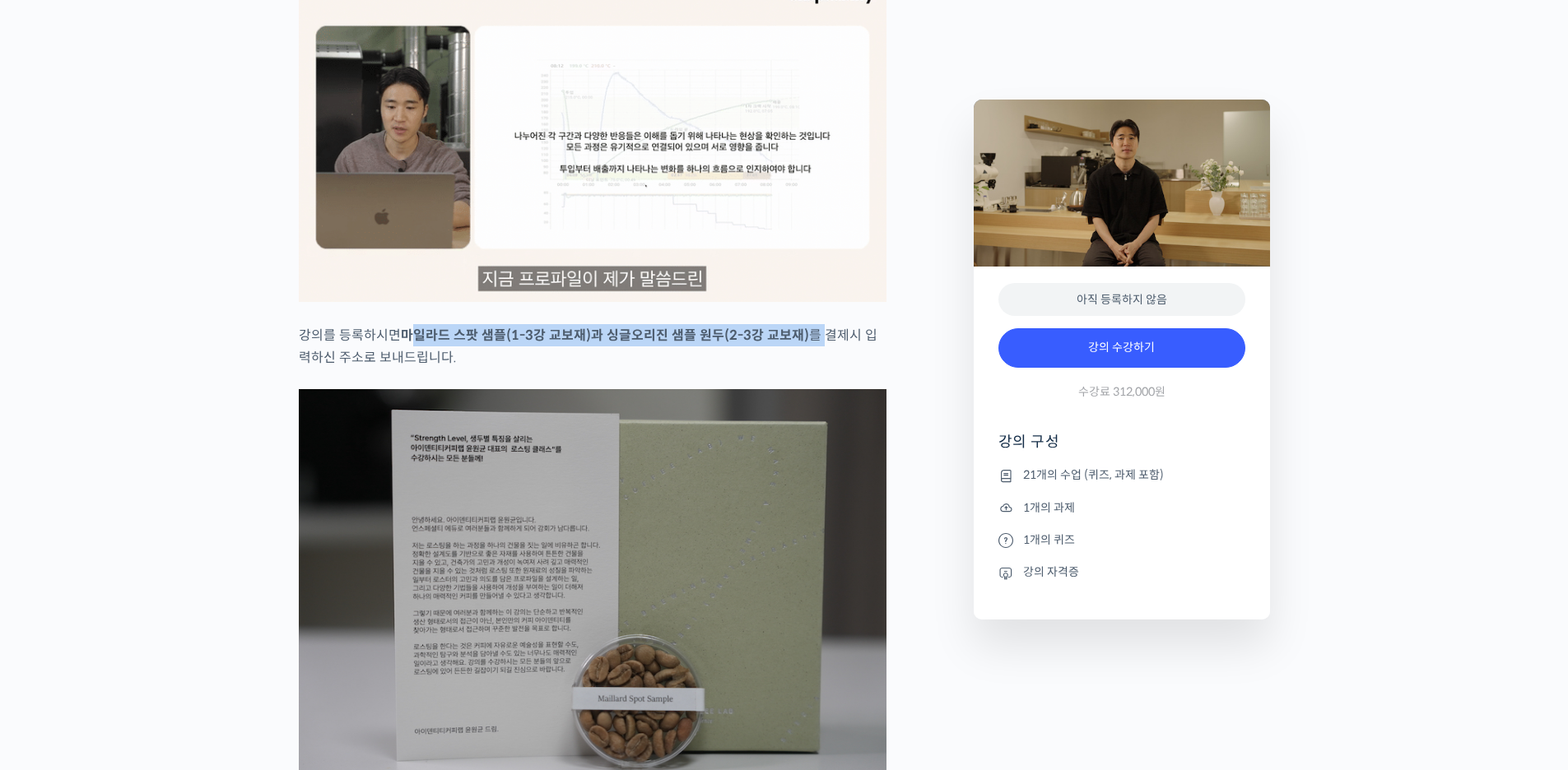
drag, startPoint x: 408, startPoint y: 331, endPoint x: 828, endPoint y: 333, distance: 420.0
click at [821, 332] on p "강의를 등록하시면 마일라드 스팟 샘플(1-3강 교보재)과 싱글오리진 샘플 원두(2-3강 교보재) 를 결제시 입력하신 주소로 보내드립니다." at bounding box center [592, 346] width 588 height 44
drag, startPoint x: 862, startPoint y: 328, endPoint x: 344, endPoint y: 317, distance: 518.1
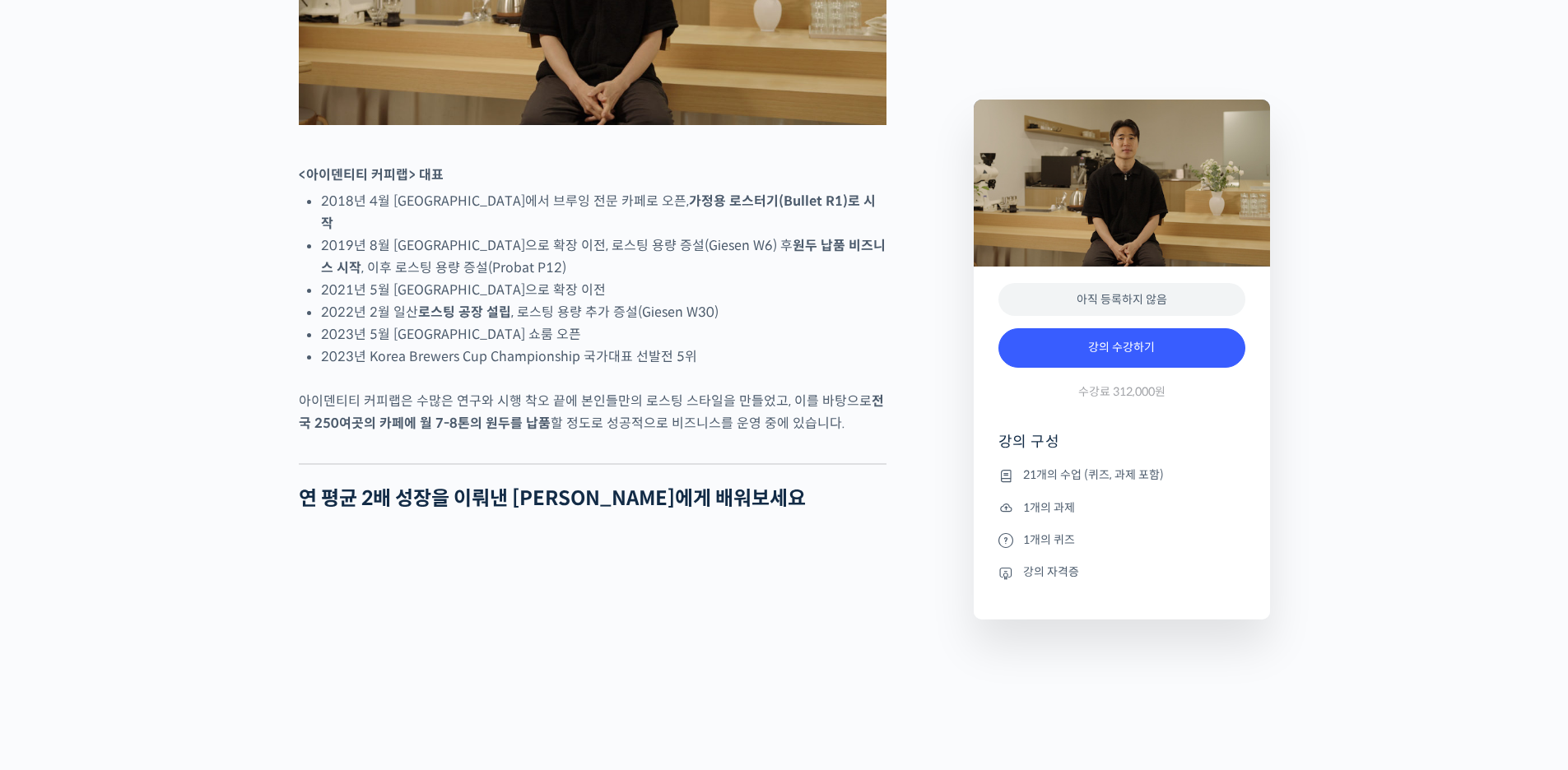
scroll to position [870, 0]
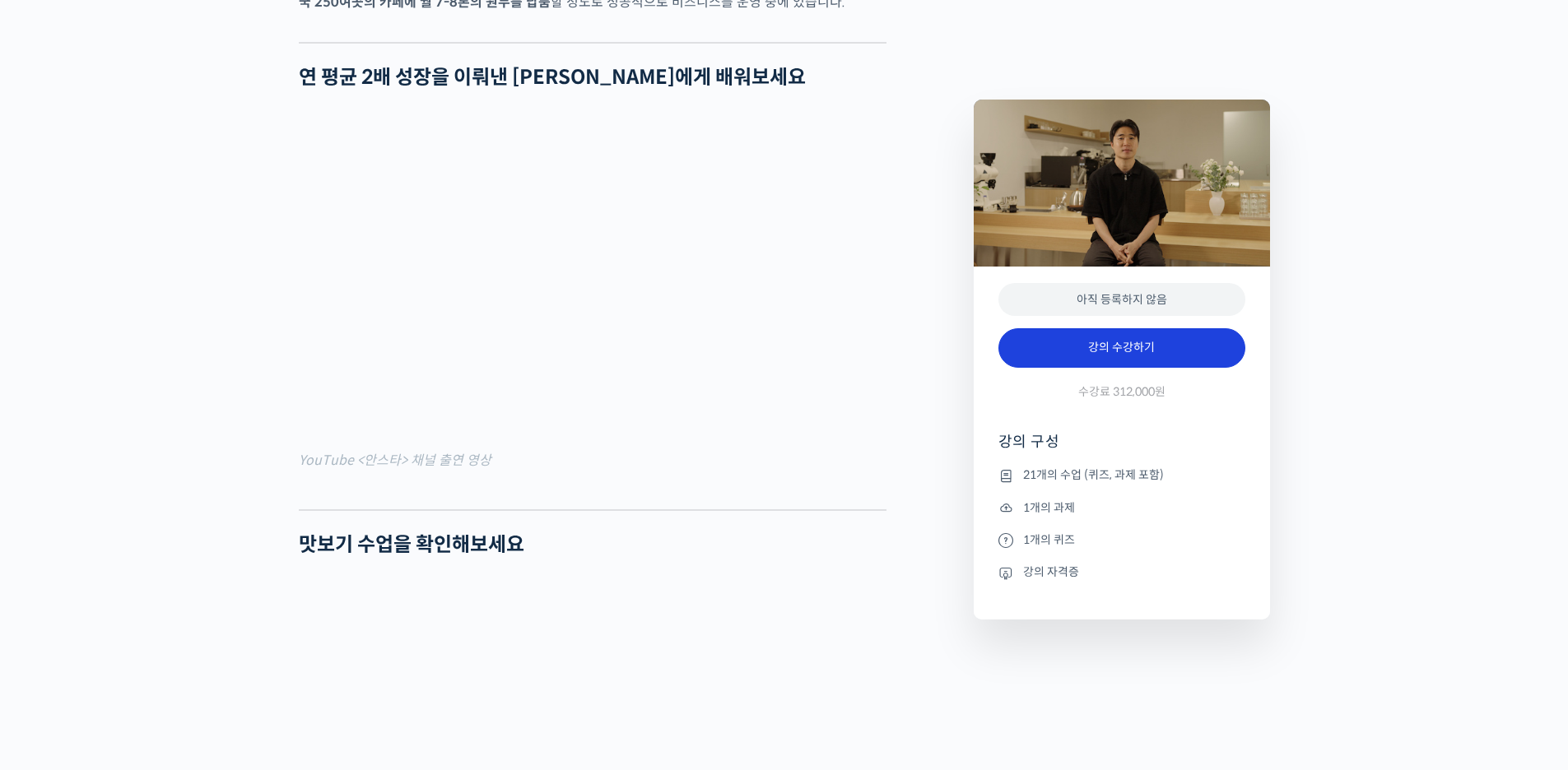
scroll to position [1364, 0]
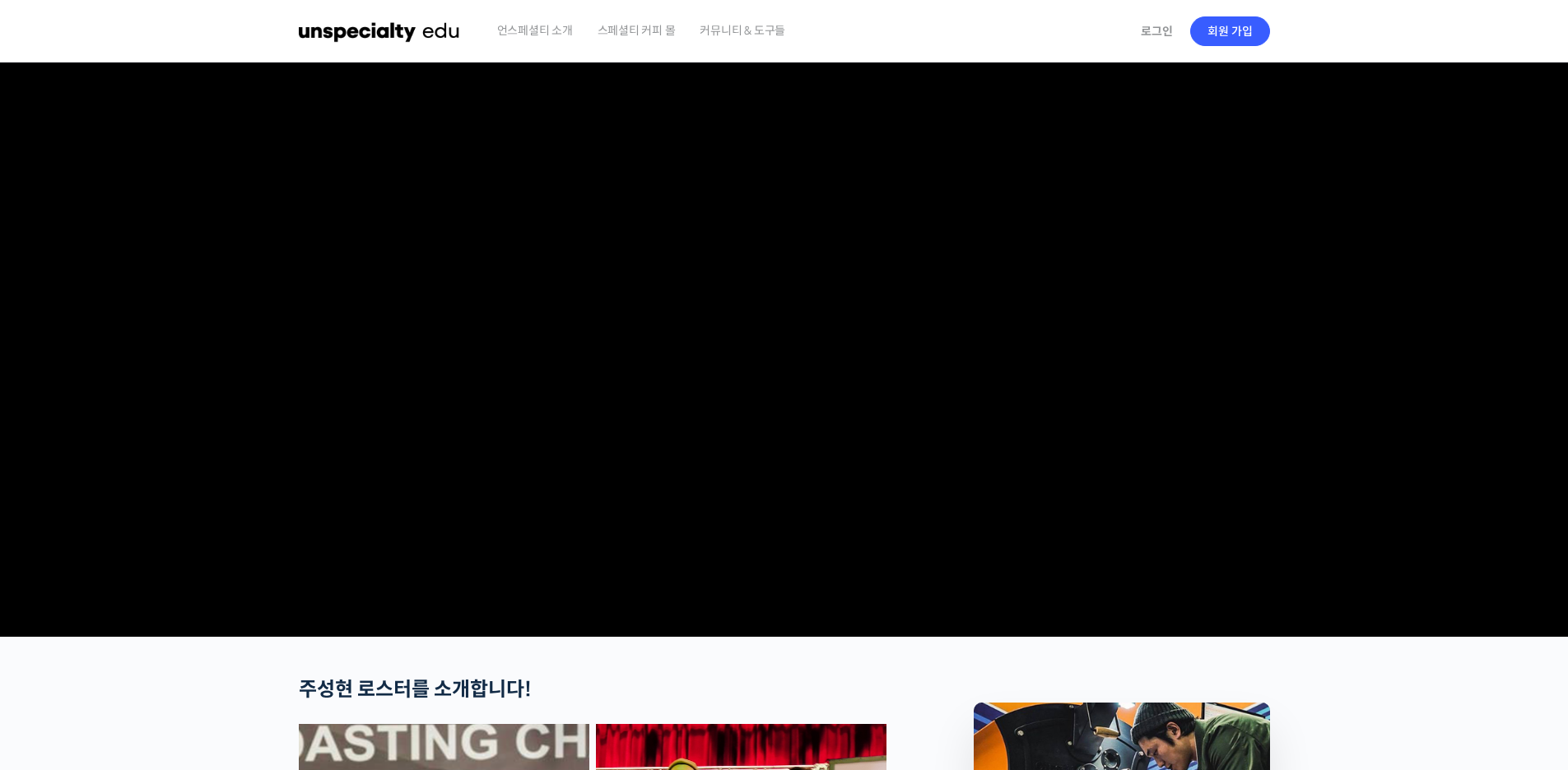
click at [930, 565] on video at bounding box center [784, 346] width 971 height 568
drag, startPoint x: 653, startPoint y: 325, endPoint x: 1096, endPoint y: 465, distance: 464.6
click at [1096, 465] on video at bounding box center [784, 346] width 971 height 568
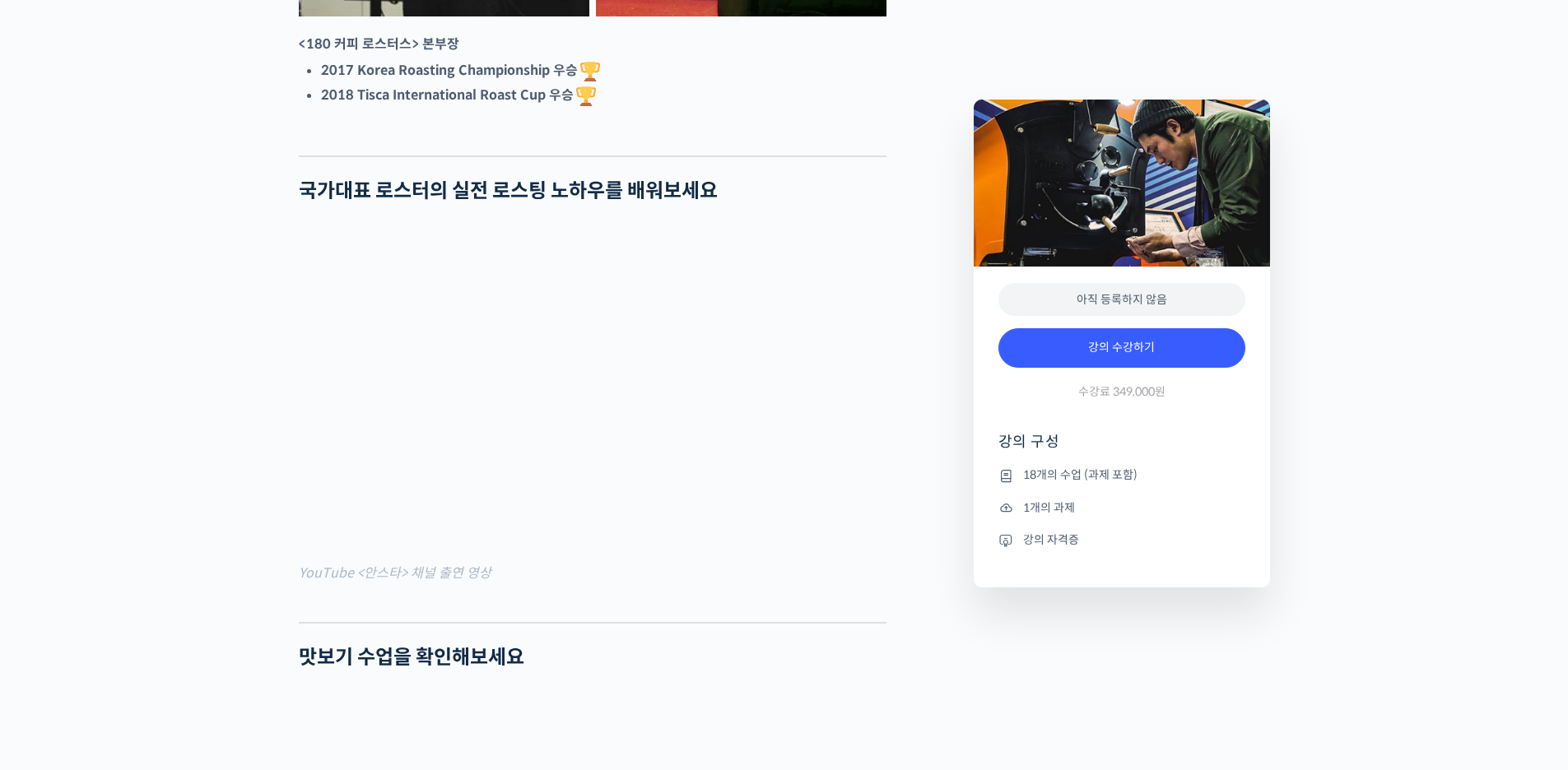
scroll to position [1070, 0]
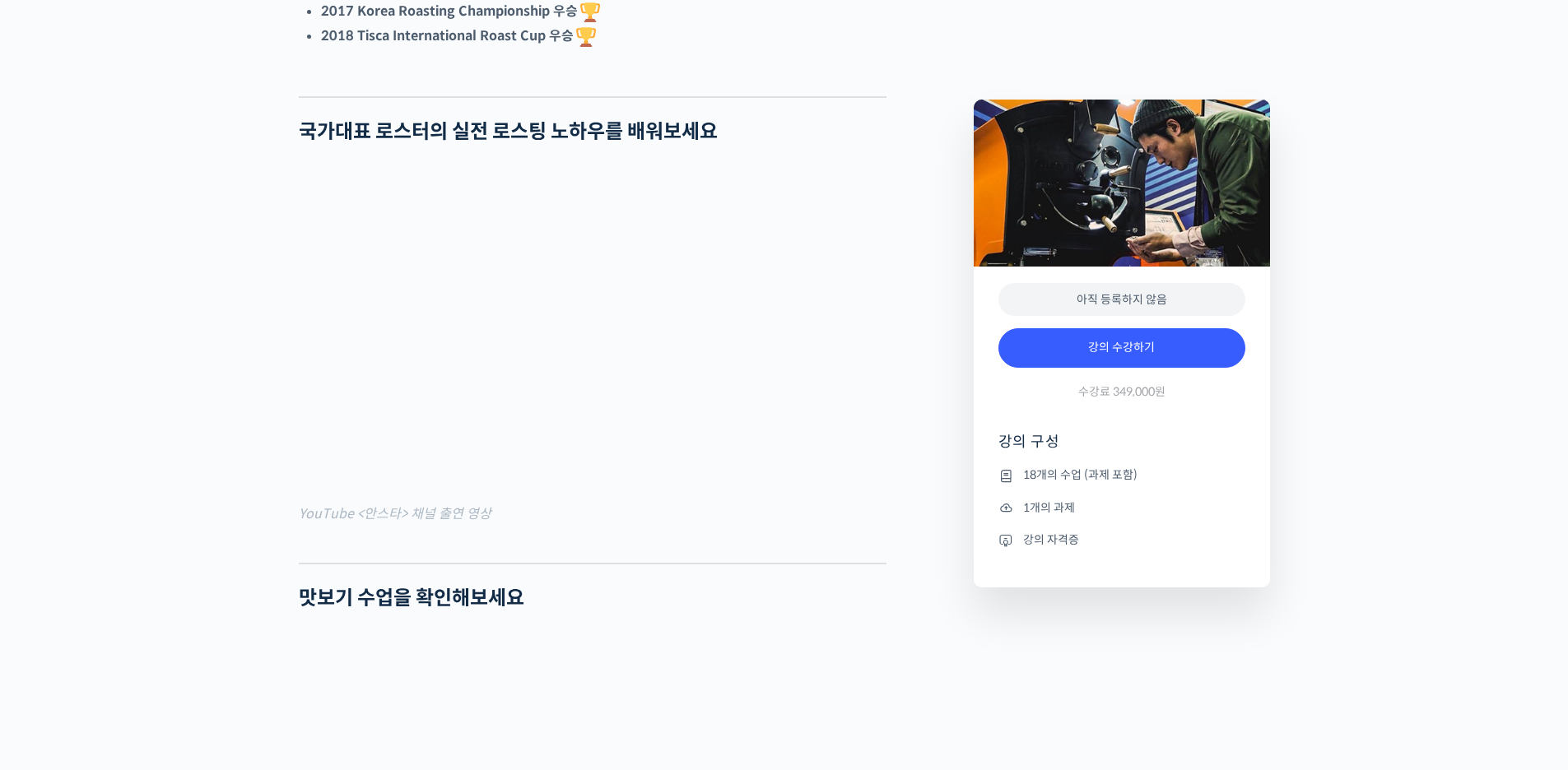
scroll to position [1152, 0]
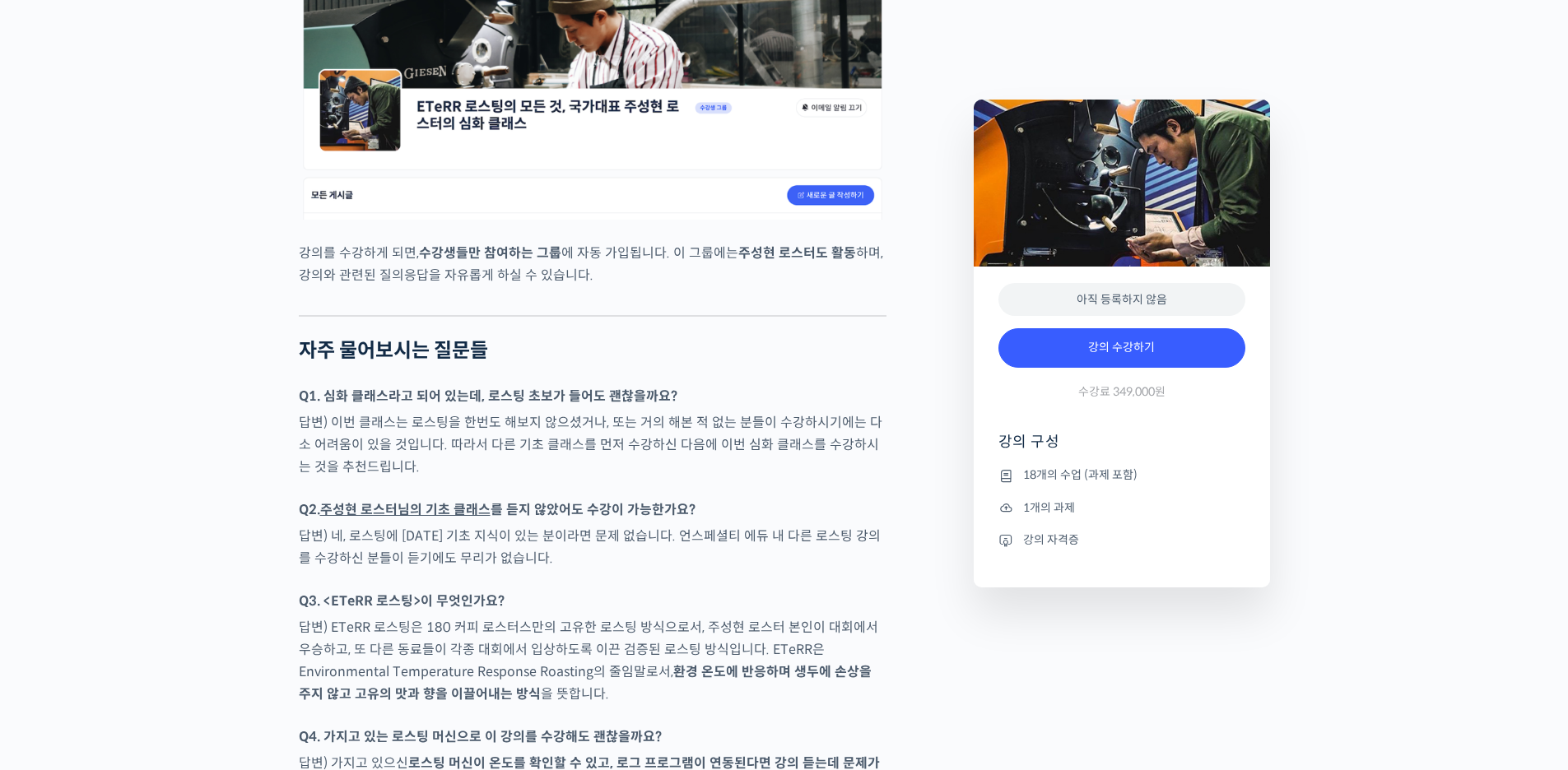
scroll to position [7486, 0]
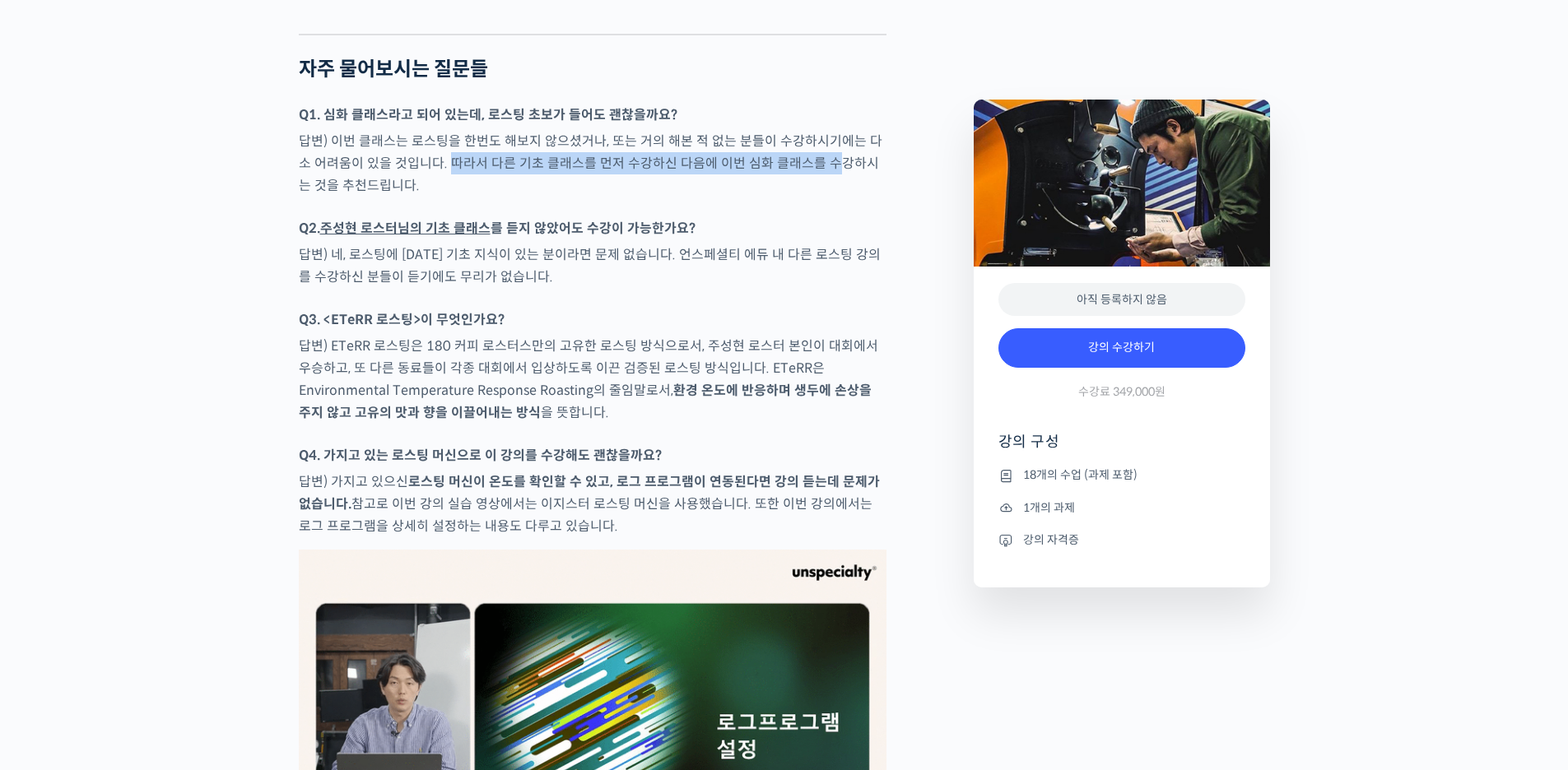
drag, startPoint x: 441, startPoint y: 229, endPoint x: 809, endPoint y: 233, distance: 368.0
click at [809, 197] on p "답변) 이번 클래스는 로스팅을 한번도 해보지 않으셨거나, 또는 거의 해본 적 없는 분들이 수강하시기에는 다소 어려움이 있을 것입니다. 따라서 …" at bounding box center [592, 163] width 588 height 66
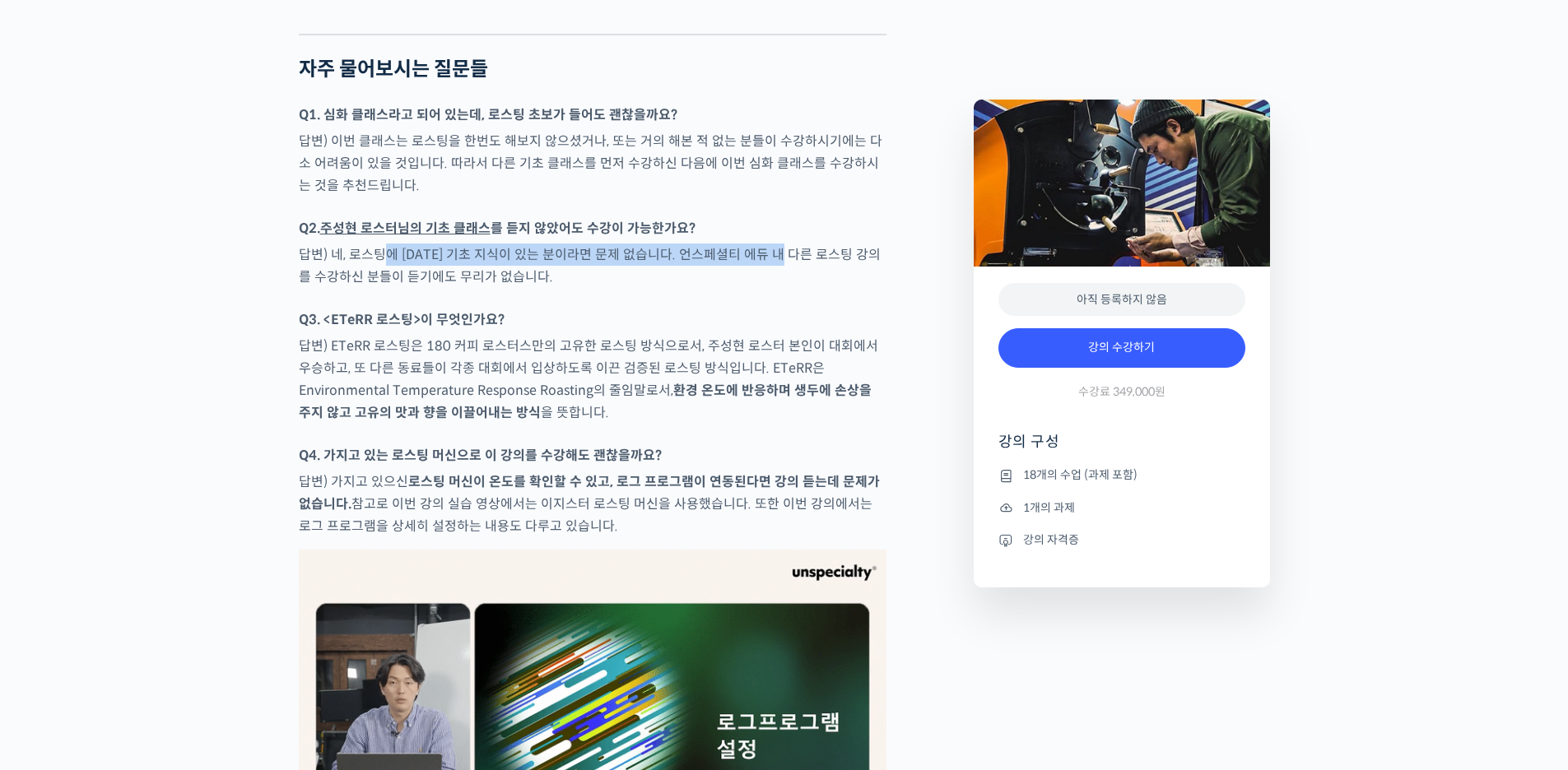
drag, startPoint x: 792, startPoint y: 325, endPoint x: 380, endPoint y: 315, distance: 412.1
click at [385, 288] on p "답변) 네, 로스팅에 대한 기초 지식이 있는 분이라면 문제 없습니다. 언스페셜티 에듀 내 다른 로스팅 강의를 수강하신 분들이 듣기에도 무리가 …" at bounding box center [592, 265] width 588 height 44
drag, startPoint x: 360, startPoint y: 320, endPoint x: 825, endPoint y: 319, distance: 465.0
click at [825, 288] on p "답변) 네, 로스팅에 대한 기초 지식이 있는 분이라면 문제 없습니다. 언스페셜티 에듀 내 다른 로스팅 강의를 수강하신 분들이 듣기에도 무리가 …" at bounding box center [592, 265] width 588 height 44
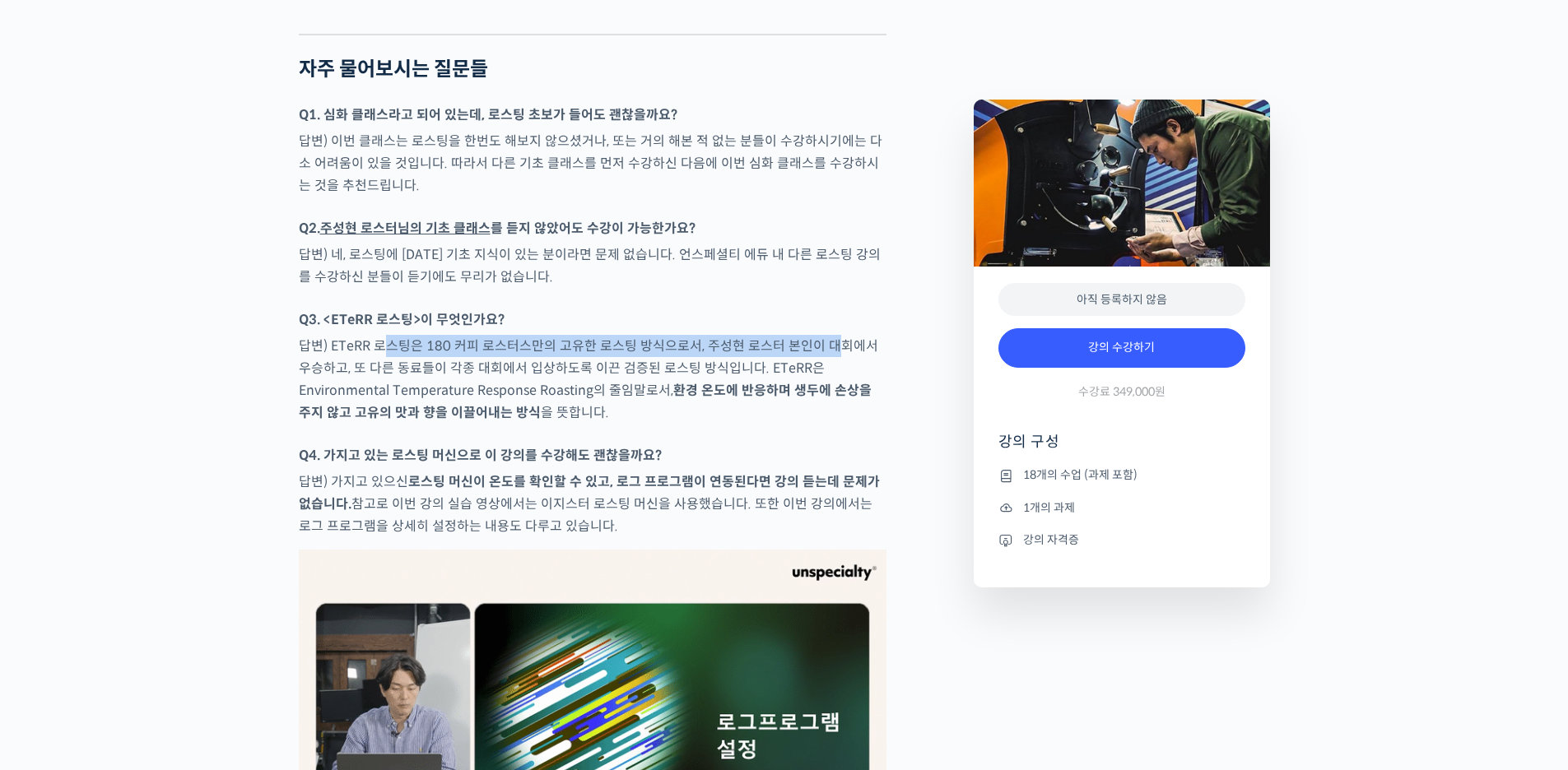
drag, startPoint x: 826, startPoint y: 410, endPoint x: 383, endPoint y: 403, distance: 443.1
click at [388, 411] on p "답변) ETeRR 로스팅은 180 커피 로스터스만의 고유한 로스팅 방식으로서, 주성현 로스터 본인이 대회에서 우승하고, 또 다른 동료들이 각종…" at bounding box center [592, 379] width 588 height 89
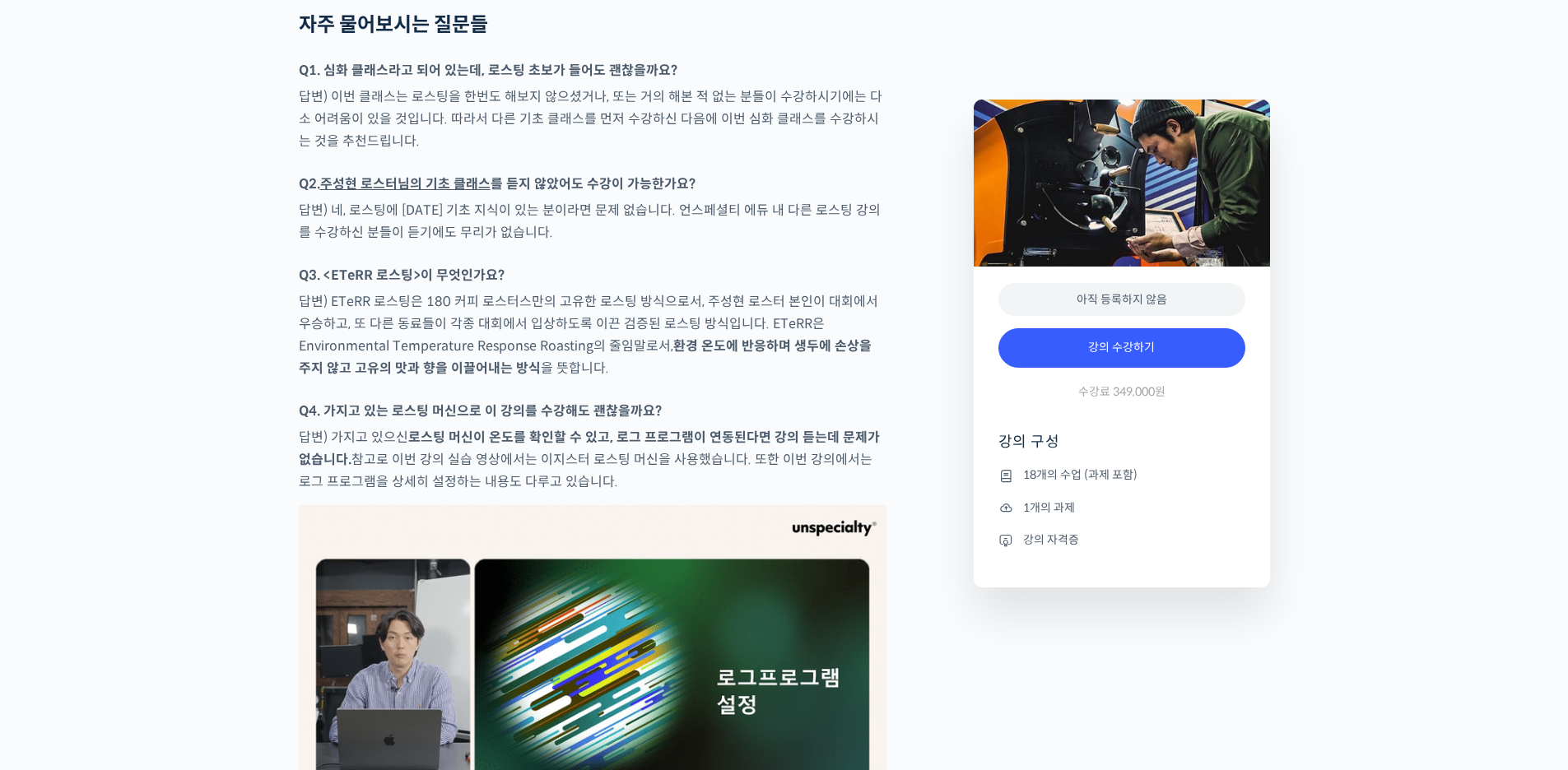
scroll to position [7651, 0]
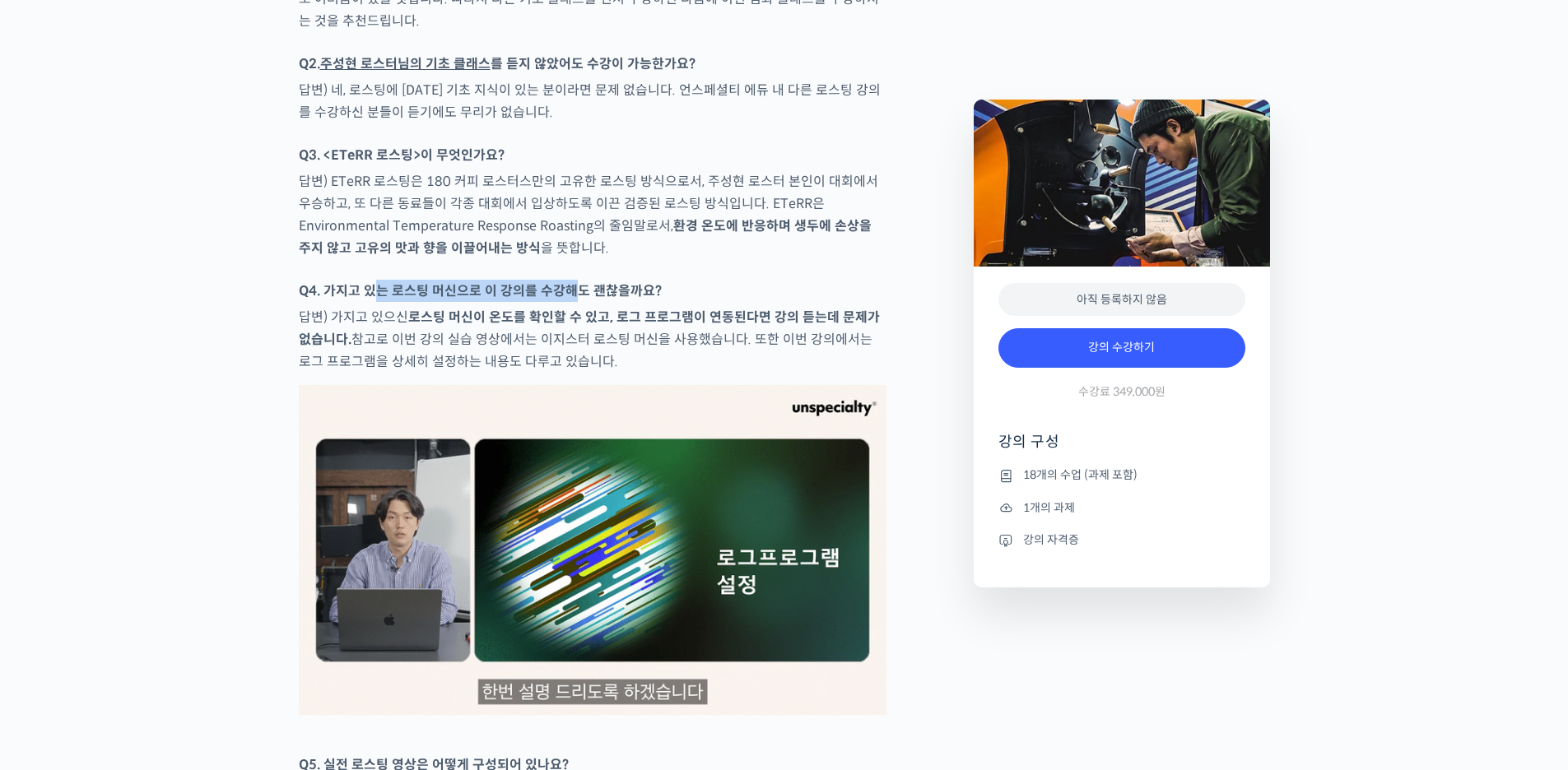
drag, startPoint x: 376, startPoint y: 361, endPoint x: 521, endPoint y: 358, distance: 145.0
click at [575, 300] on strong "Q4. 가지고 있는 로스팅 머신으로 이 강의를 수강해도 괜찮을까요?" at bounding box center [481, 290] width 363 height 17
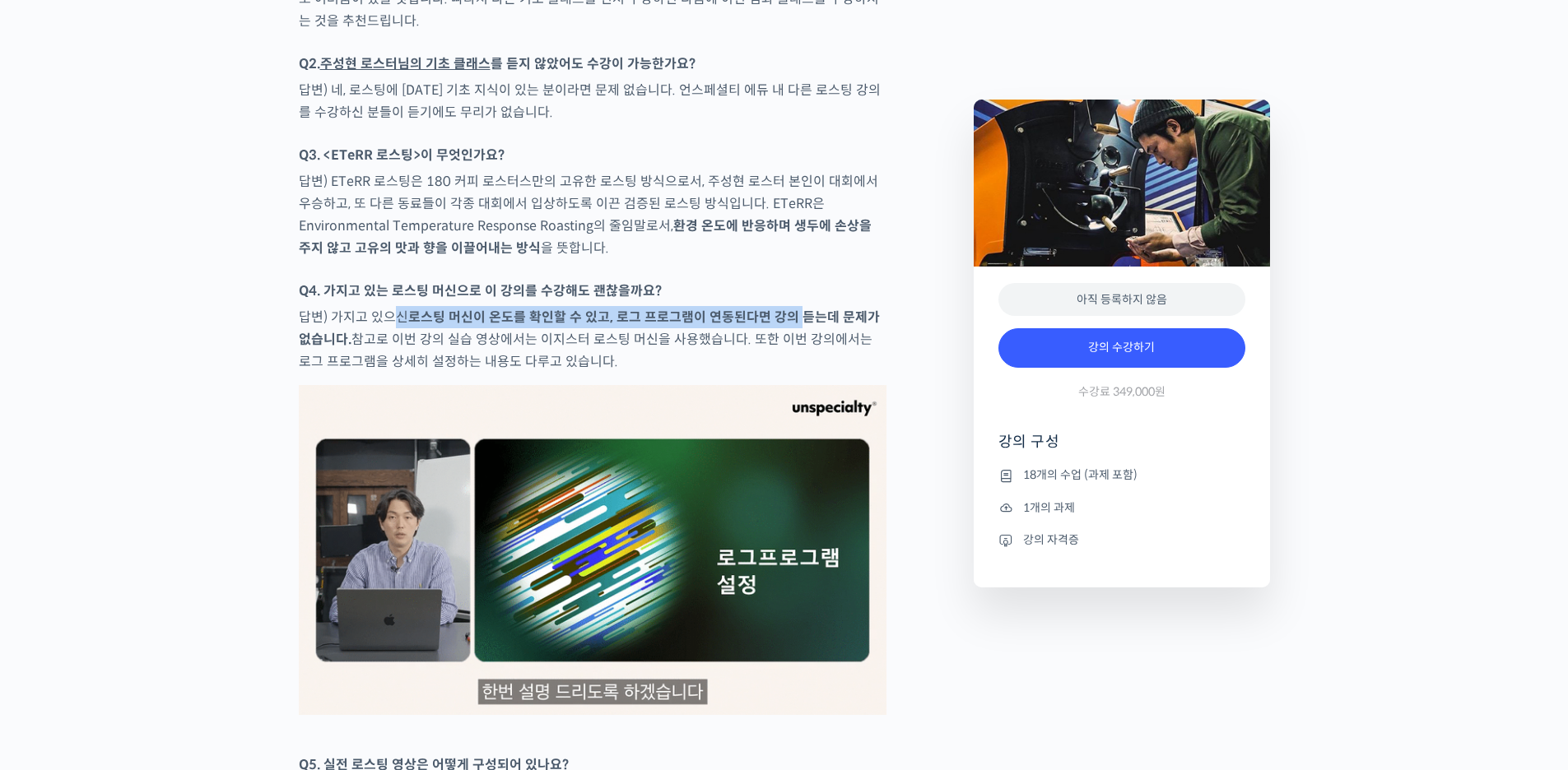
drag, startPoint x: 388, startPoint y: 379, endPoint x: 787, endPoint y: 380, distance: 399.0
click at [787, 373] on p "답변) 가지고 있으신 로스팅 머신이 온도를 확인할 수 있고, 로그 프로그램이 연동된다면 강의 듣는데 문제가 없습니다. 참고로 이번 강의 실습 …" at bounding box center [592, 340] width 588 height 66
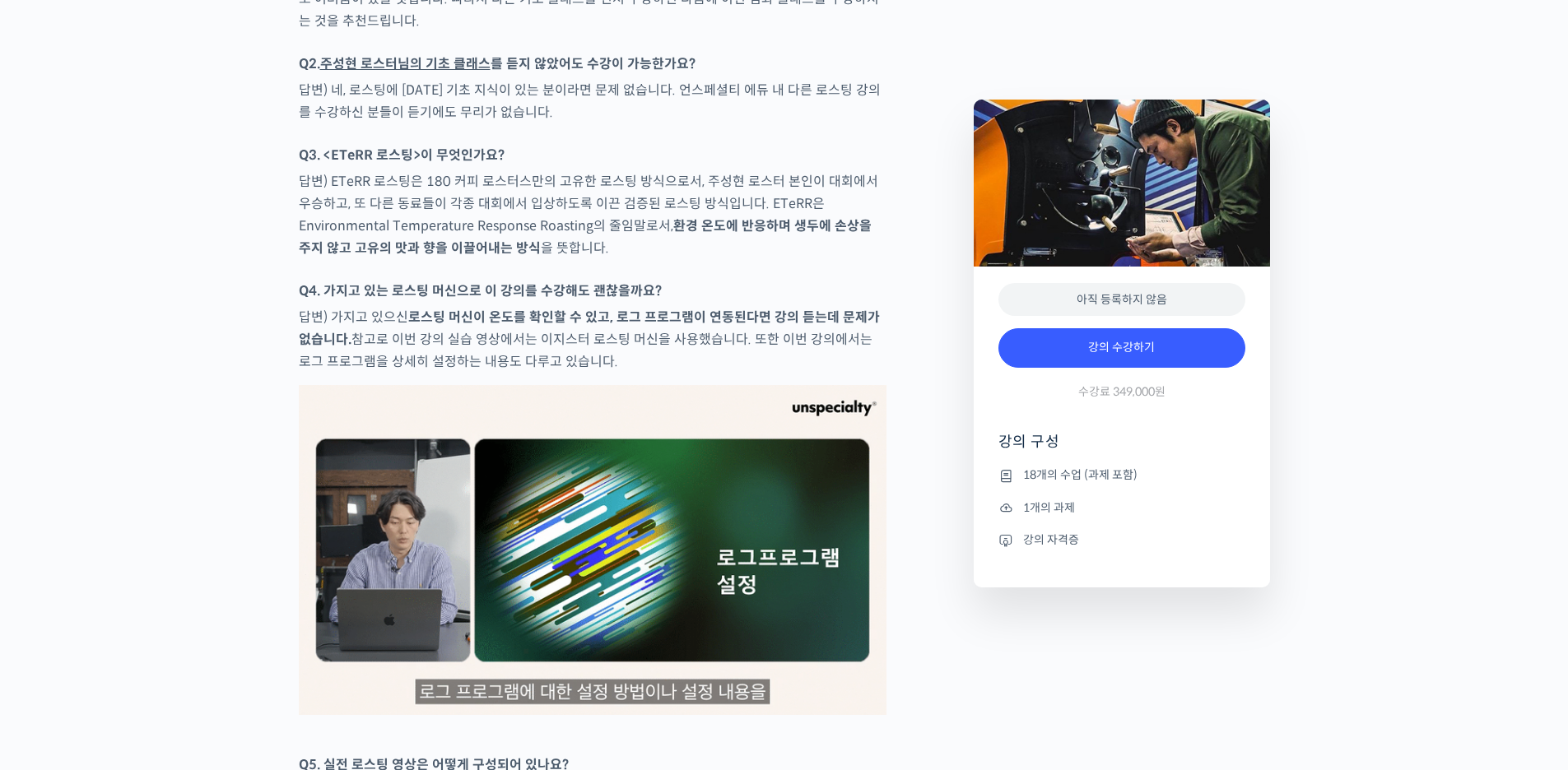
click at [759, 373] on p "답변) 가지고 있으신 로스팅 머신이 온도를 확인할 수 있고, 로그 프로그램이 연동된다면 강의 듣는데 문제가 없습니다. 참고로 이번 강의 실습 …" at bounding box center [592, 340] width 588 height 66
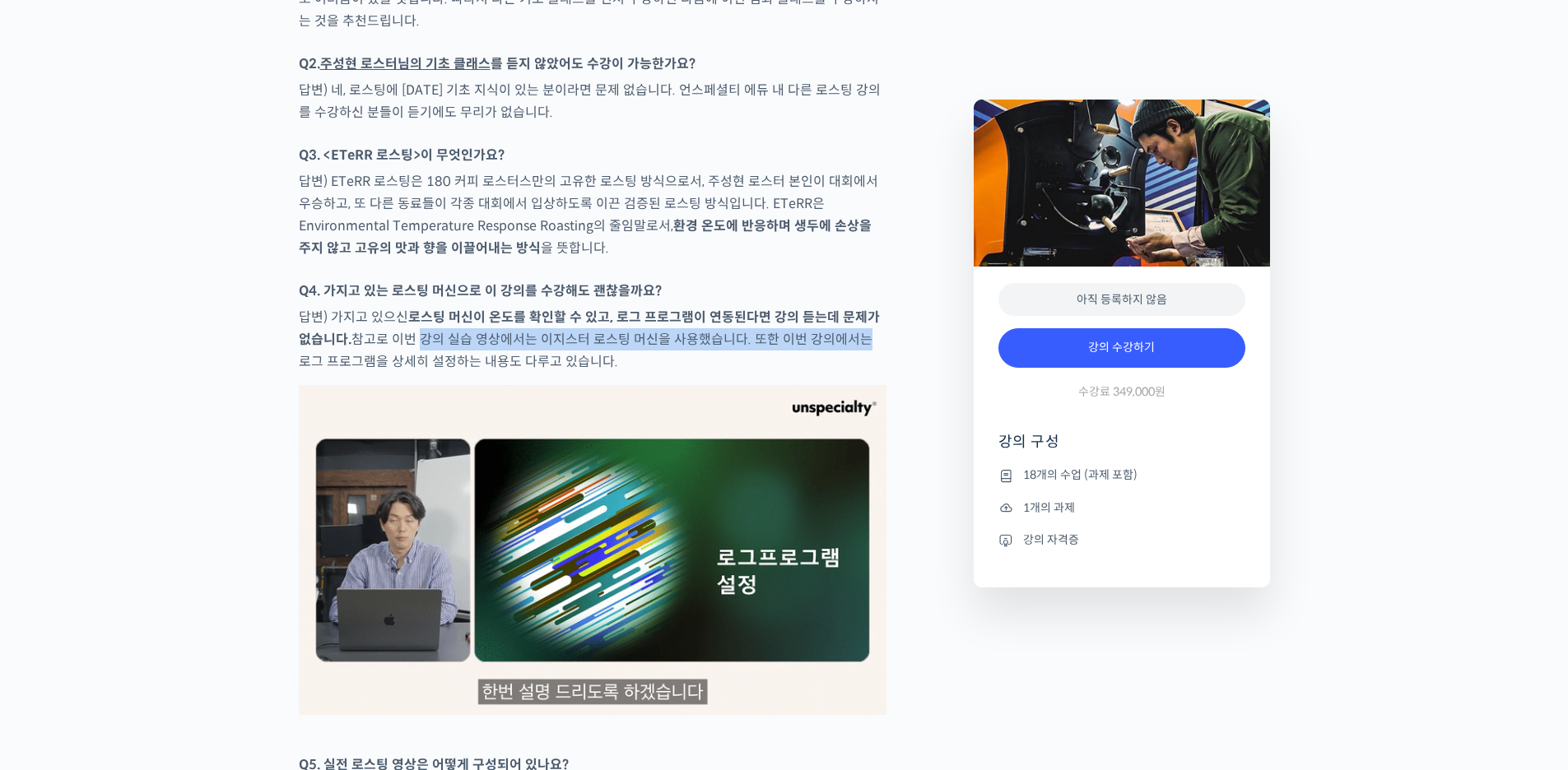
drag, startPoint x: 804, startPoint y: 410, endPoint x: 401, endPoint y: 412, distance: 403.0
click at [405, 373] on p "답변) 가지고 있으신 로스팅 머신이 온도를 확인할 수 있고, 로그 프로그램이 연동된다면 강의 듣는데 문제가 없습니다. 참고로 이번 강의 실습 …" at bounding box center [592, 340] width 588 height 66
drag, startPoint x: 395, startPoint y: 411, endPoint x: 808, endPoint y: 407, distance: 413.0
click at [808, 373] on p "답변) 가지고 있으신 로스팅 머신이 온도를 확인할 수 있고, 로그 프로그램이 연동된다면 강의 듣는데 문제가 없습니다. 참고로 이번 강의 실습 …" at bounding box center [592, 340] width 588 height 66
